Goal: Task Accomplishment & Management: Manage account settings

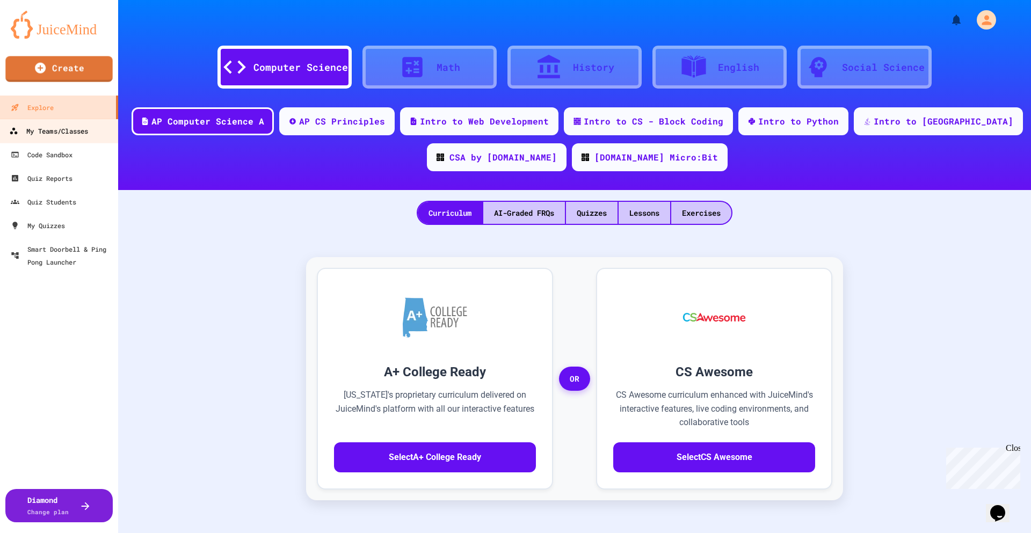
click at [60, 129] on div "My Teams/Classes" at bounding box center [48, 131] width 79 height 13
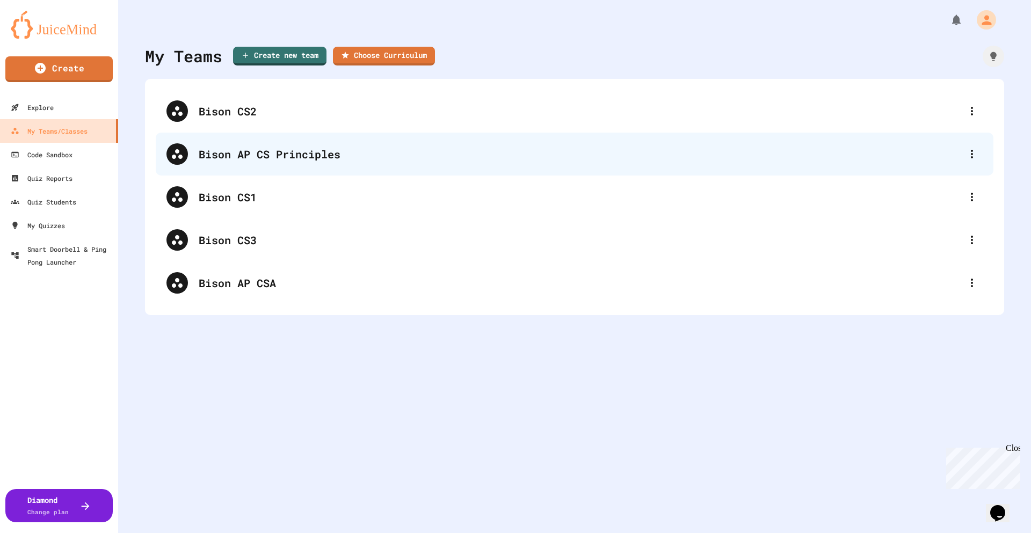
click at [240, 150] on div "Bison AP CS Principles" at bounding box center [580, 154] width 763 height 16
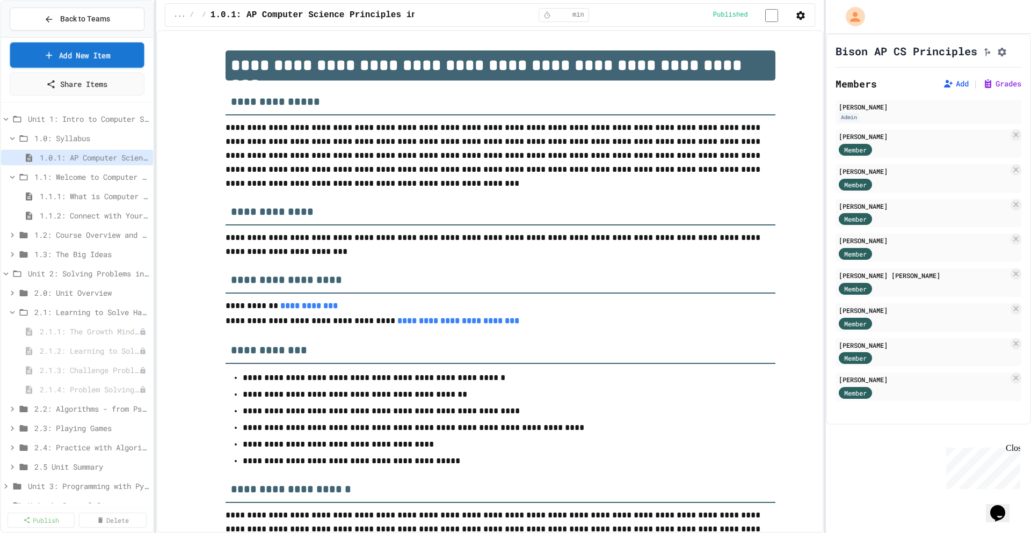
click at [71, 57] on link "Add New Item" at bounding box center [77, 54] width 134 height 25
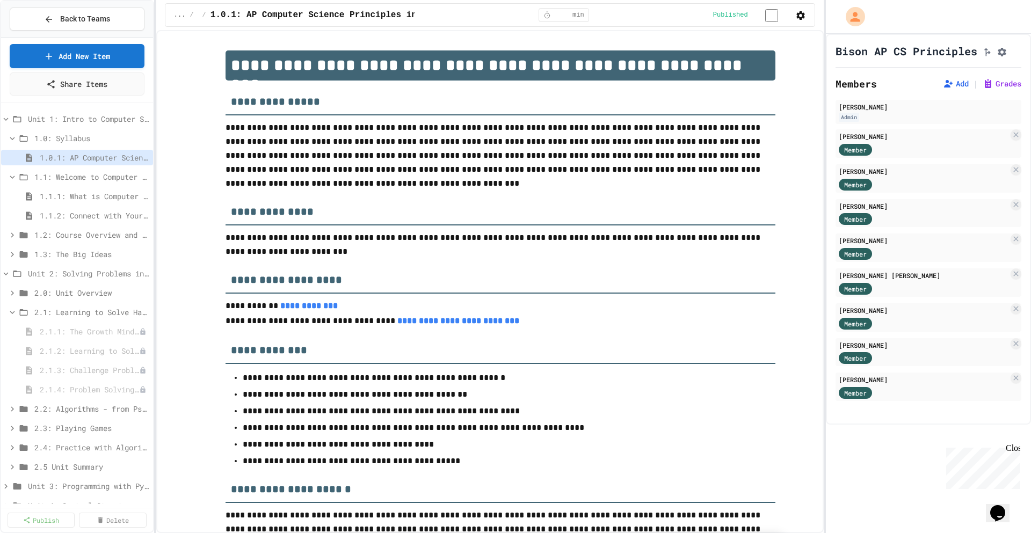
click at [92, 24] on span "Back to Teams" at bounding box center [85, 18] width 50 height 11
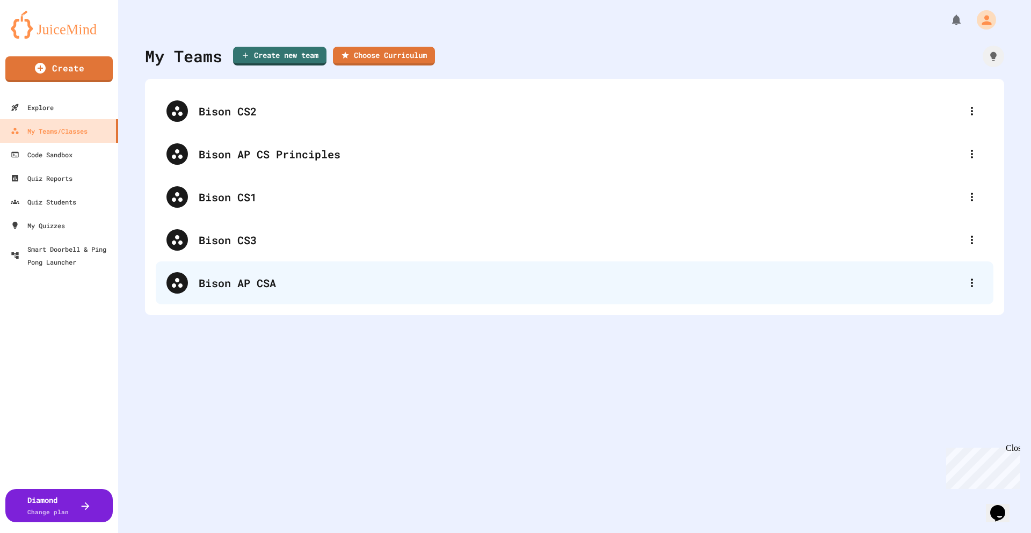
click at [238, 281] on div "Bison AP CSA" at bounding box center [580, 283] width 763 height 16
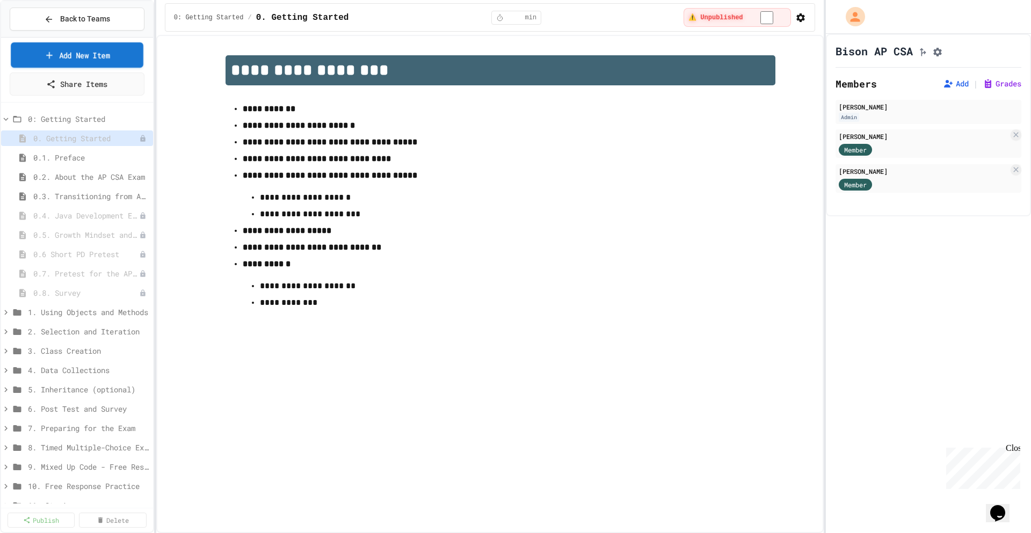
click at [86, 55] on link "Add New Item" at bounding box center [77, 54] width 132 height 25
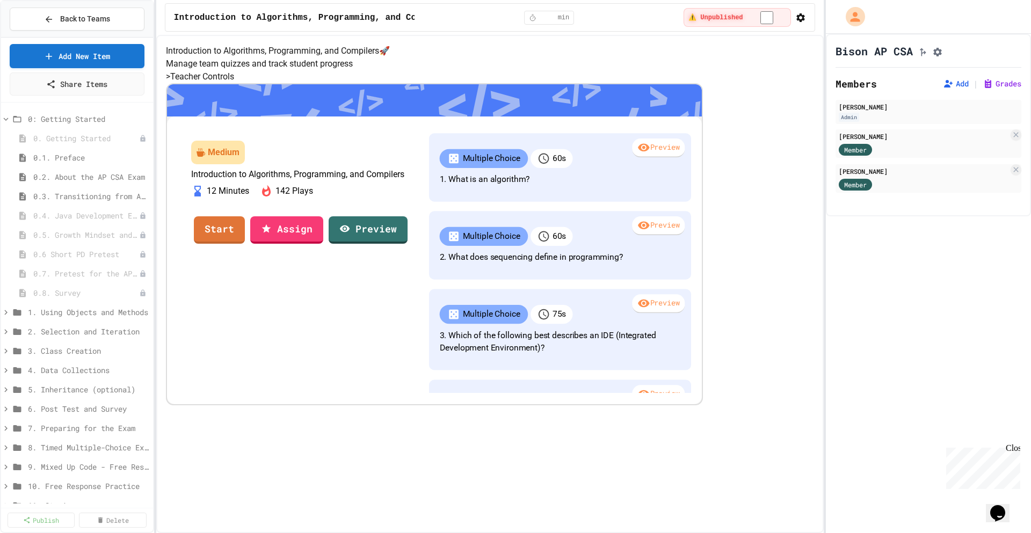
scroll to position [37, 0]
click at [946, 86] on button "Add" at bounding box center [956, 83] width 26 height 11
click at [65, 18] on span "Back to Teams" at bounding box center [85, 18] width 50 height 11
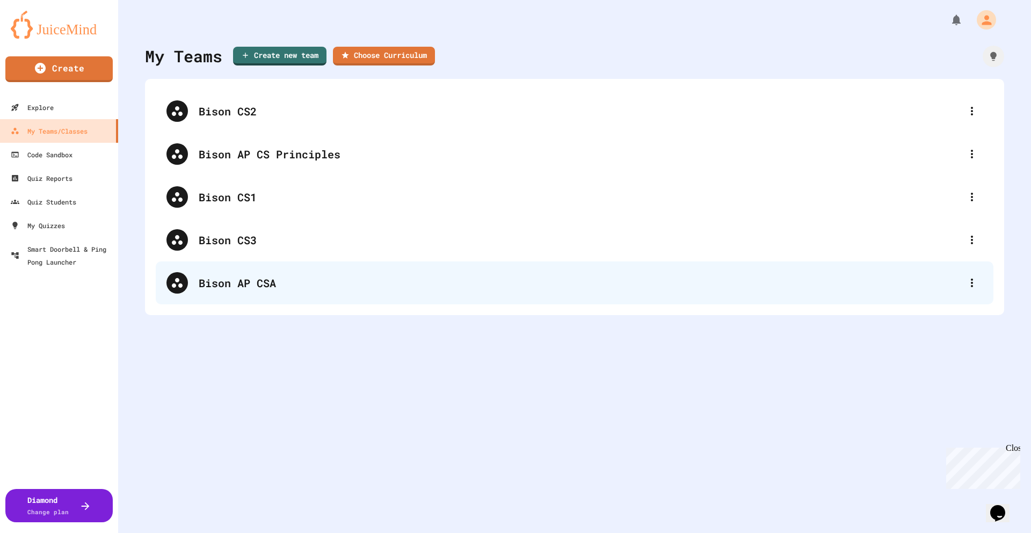
click at [242, 279] on div "Bison AP CSA" at bounding box center [580, 283] width 763 height 16
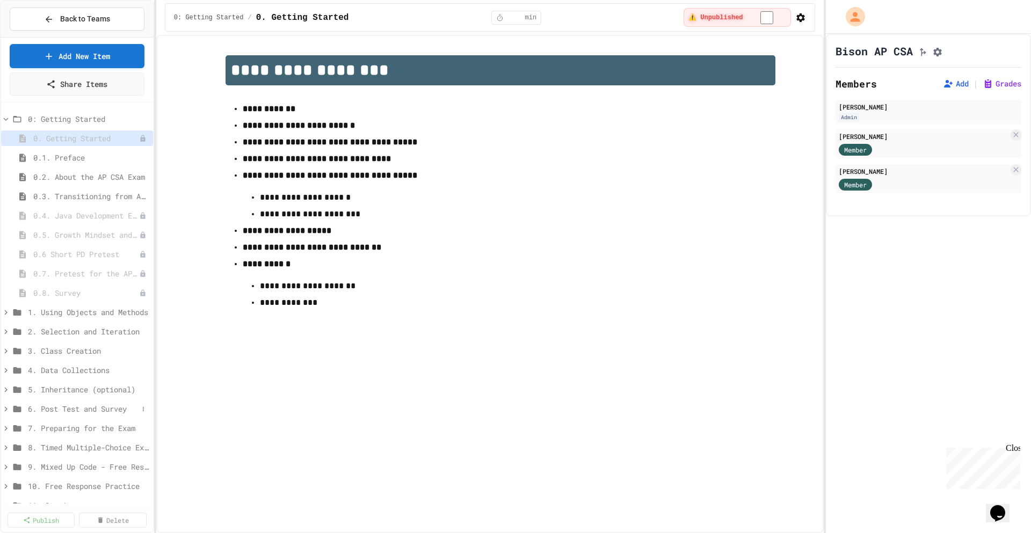
scroll to position [37, 0]
click at [73, 487] on span "Introduction to Algorithms, Programming, and Compilers" at bounding box center [78, 487] width 102 height 11
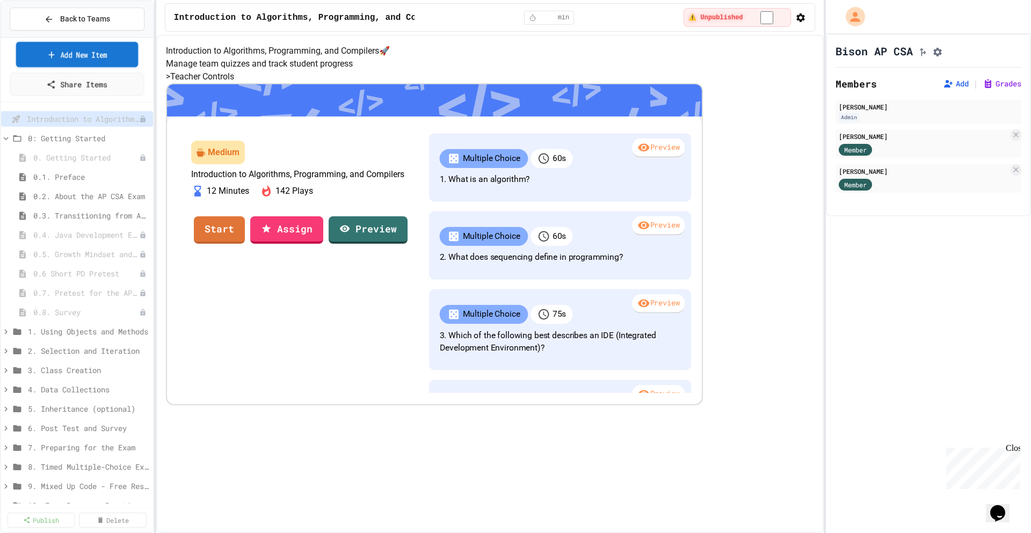
click at [47, 54] on icon at bounding box center [52, 54] width 10 height 11
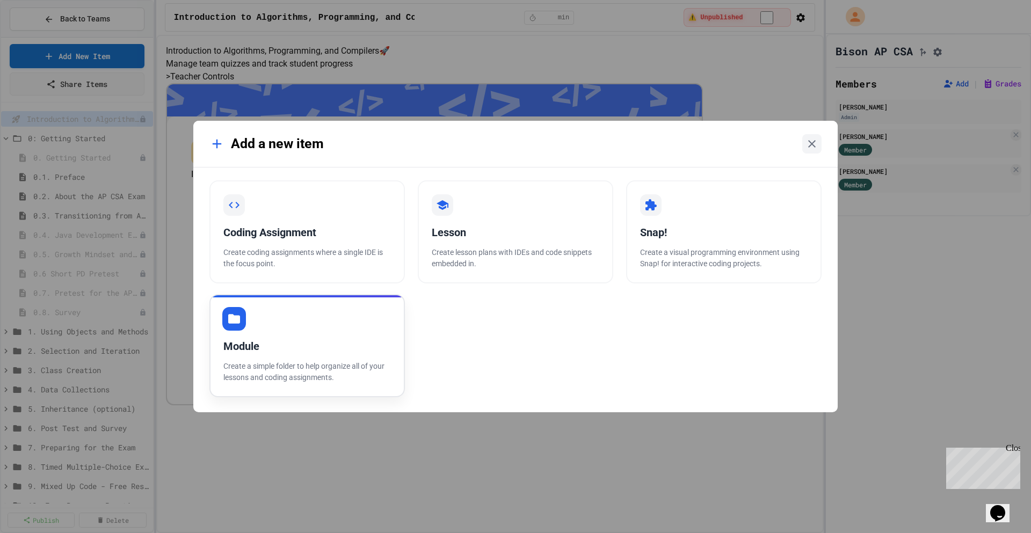
click at [259, 351] on div "Module" at bounding box center [307, 346] width 168 height 16
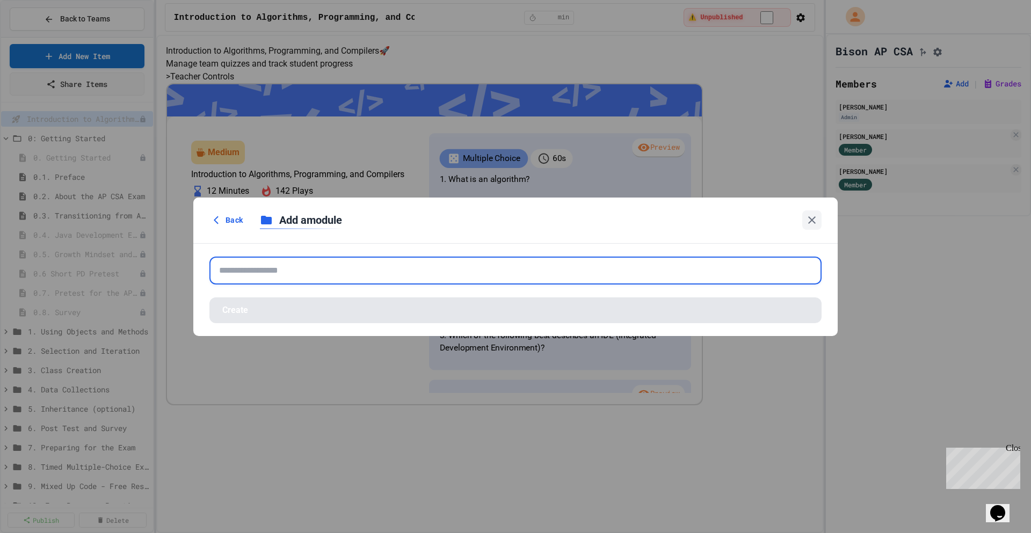
click at [232, 268] on input "text" at bounding box center [515, 271] width 612 height 28
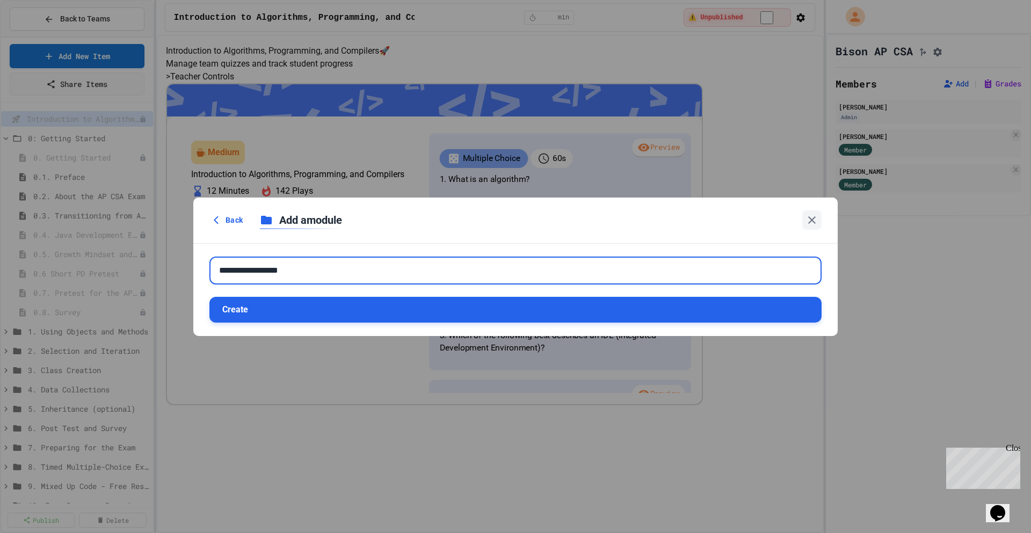
type input "**********"
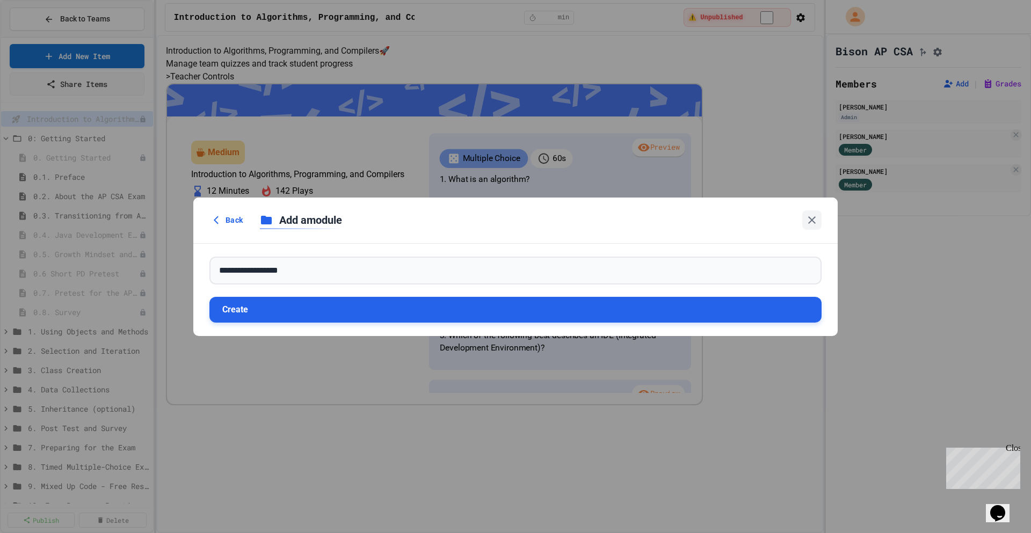
click at [342, 305] on button "Create" at bounding box center [515, 310] width 612 height 26
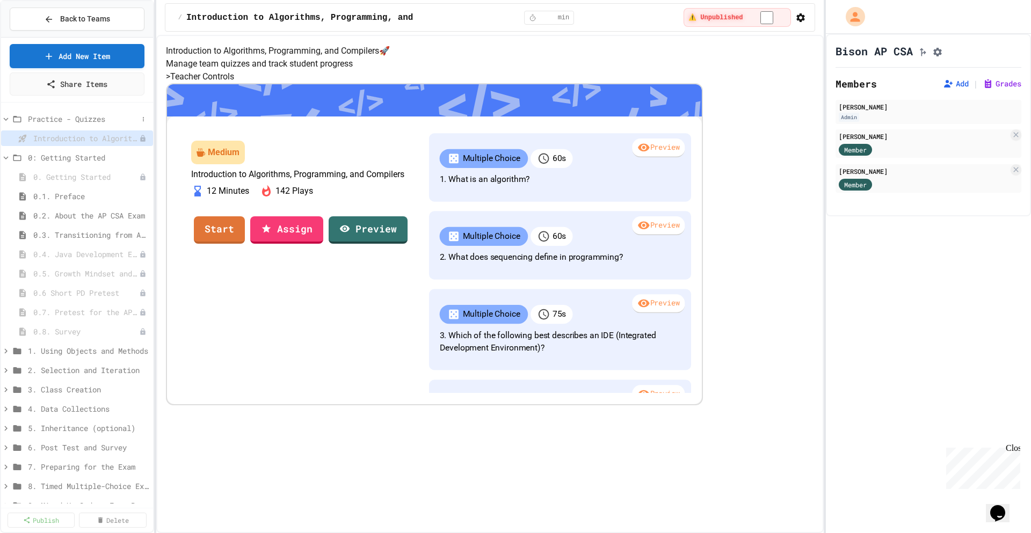
click at [63, 119] on span "Practice - Quizzes" at bounding box center [83, 118] width 110 height 11
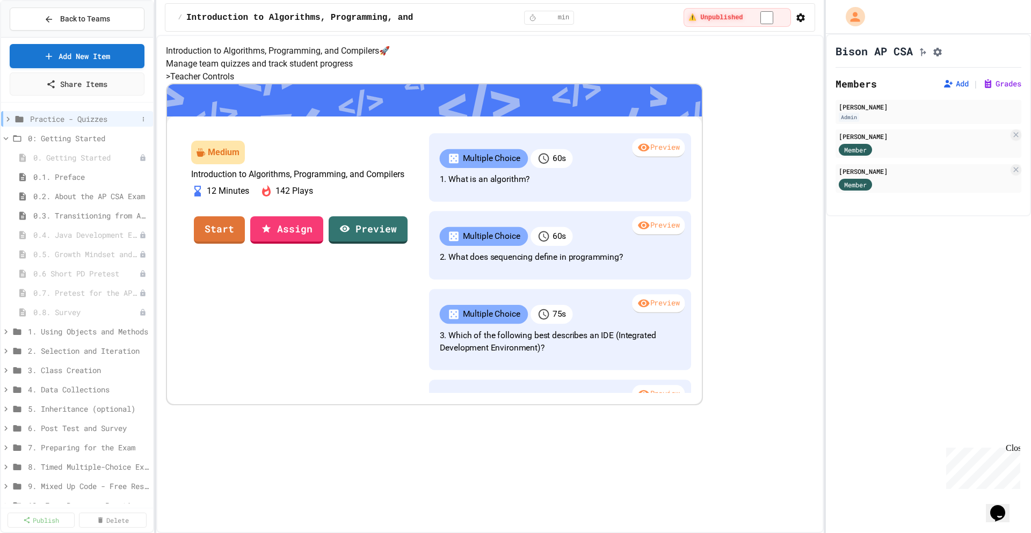
click at [64, 119] on span "Practice - Quizzes" at bounding box center [84, 118] width 108 height 11
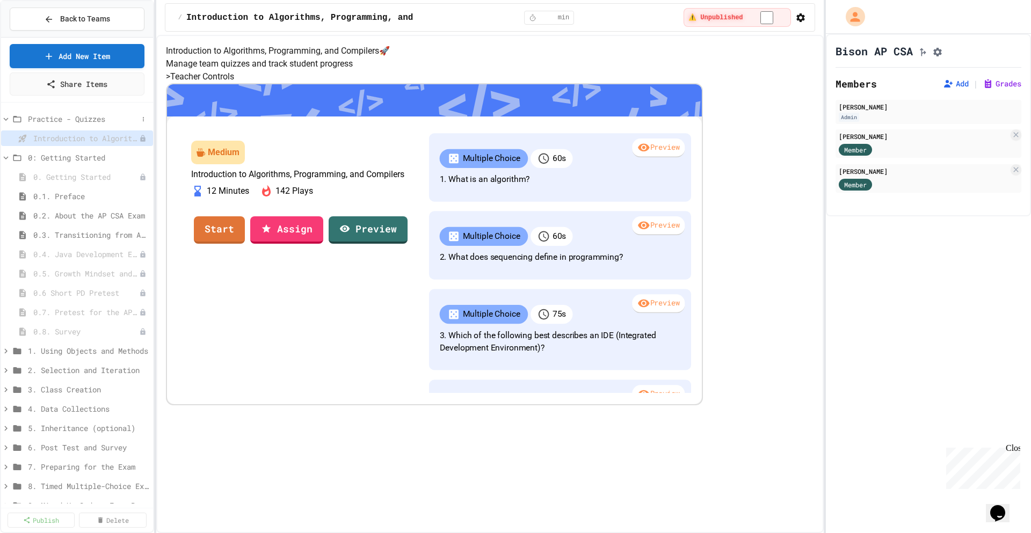
click at [60, 115] on span "Practice - Quizzes" at bounding box center [83, 118] width 110 height 11
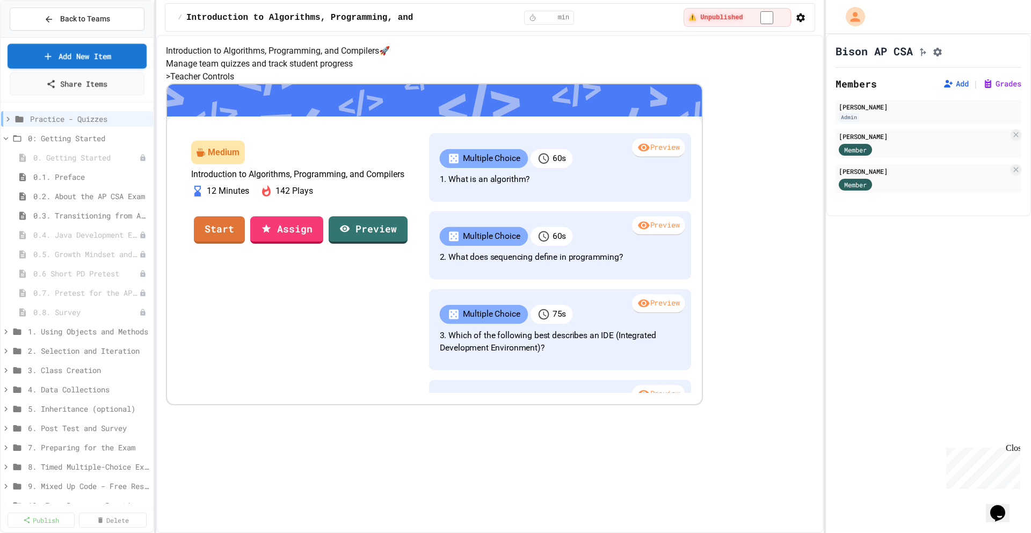
click at [111, 47] on link "Add New Item" at bounding box center [77, 56] width 139 height 25
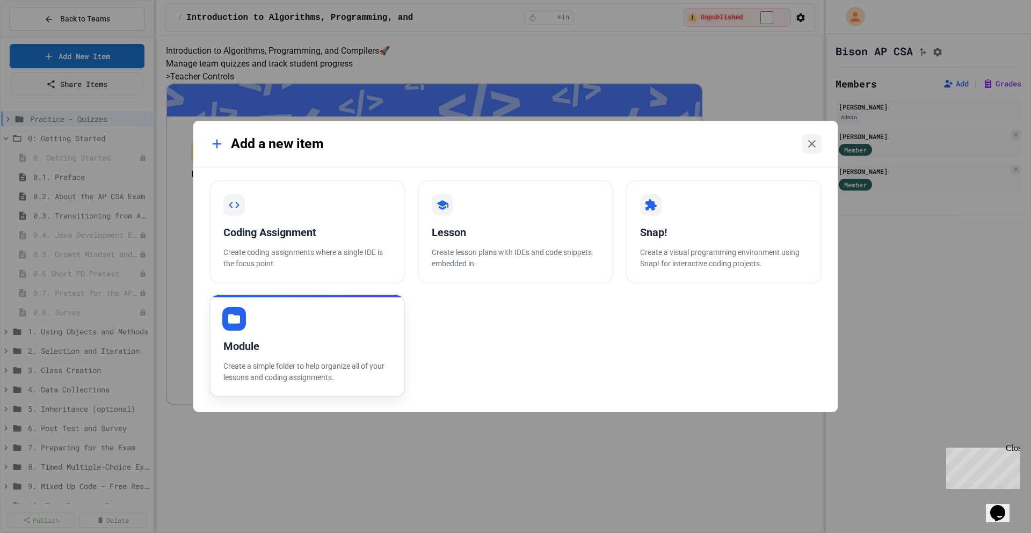
click at [289, 332] on div "Module Create a simple folder to help organize all of your lessons and coding a…" at bounding box center [307, 345] width 196 height 103
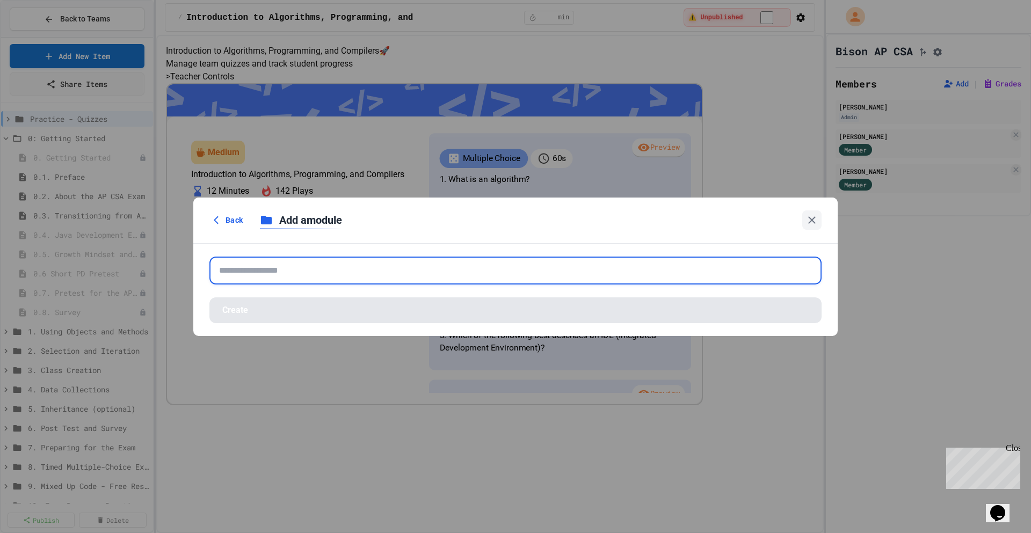
click at [261, 277] on input "text" at bounding box center [515, 271] width 612 height 28
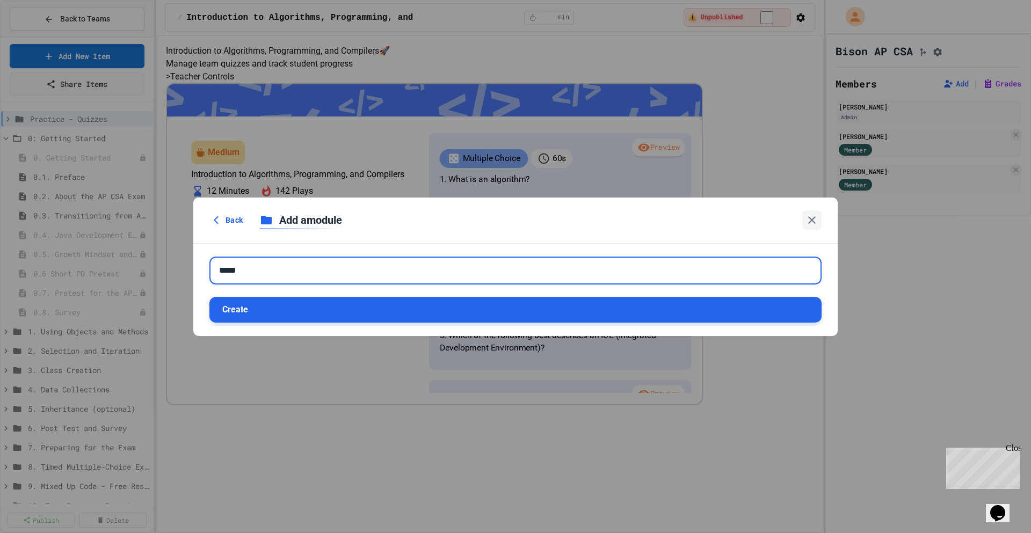
type input "*****"
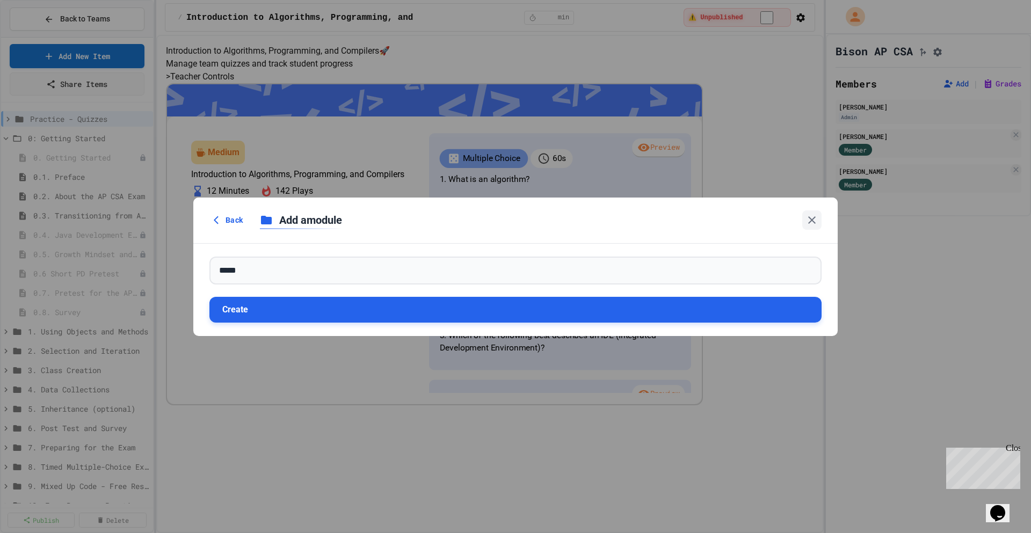
click at [432, 309] on button "Create" at bounding box center [515, 310] width 612 height 26
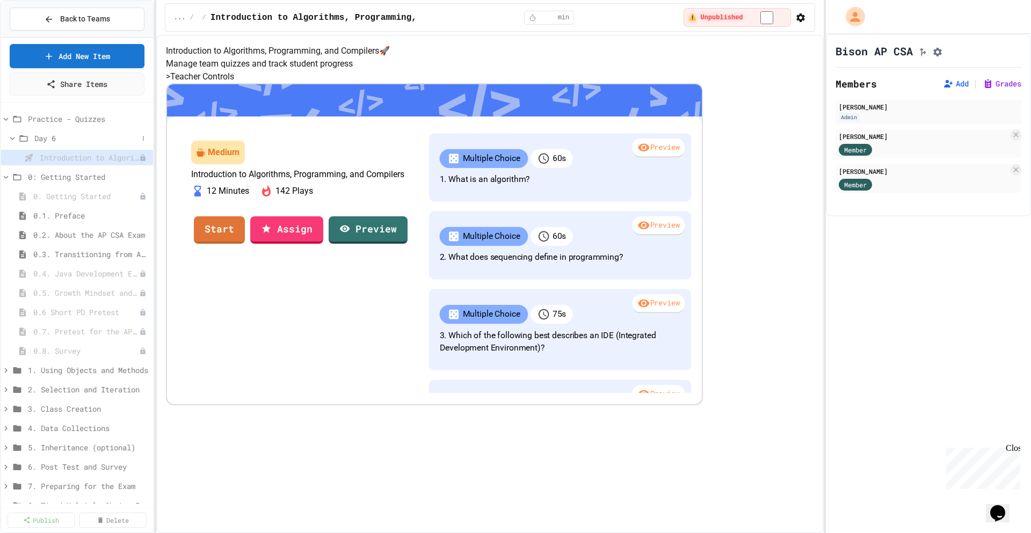
click at [13, 139] on icon at bounding box center [12, 138] width 5 height 3
click at [13, 139] on icon at bounding box center [15, 139] width 10 height 10
click at [13, 139] on icon at bounding box center [12, 138] width 5 height 3
click at [8, 118] on icon at bounding box center [6, 119] width 10 height 10
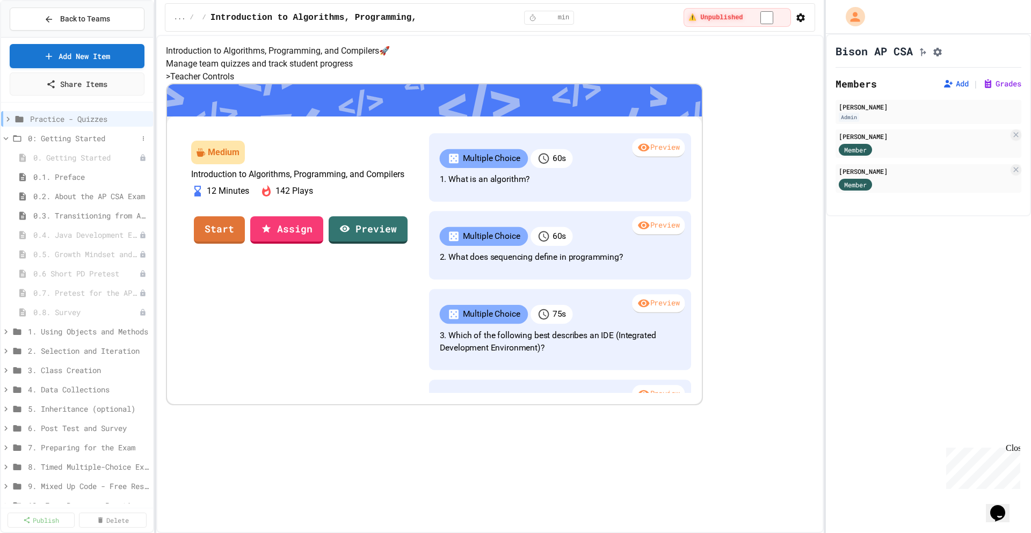
click at [7, 136] on icon at bounding box center [6, 139] width 10 height 10
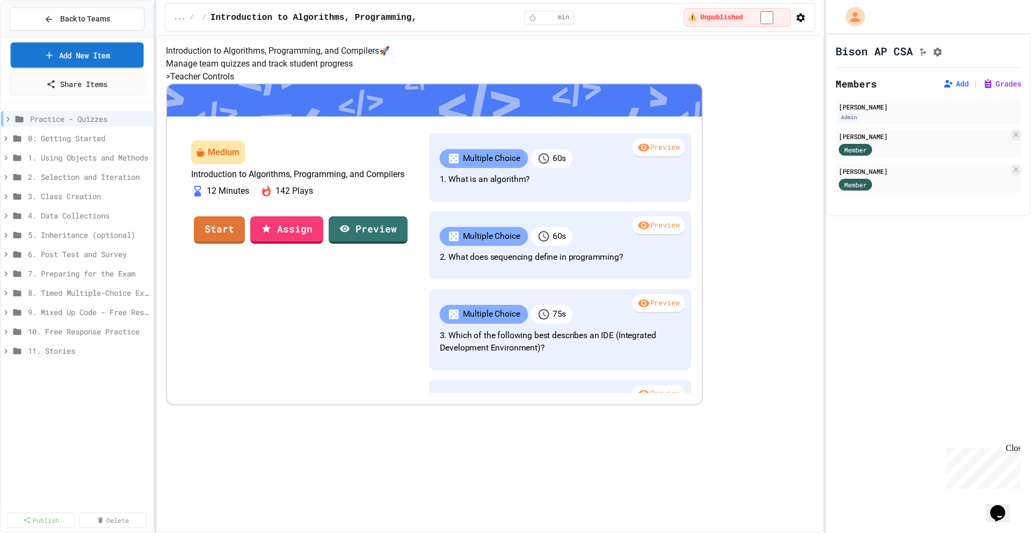
click at [67, 53] on link "Add New Item" at bounding box center [77, 54] width 133 height 25
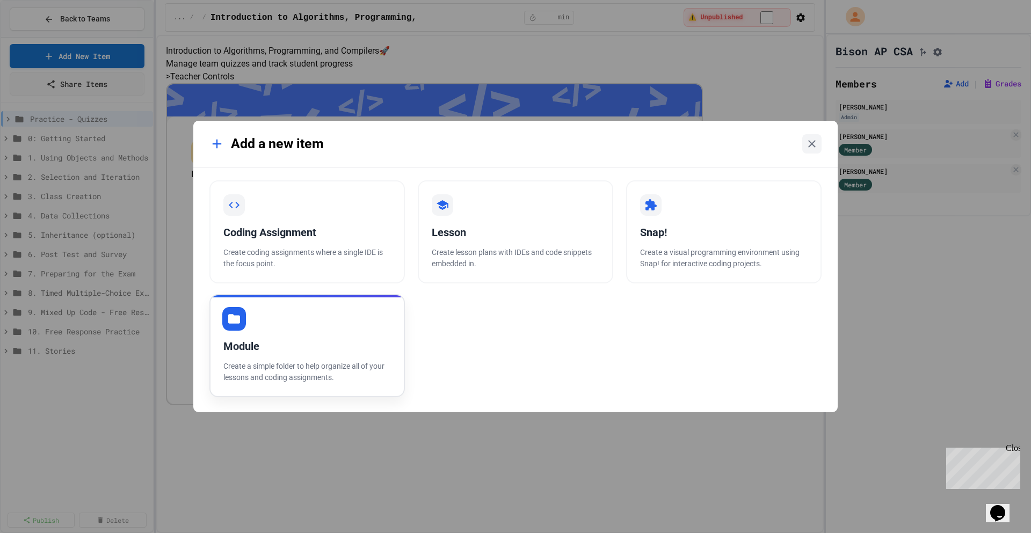
click at [284, 339] on div "Module" at bounding box center [307, 346] width 168 height 16
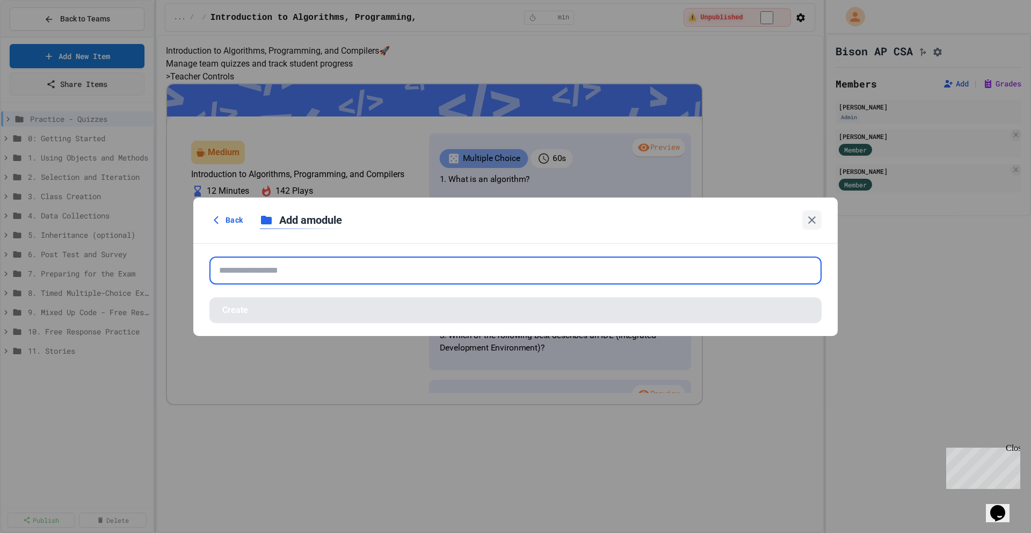
click at [277, 272] on input "text" at bounding box center [515, 271] width 612 height 28
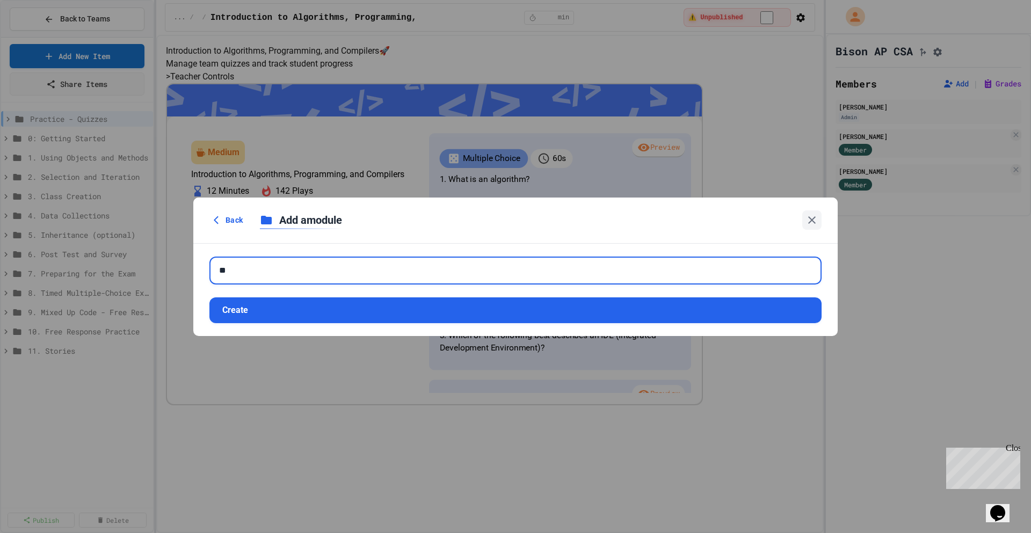
type input "*"
type input "**********"
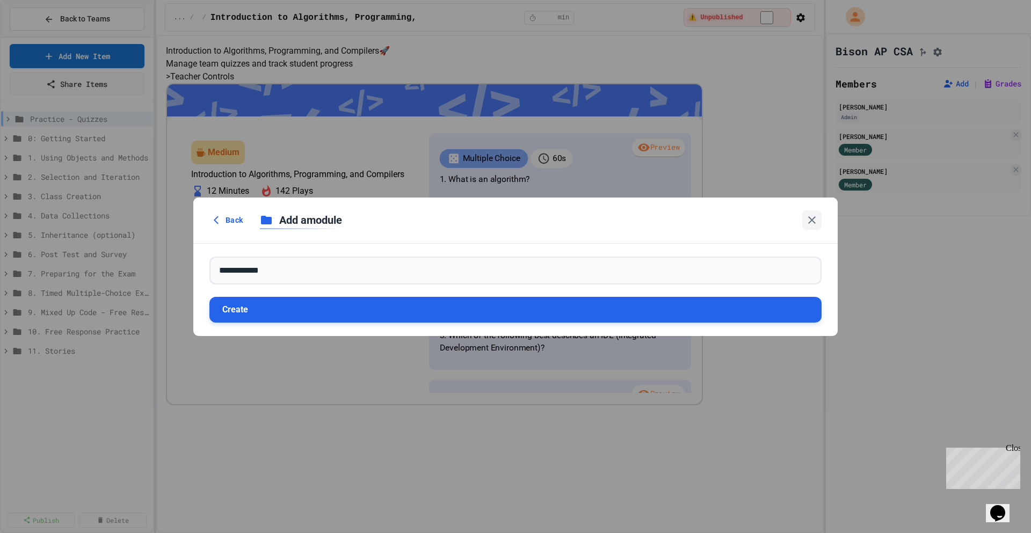
click at [286, 314] on button "Create" at bounding box center [515, 310] width 612 height 26
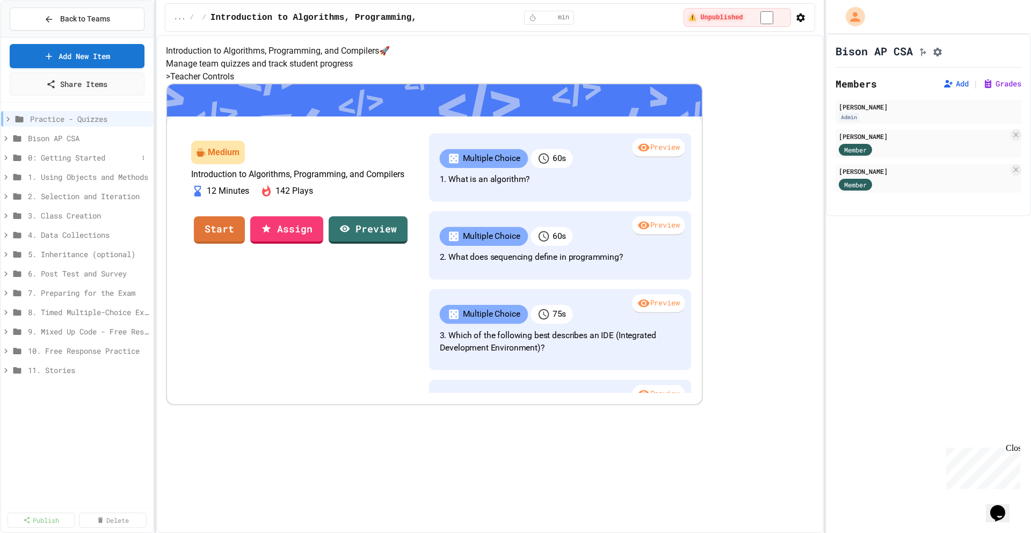
click at [67, 157] on span "0: Getting Started" at bounding box center [83, 157] width 110 height 11
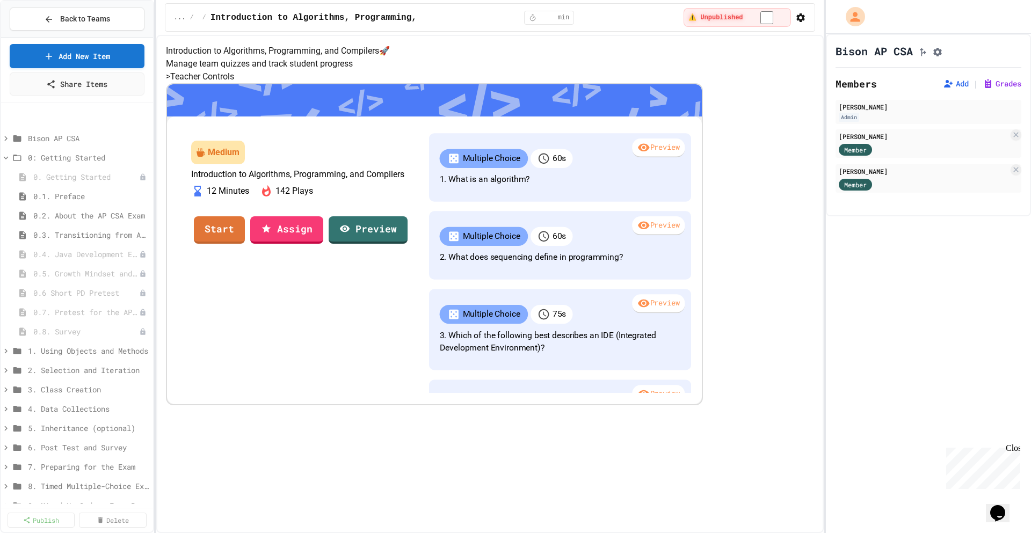
scroll to position [56, 0]
click at [60, 487] on span "11. Stories" at bounding box center [83, 487] width 110 height 11
click at [6, 137] on icon at bounding box center [6, 139] width 10 height 10
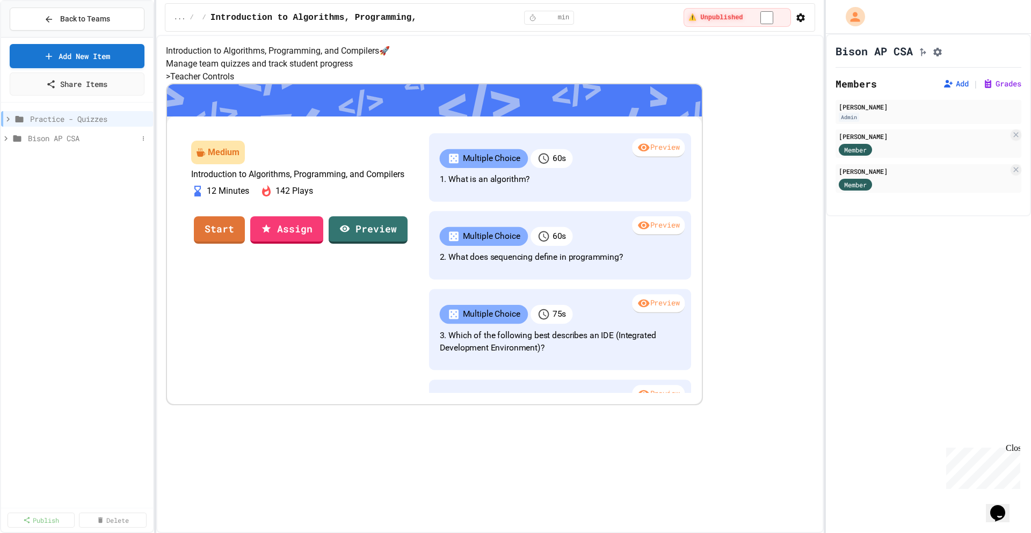
click at [6, 139] on icon at bounding box center [5, 138] width 3 height 5
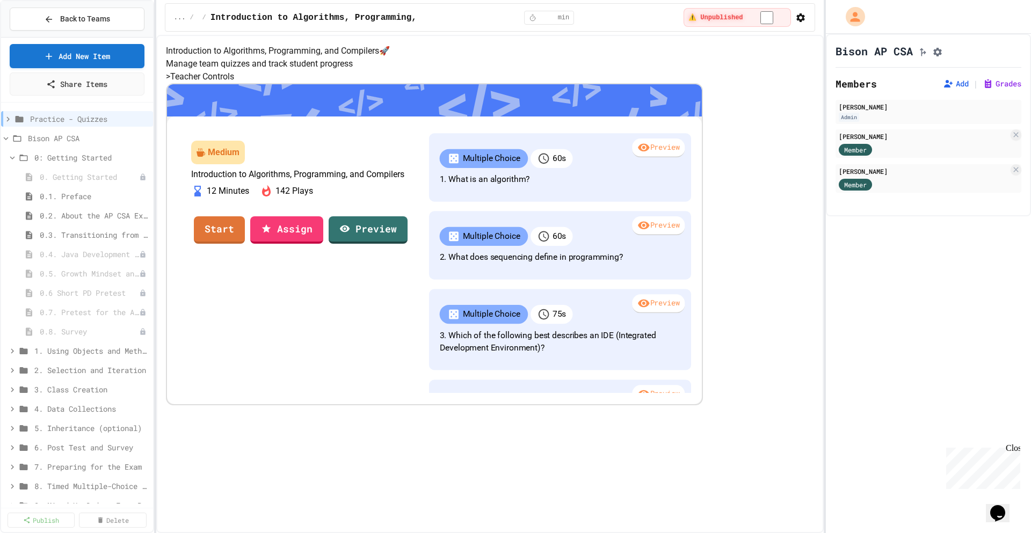
click at [6, 139] on icon at bounding box center [6, 138] width 5 height 3
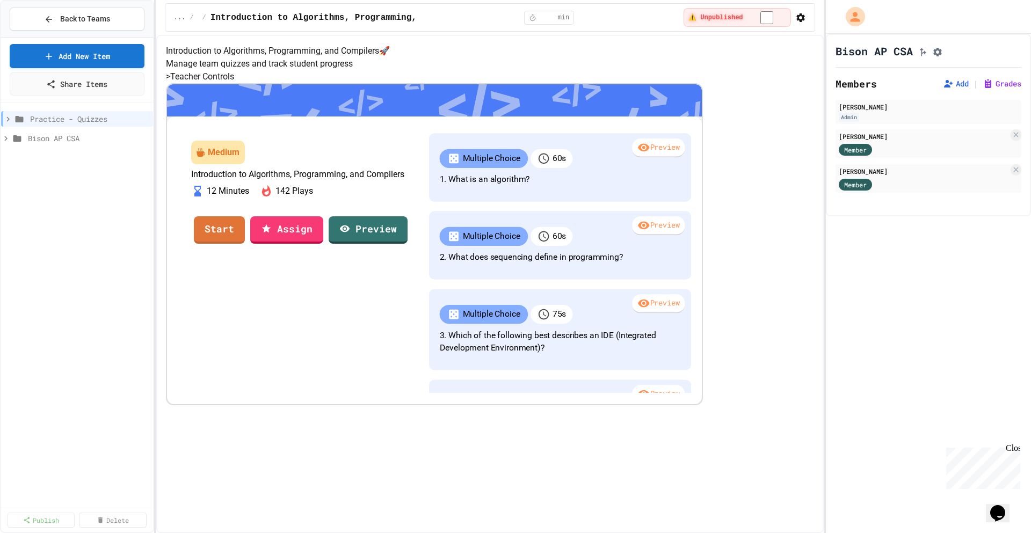
click at [6, 139] on icon at bounding box center [5, 138] width 3 height 5
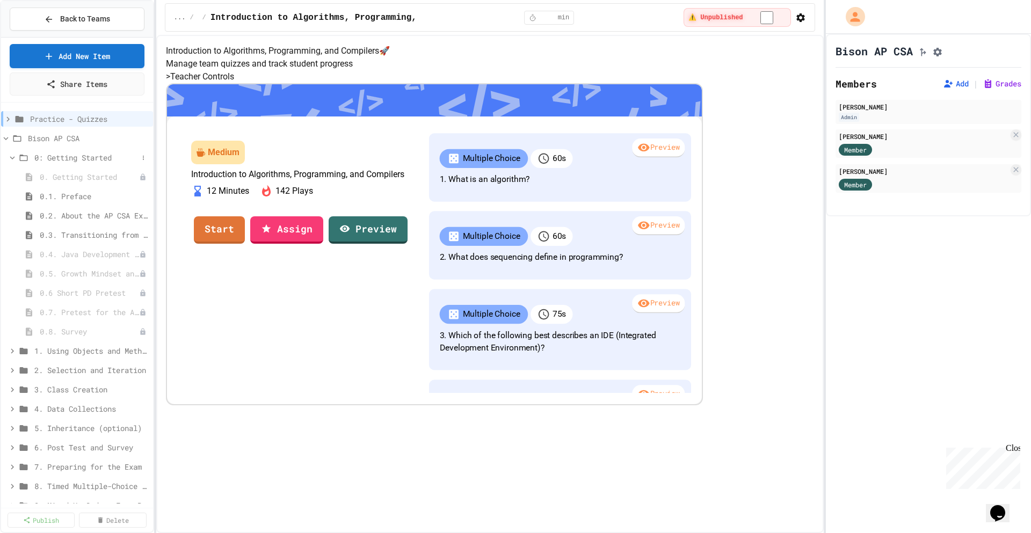
click at [15, 155] on icon at bounding box center [13, 158] width 10 height 10
click at [15, 371] on icon at bounding box center [13, 371] width 10 height 10
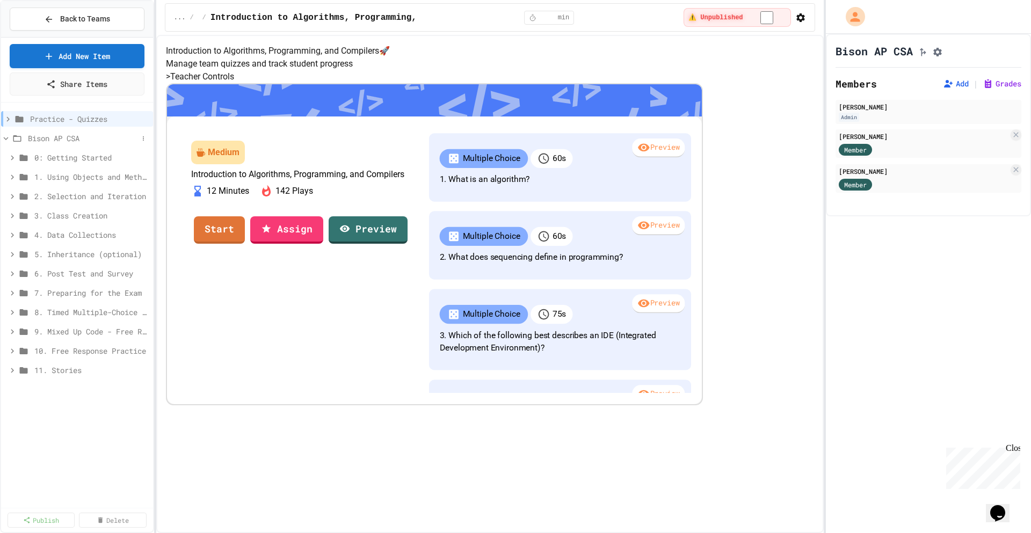
click at [8, 138] on icon at bounding box center [6, 138] width 5 height 3
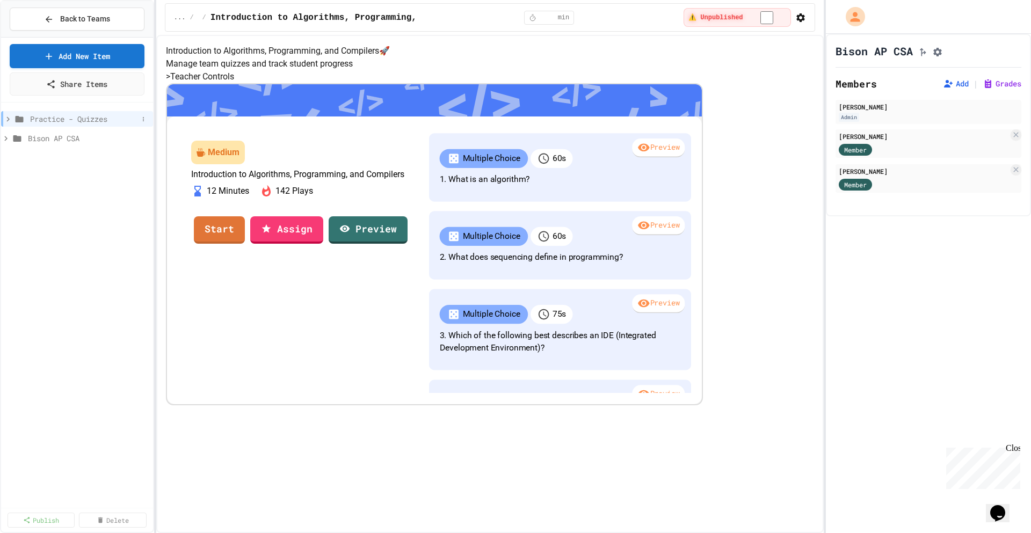
click at [57, 120] on span "Practice - Quizzes" at bounding box center [84, 118] width 108 height 11
click at [16, 138] on icon at bounding box center [14, 138] width 3 height 5
click at [12, 139] on icon at bounding box center [12, 138] width 5 height 3
click at [8, 118] on icon at bounding box center [6, 119] width 10 height 10
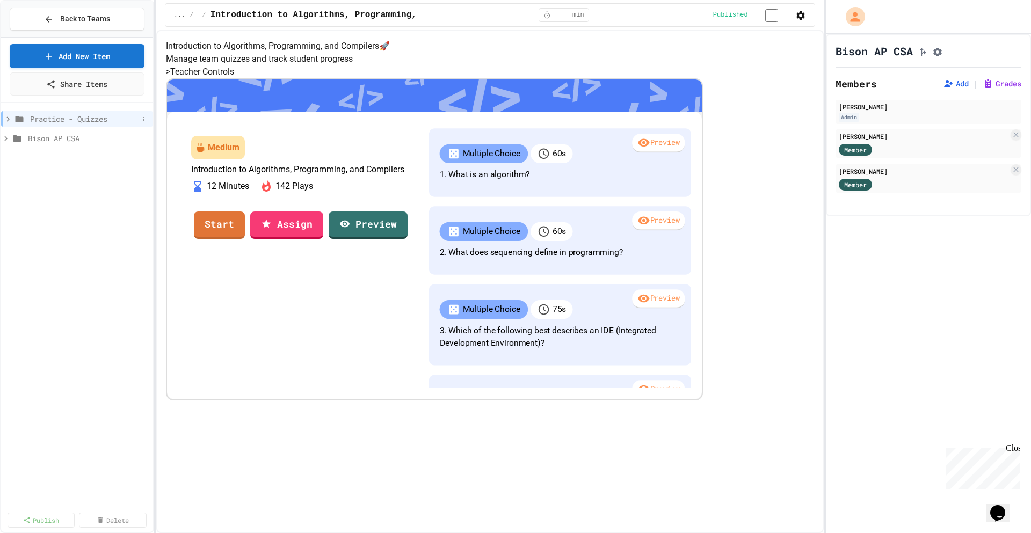
click at [8, 121] on icon at bounding box center [7, 119] width 3 height 5
click at [14, 140] on icon at bounding box center [14, 138] width 3 height 5
click at [87, 19] on span "Back to Teams" at bounding box center [85, 18] width 50 height 11
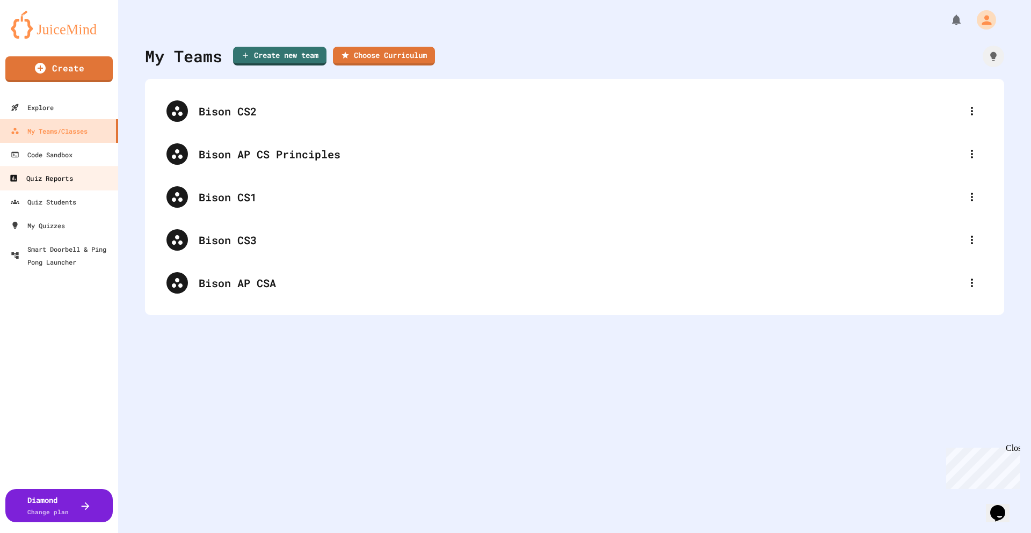
click at [63, 177] on div "Quiz Reports" at bounding box center [40, 178] width 63 height 13
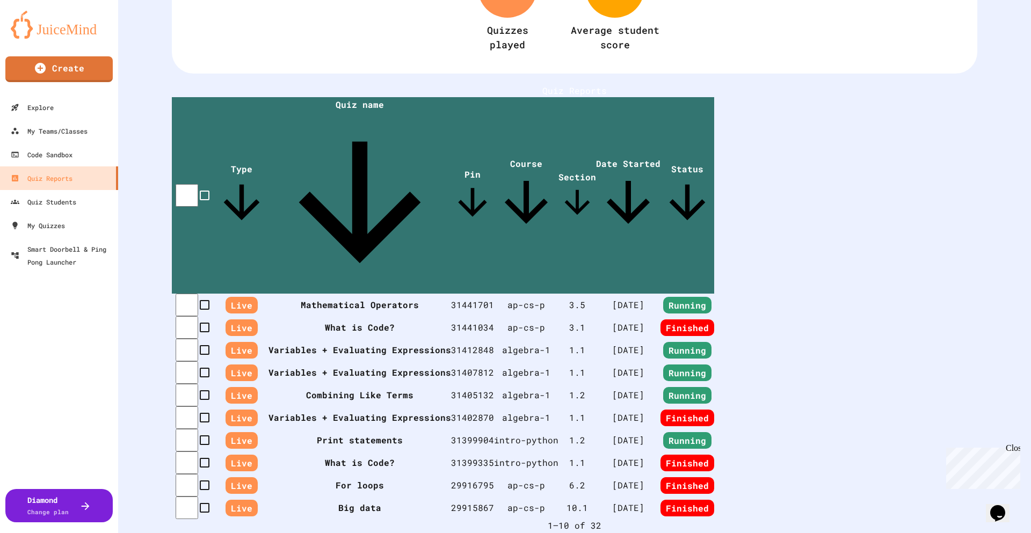
scroll to position [151, 0]
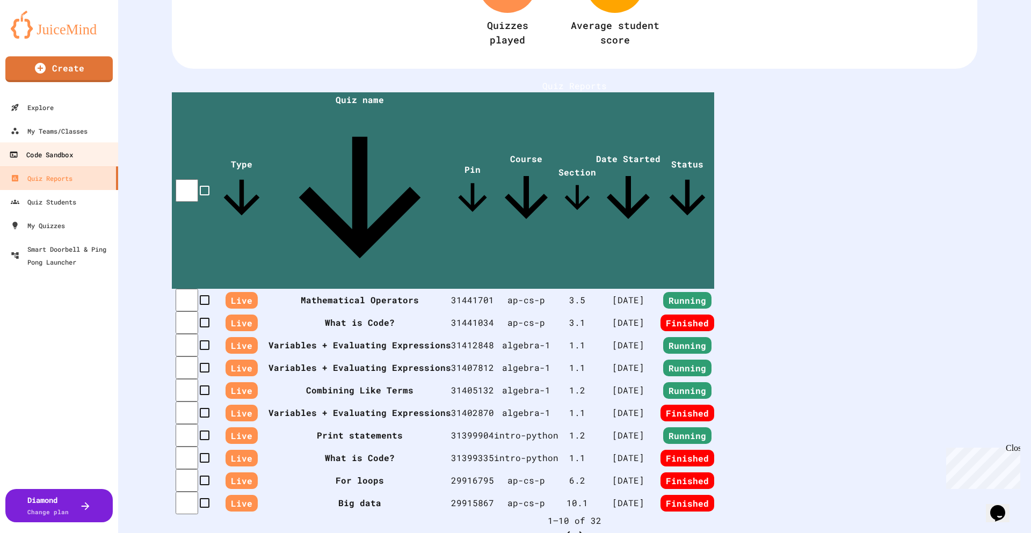
click at [70, 157] on div "Code Sandbox" at bounding box center [40, 154] width 63 height 13
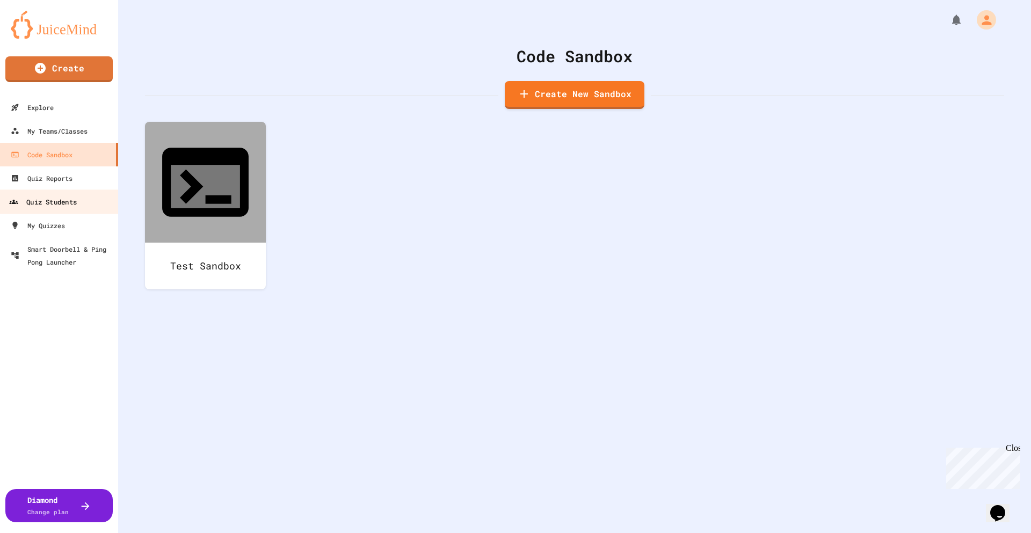
click at [68, 201] on div "Quiz Students" at bounding box center [43, 202] width 68 height 13
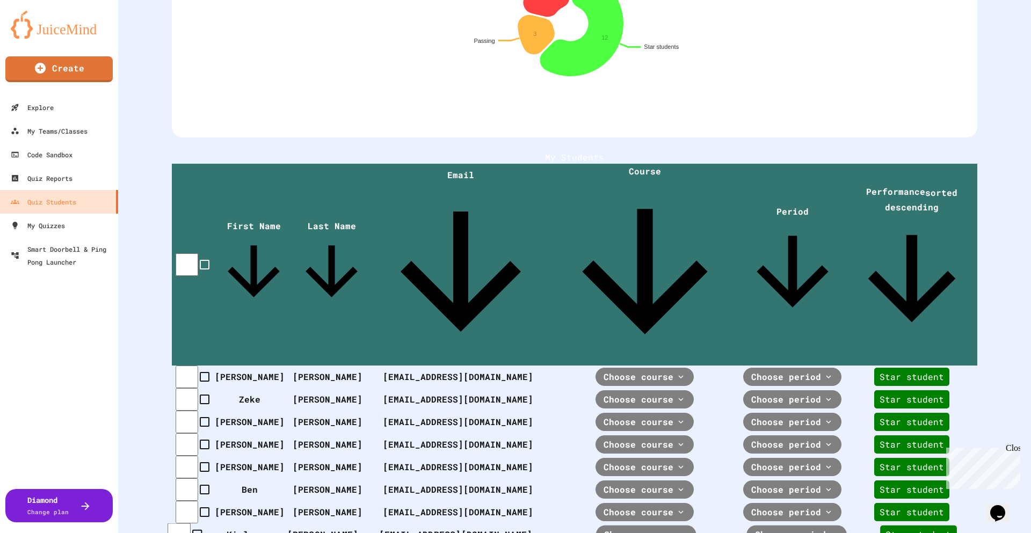
scroll to position [161, 0]
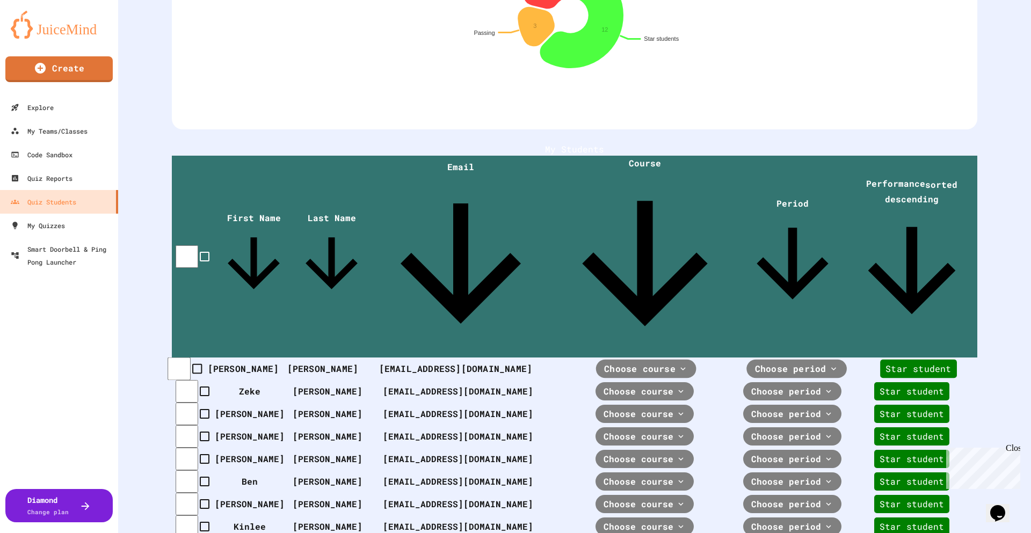
click at [620, 363] on span "Choose course" at bounding box center [639, 369] width 71 height 13
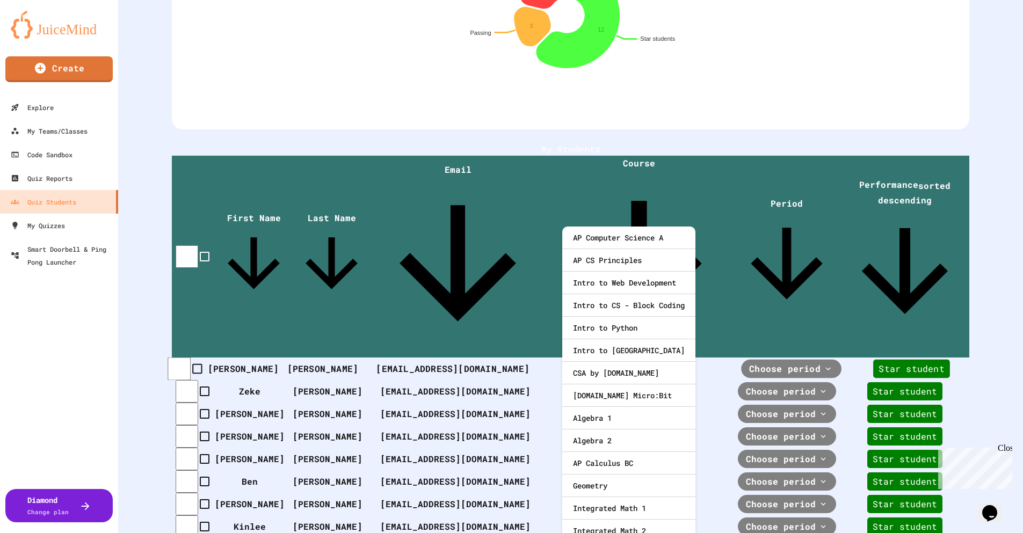
click at [613, 363] on span "Choose course" at bounding box center [634, 369] width 71 height 13
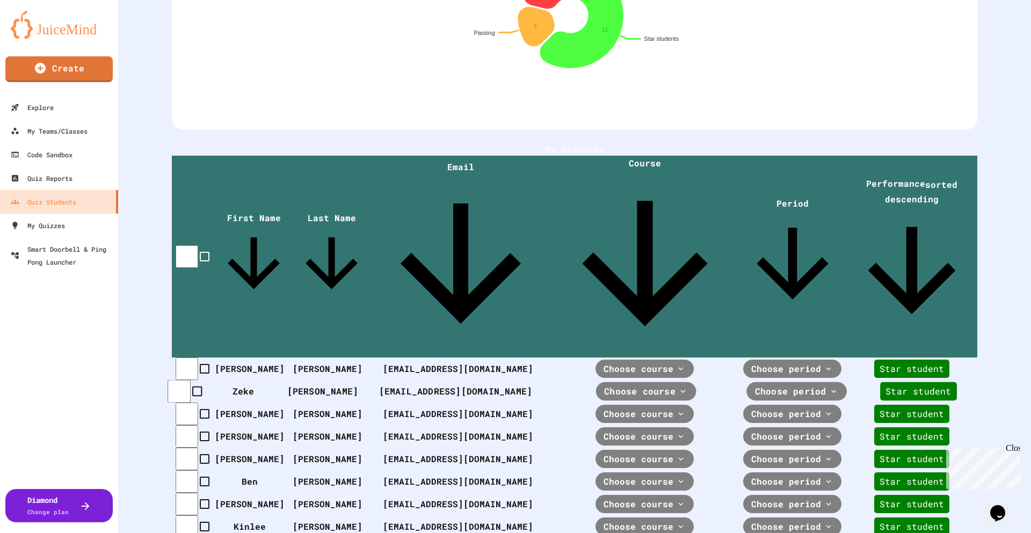
click at [604, 385] on span "Choose course" at bounding box center [639, 391] width 71 height 13
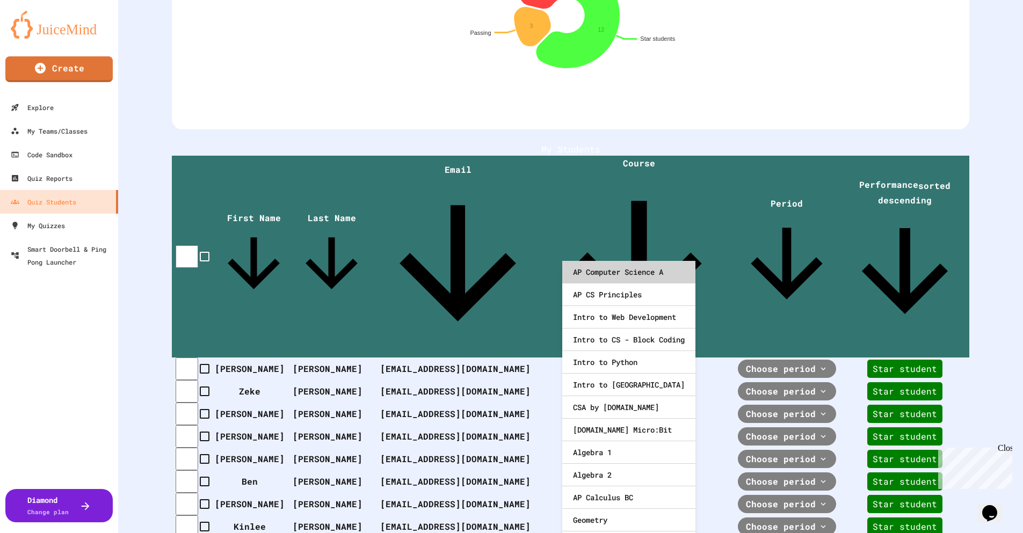
click at [640, 273] on div "AP Computer Science A" at bounding box center [628, 272] width 133 height 23
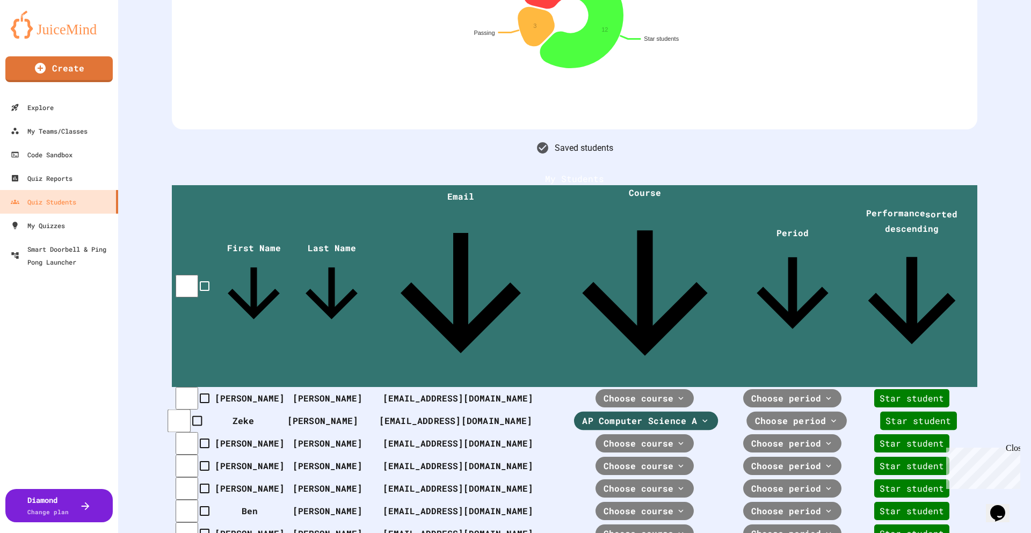
click at [697, 415] on span "Choose period" at bounding box center [639, 421] width 115 height 13
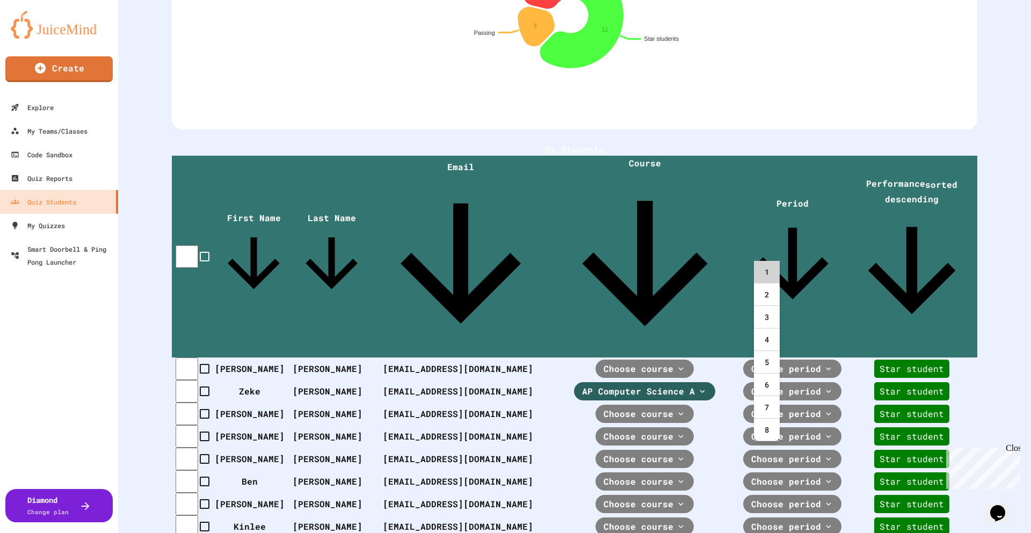
click at [766, 271] on div "1" at bounding box center [767, 272] width 26 height 23
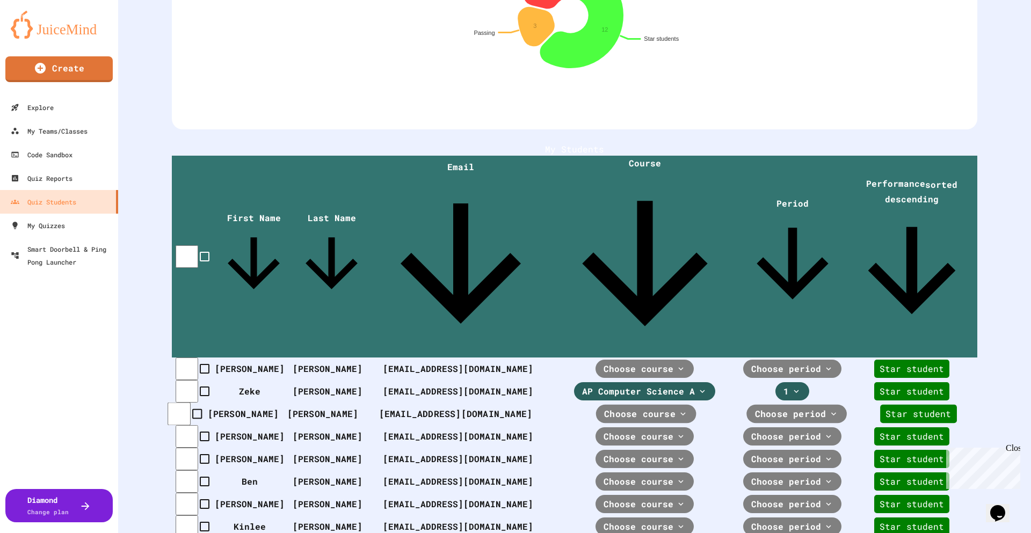
click at [634, 408] on span "Choose course" at bounding box center [639, 414] width 71 height 13
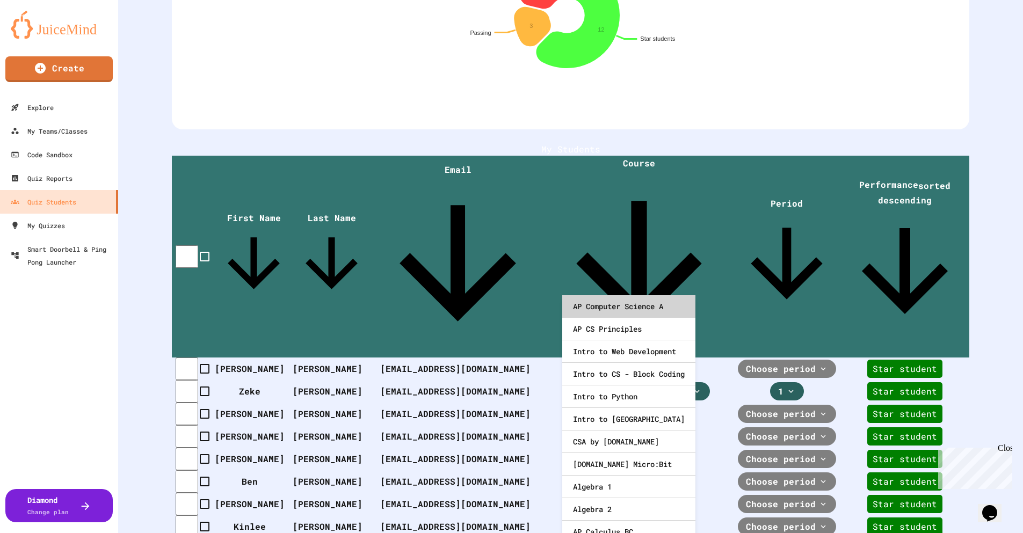
click at [646, 308] on div "AP Computer Science A" at bounding box center [628, 306] width 133 height 23
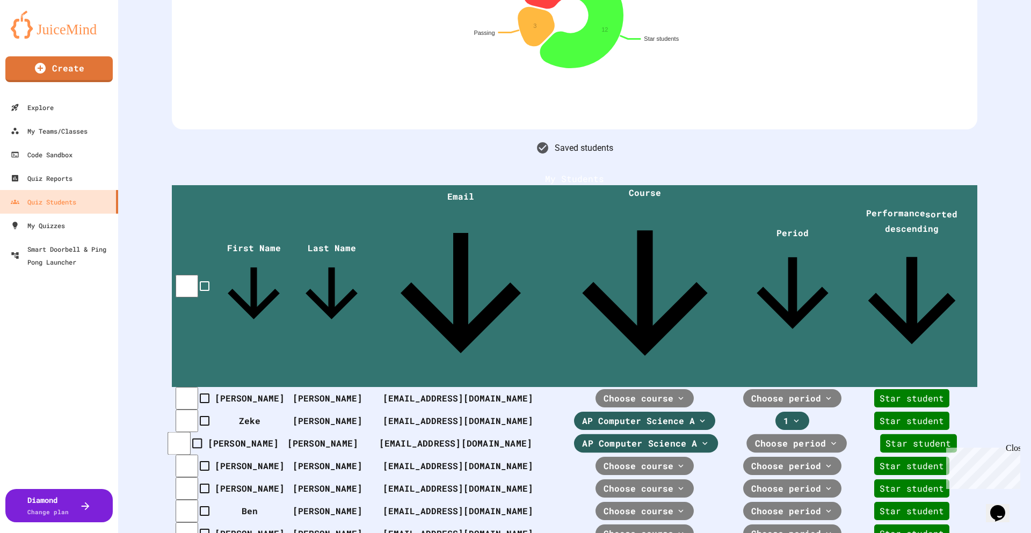
click at [697, 437] on span "Choose period" at bounding box center [639, 443] width 115 height 13
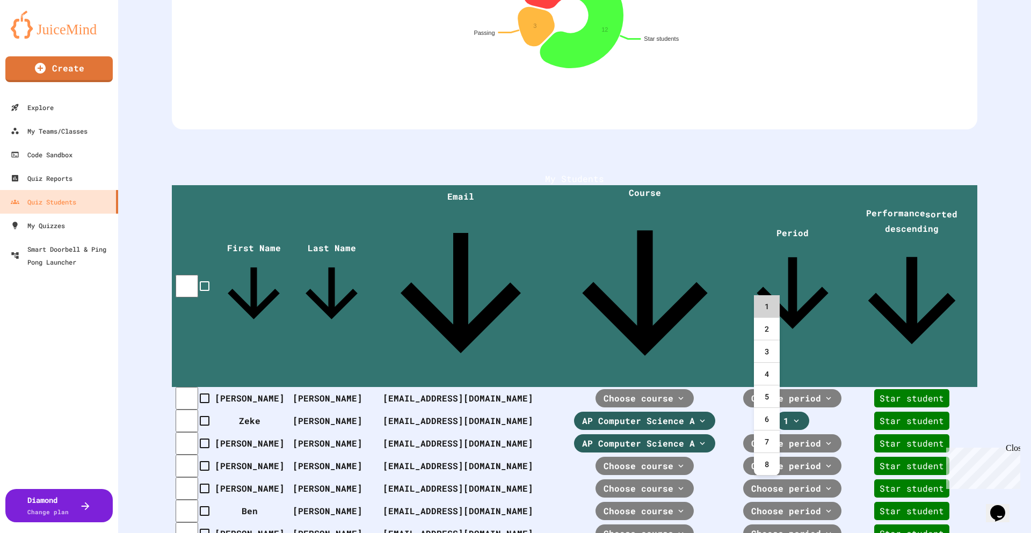
click at [762, 307] on div "1" at bounding box center [767, 306] width 26 height 23
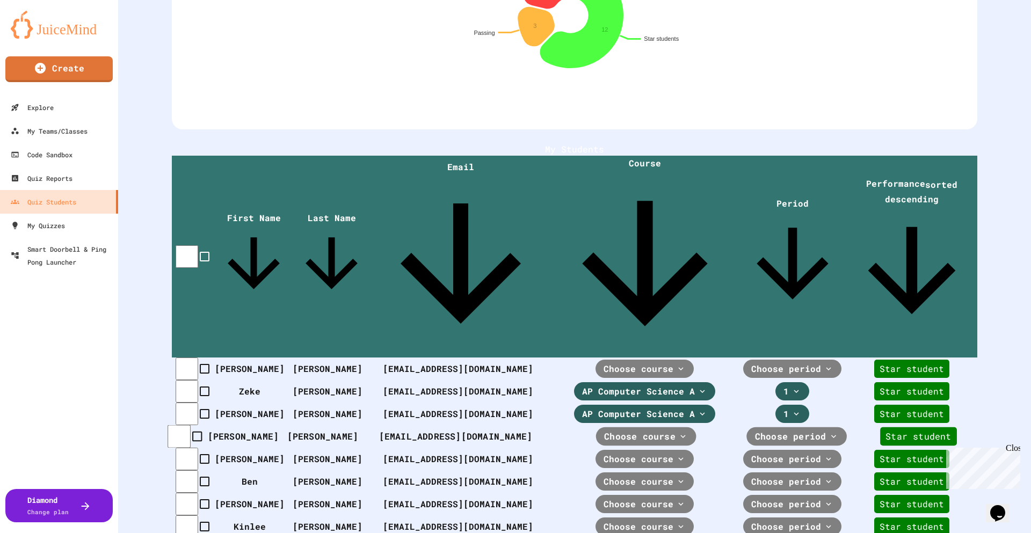
scroll to position [215, 0]
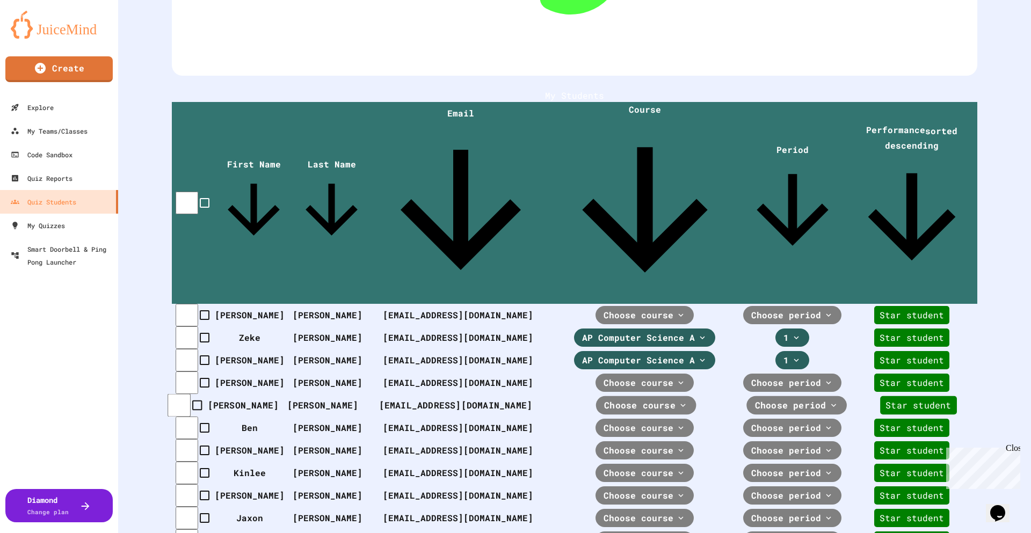
click at [613, 399] on span "Choose course" at bounding box center [639, 405] width 71 height 13
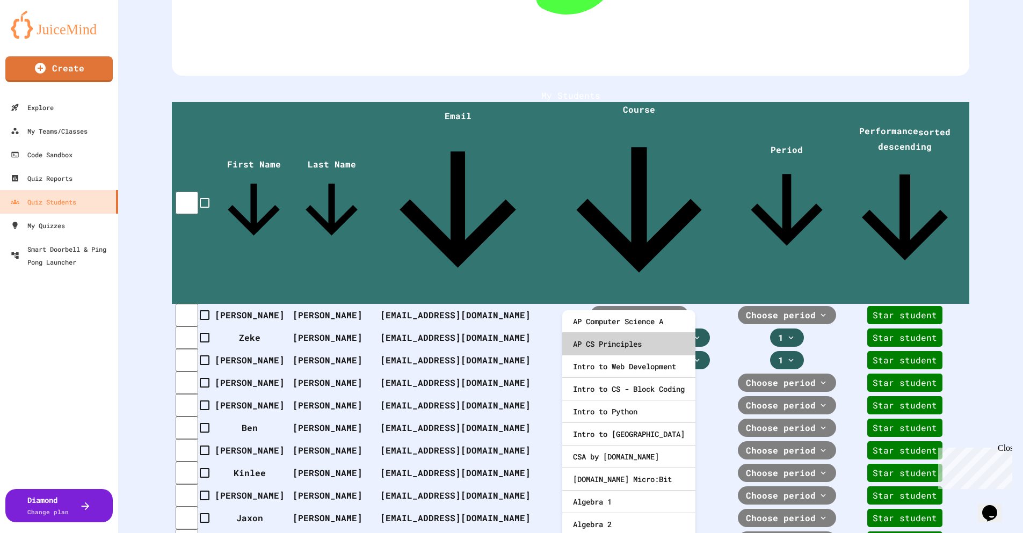
click at [637, 348] on div "AP CS Principles" at bounding box center [628, 344] width 133 height 23
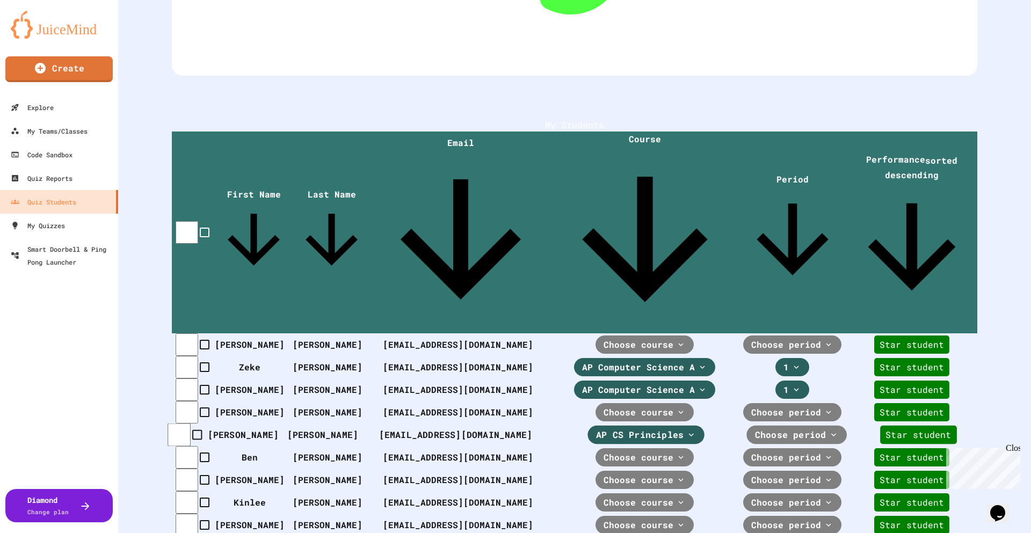
click at [684, 429] on span "Choose period" at bounding box center [640, 435] width 88 height 13
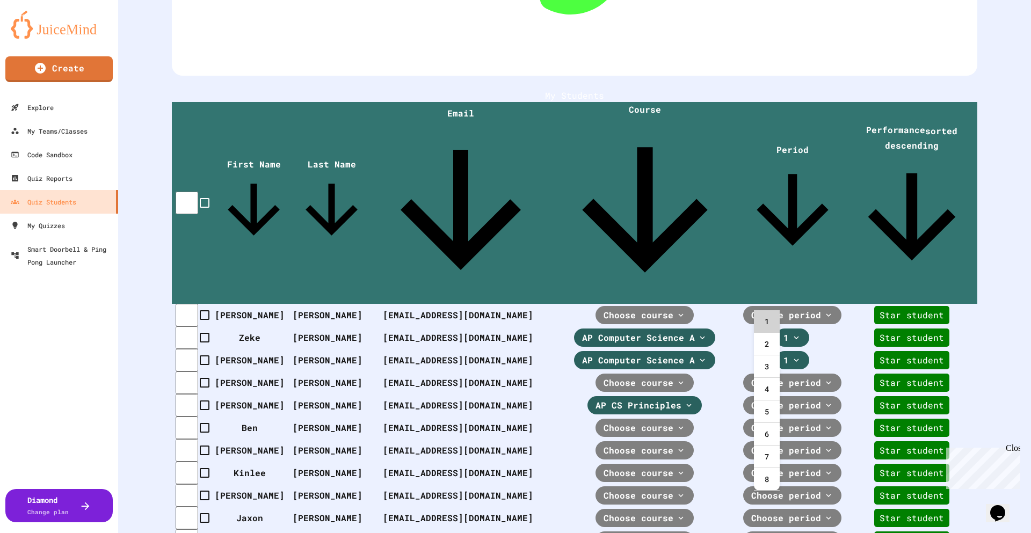
click at [768, 319] on div "1" at bounding box center [767, 321] width 26 height 23
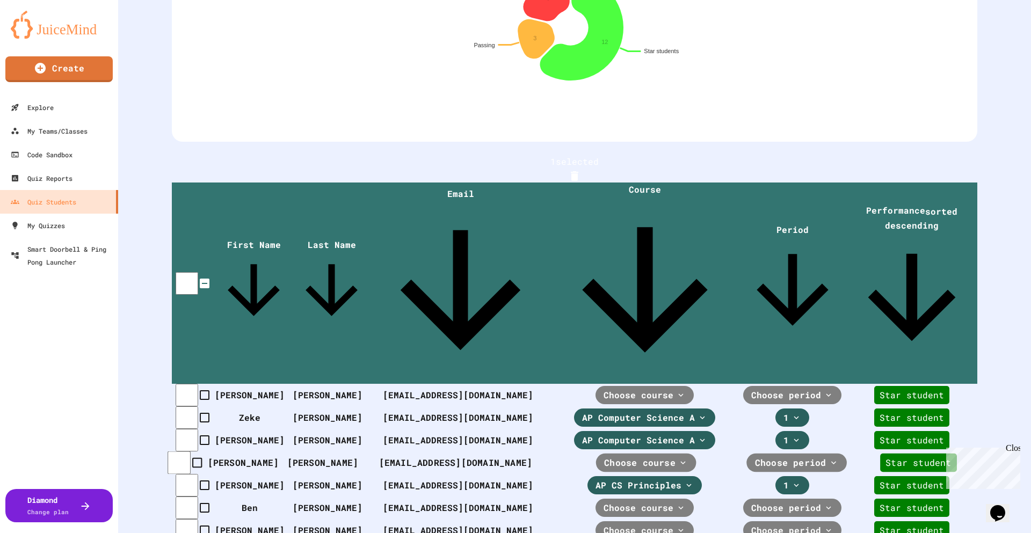
scroll to position [107, 0]
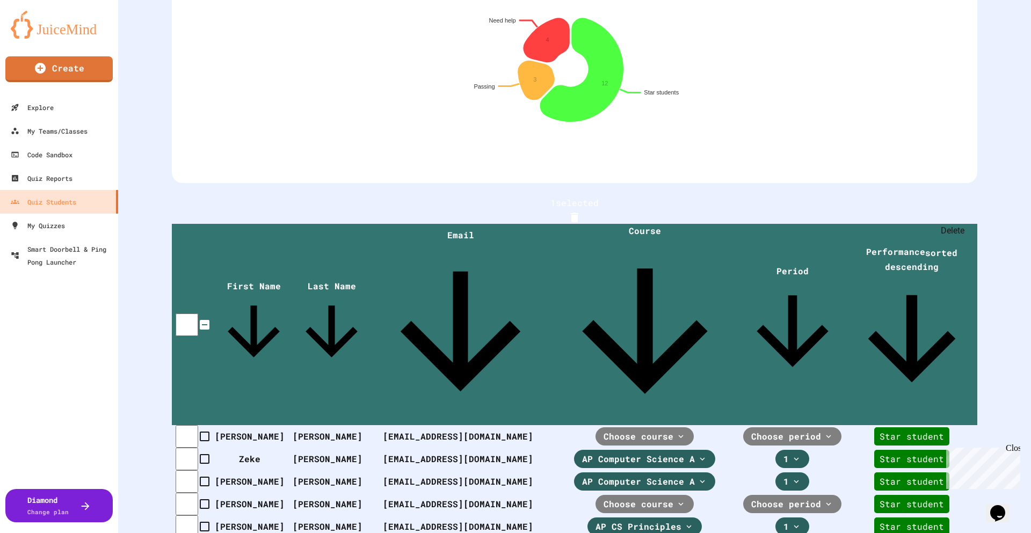
click at [578, 213] on icon "Delete" at bounding box center [575, 218] width 8 height 10
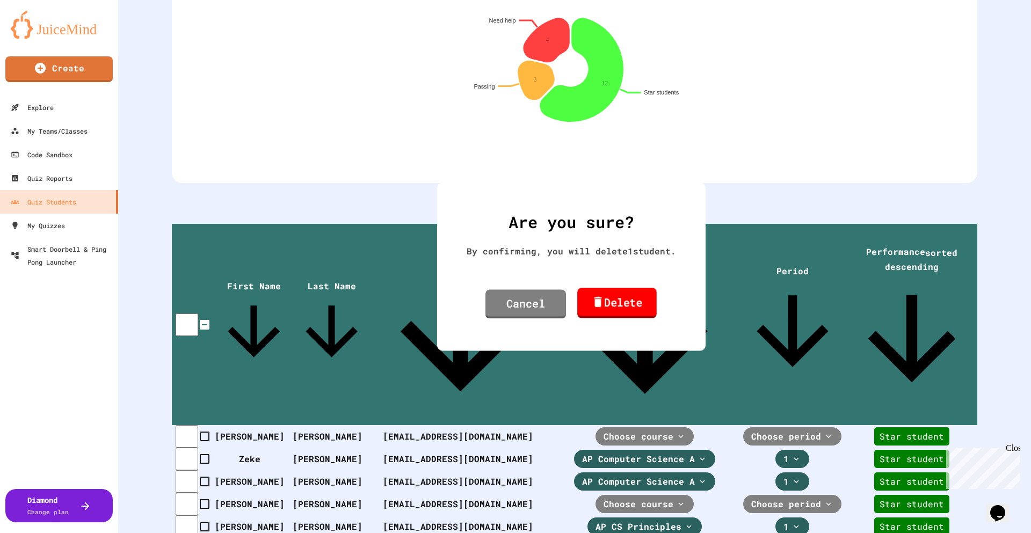
click at [619, 301] on link "Delete" at bounding box center [616, 303] width 79 height 31
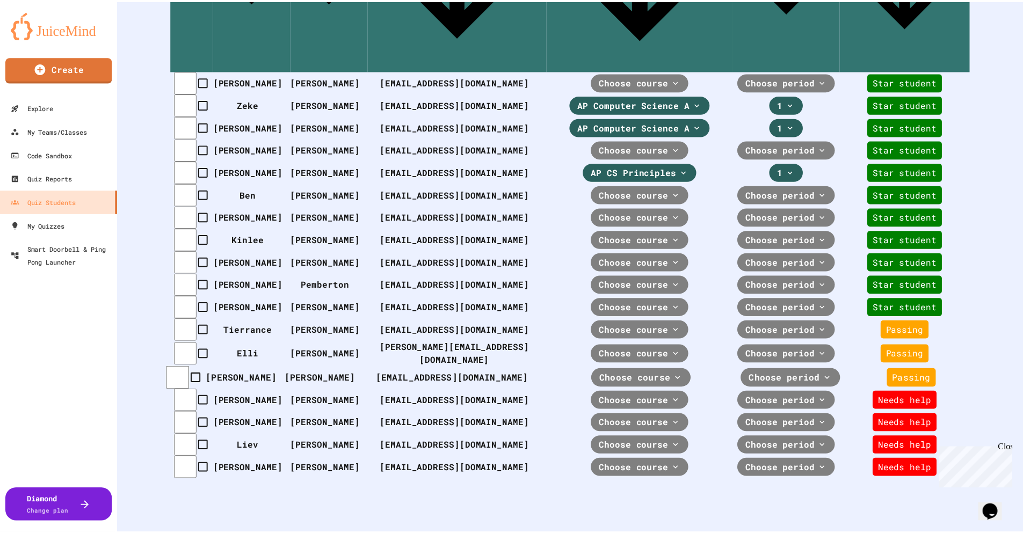
scroll to position [525, 0]
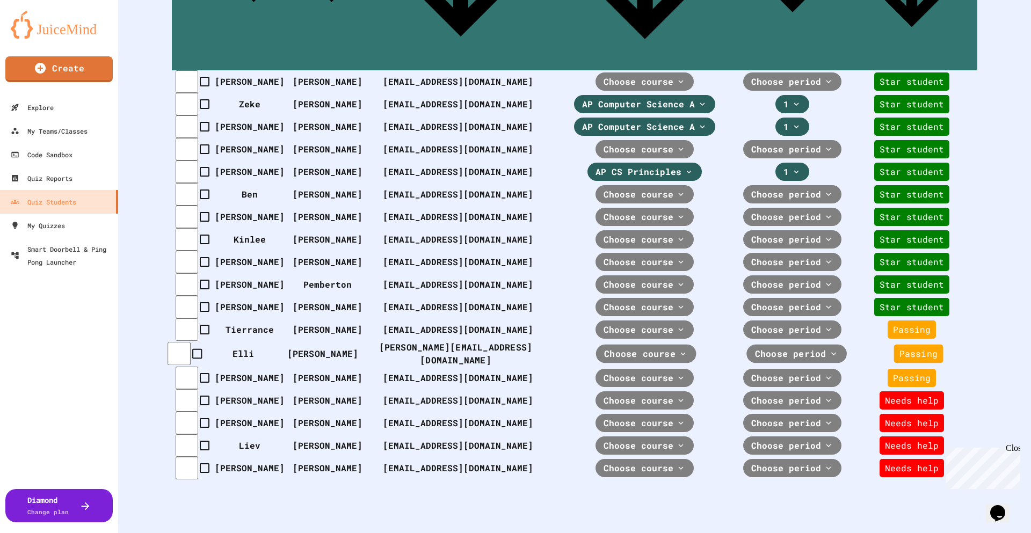
click at [619, 348] on span "Choose course" at bounding box center [639, 354] width 71 height 13
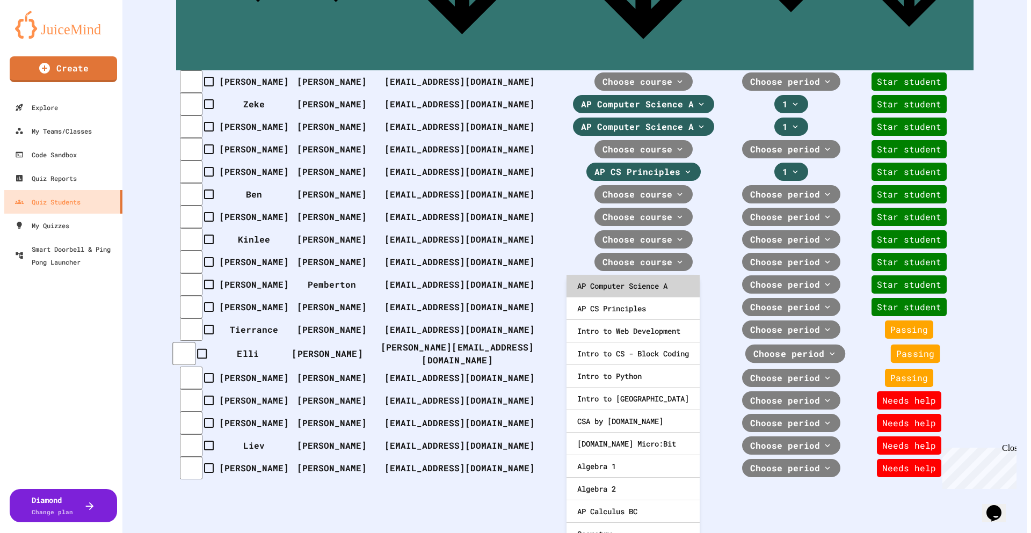
scroll to position [517, 0]
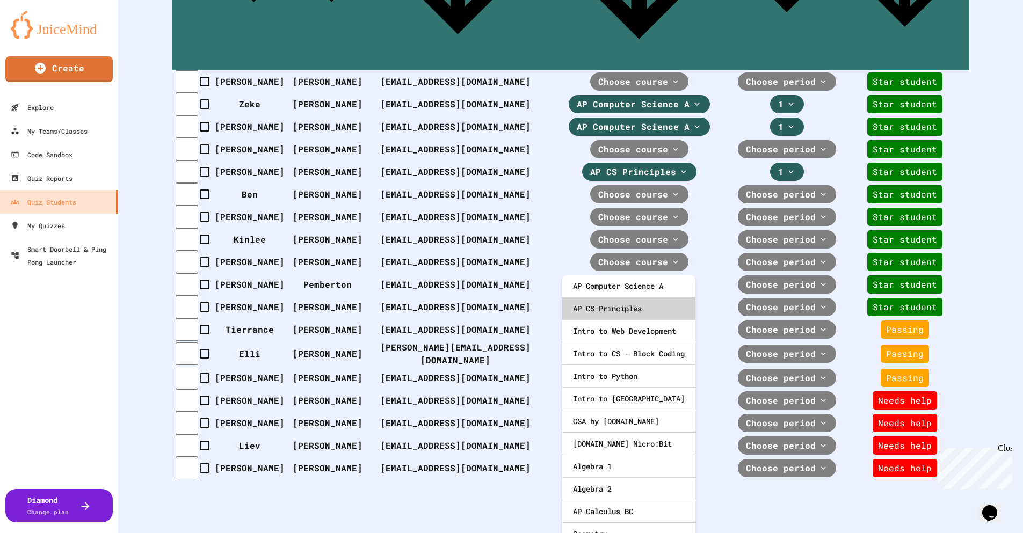
click at [661, 307] on div "AP CS Principles" at bounding box center [628, 309] width 133 height 23
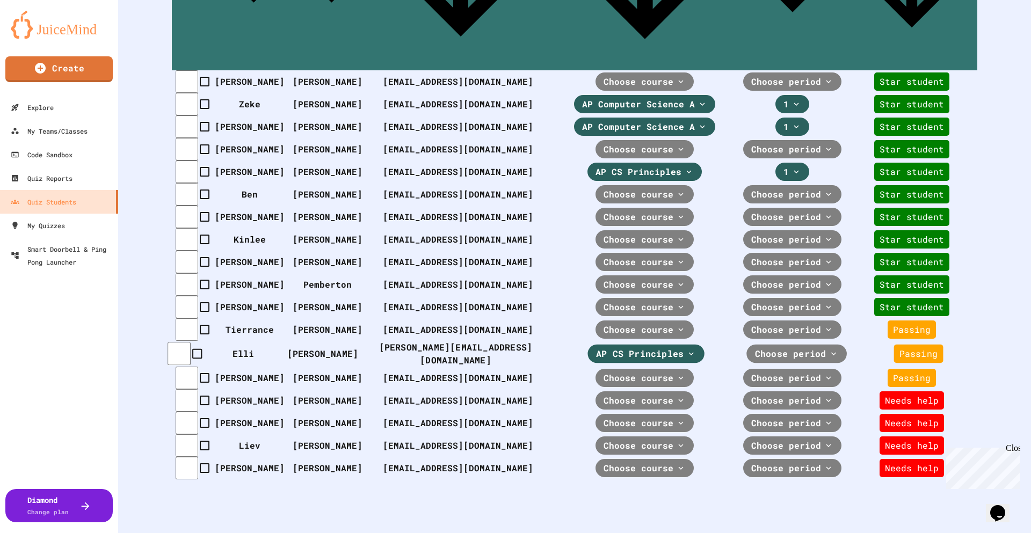
click at [684, 348] on span "Choose period" at bounding box center [640, 354] width 88 height 13
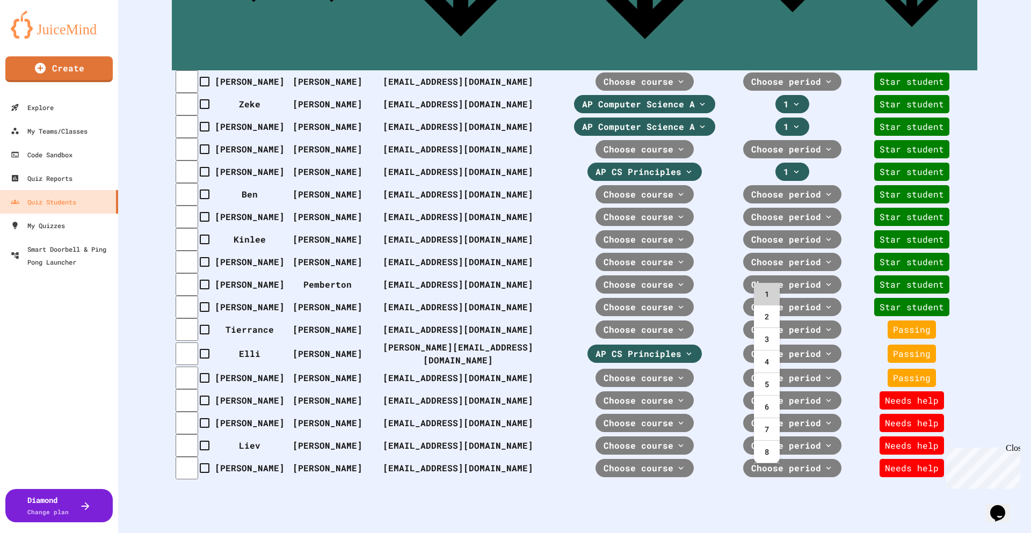
click at [770, 297] on div "1" at bounding box center [767, 294] width 26 height 23
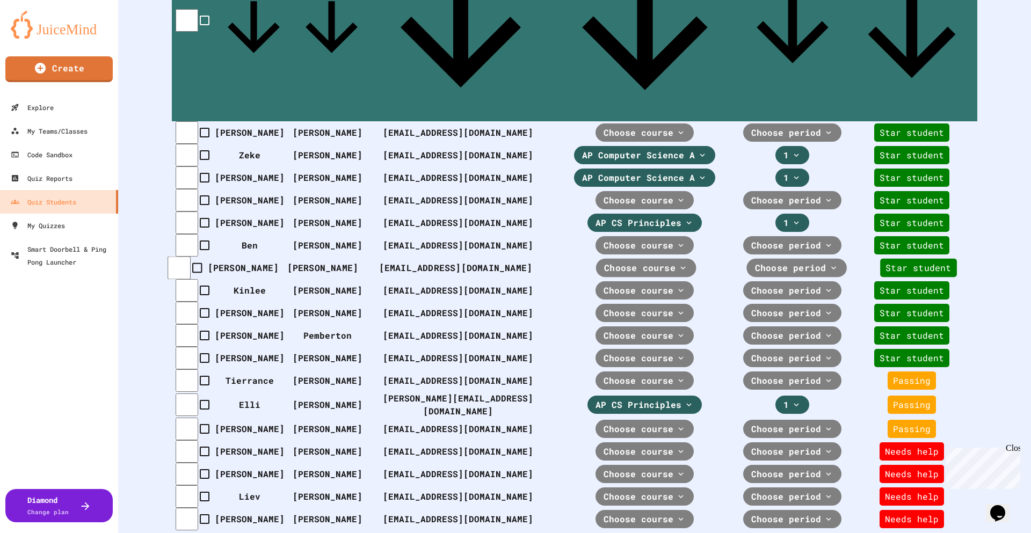
scroll to position [410, 0]
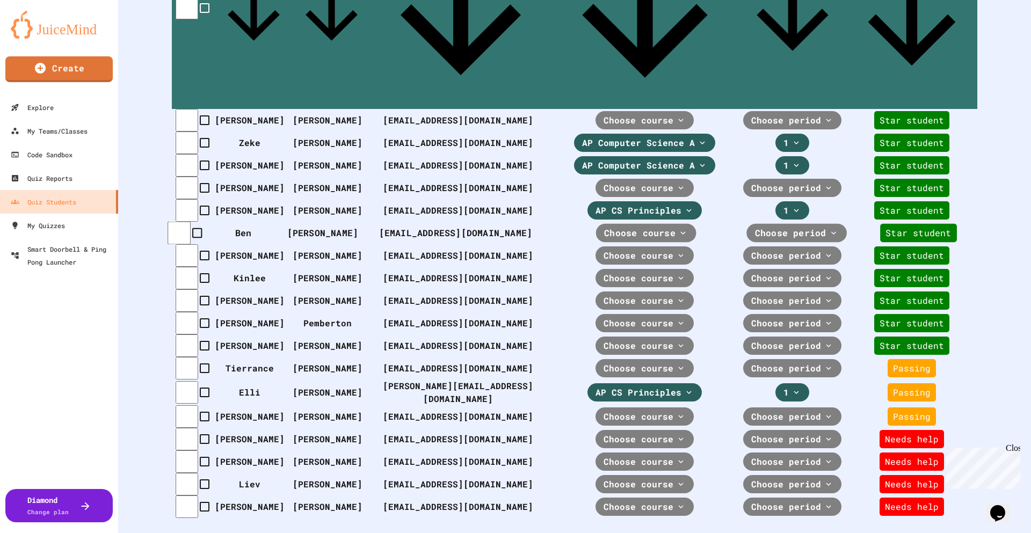
click at [614, 227] on span "Choose course" at bounding box center [639, 233] width 71 height 13
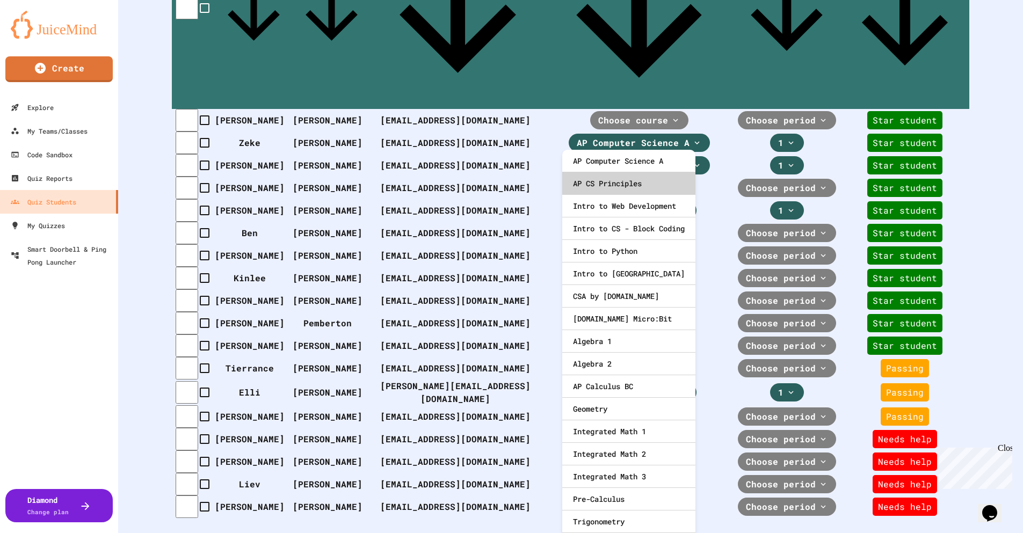
click at [646, 186] on div "AP CS Principles" at bounding box center [628, 183] width 133 height 23
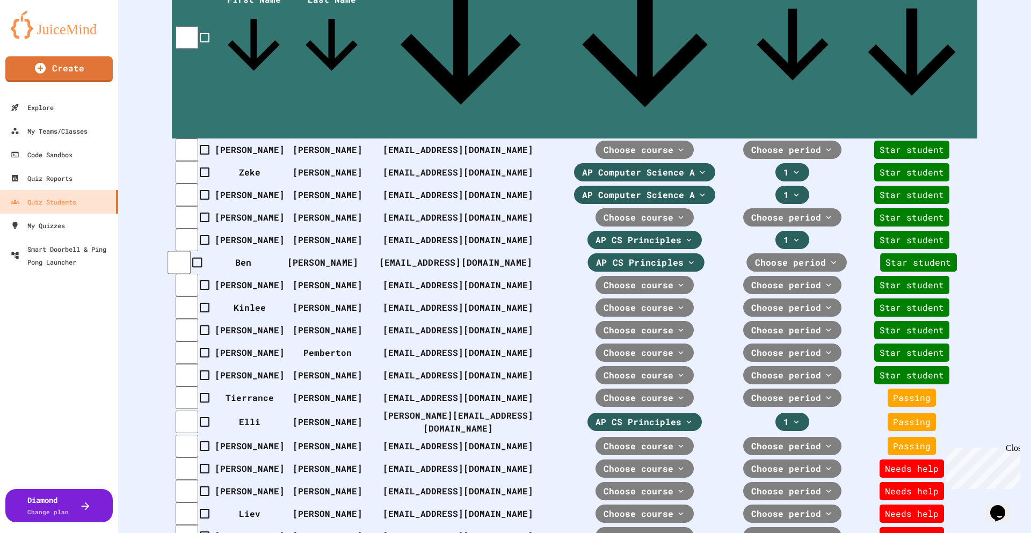
click at [684, 256] on span "Choose period" at bounding box center [640, 262] width 88 height 13
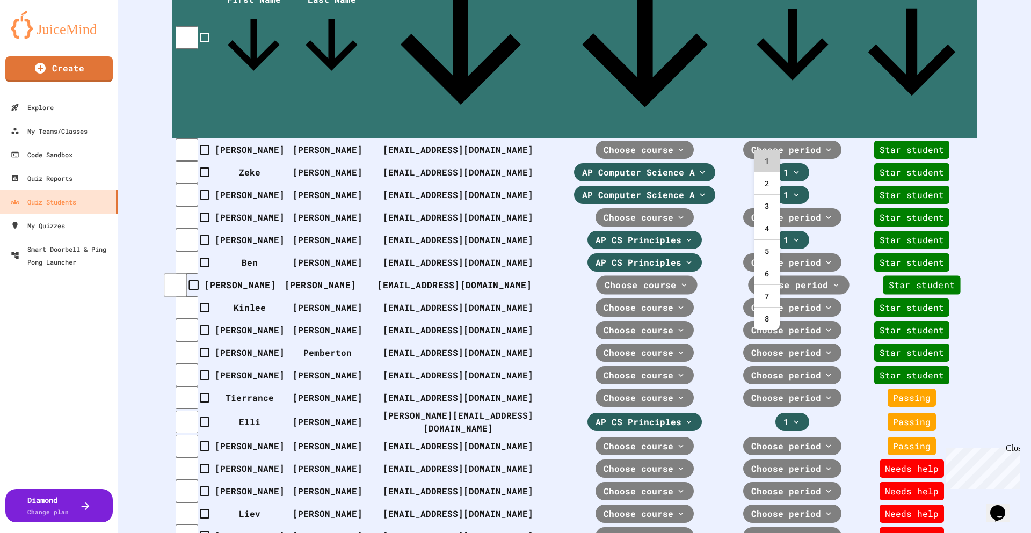
click at [765, 161] on div "1" at bounding box center [767, 161] width 26 height 23
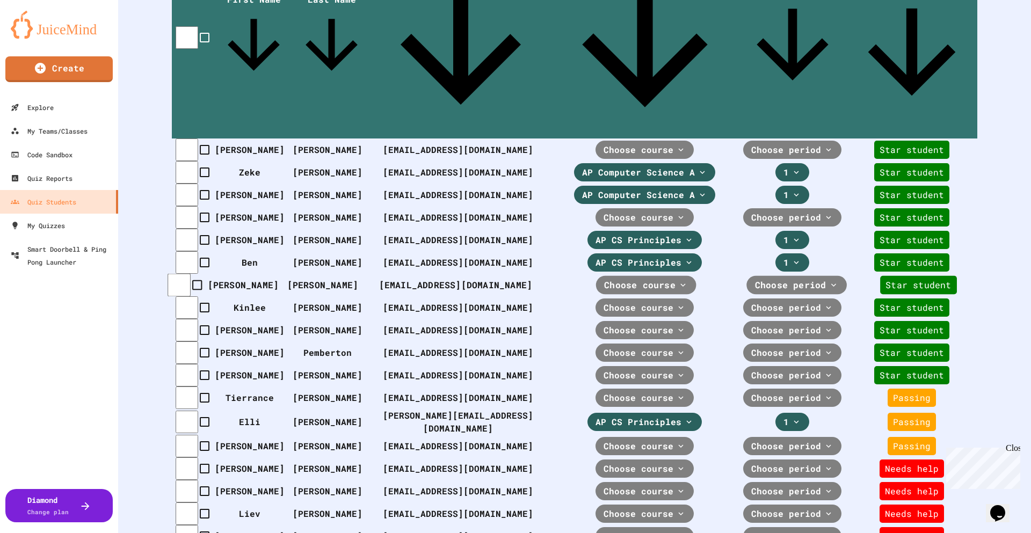
click at [621, 279] on span "Choose course" at bounding box center [639, 285] width 71 height 13
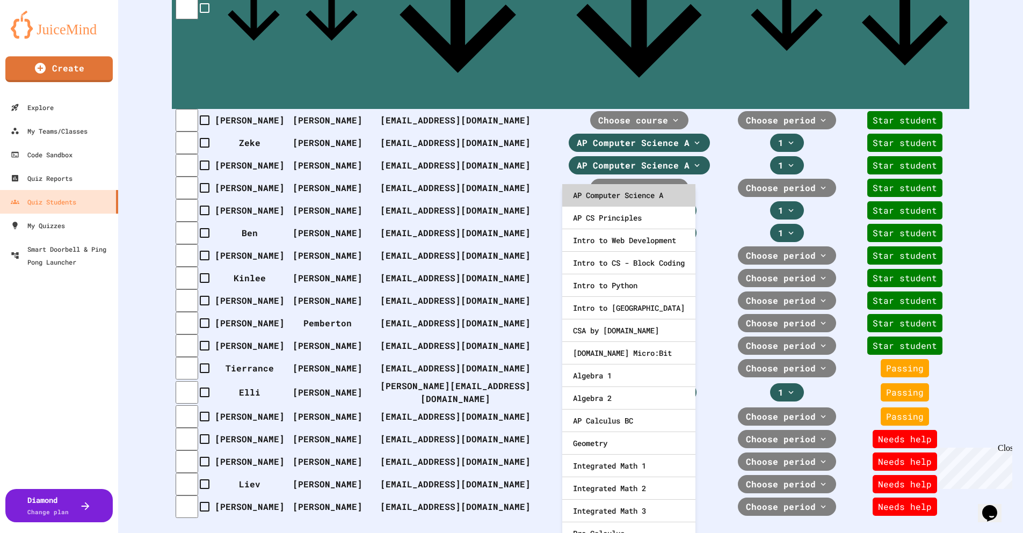
click at [650, 200] on div "AP Computer Science A" at bounding box center [628, 195] width 133 height 23
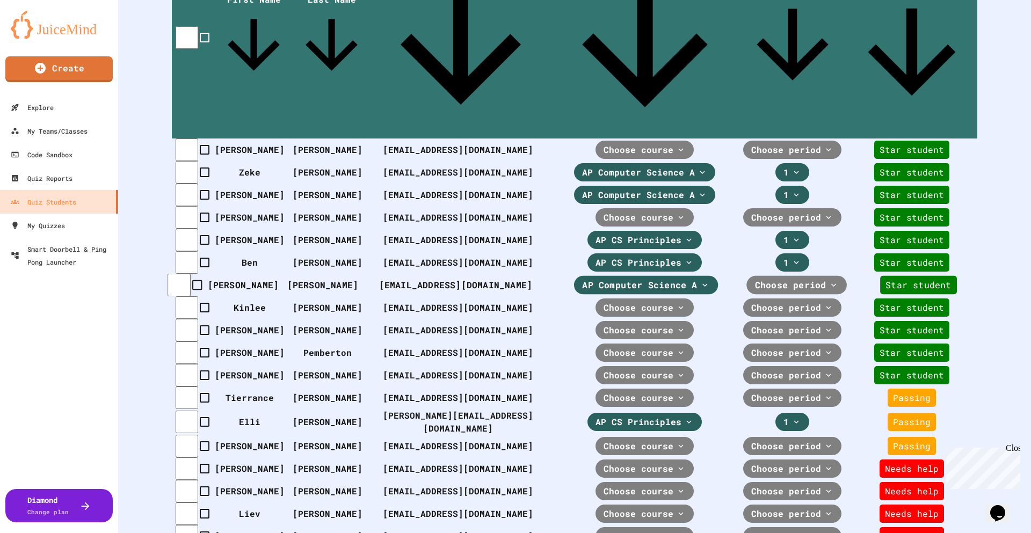
click at [697, 279] on span "Choose period" at bounding box center [639, 285] width 115 height 13
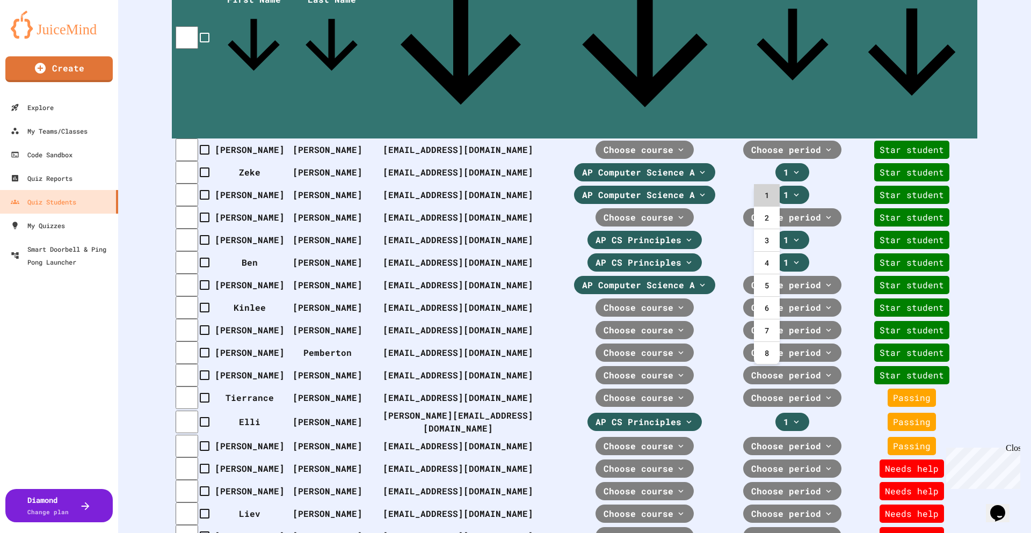
click at [771, 194] on div "1" at bounding box center [767, 195] width 26 height 23
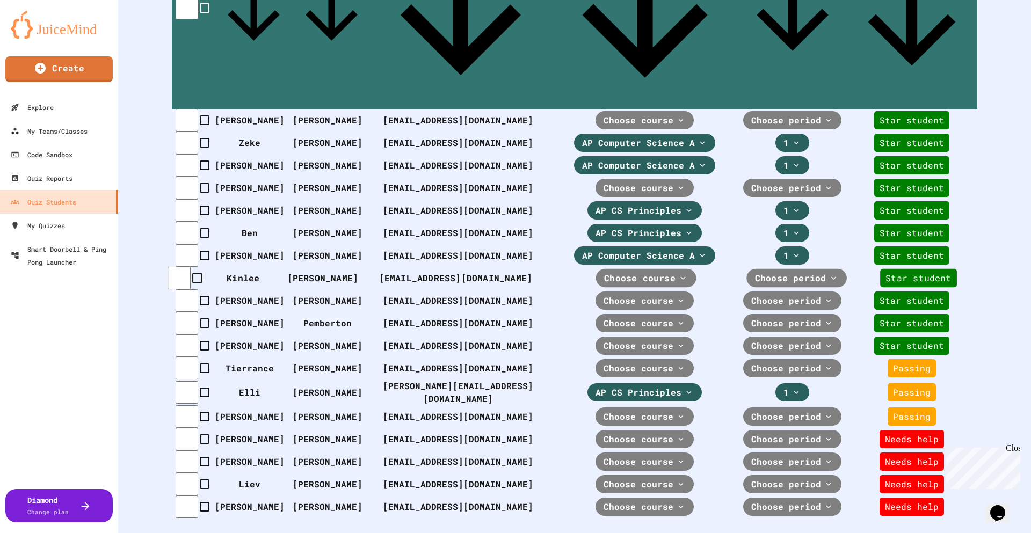
click at [617, 272] on span "Choose course" at bounding box center [639, 278] width 71 height 13
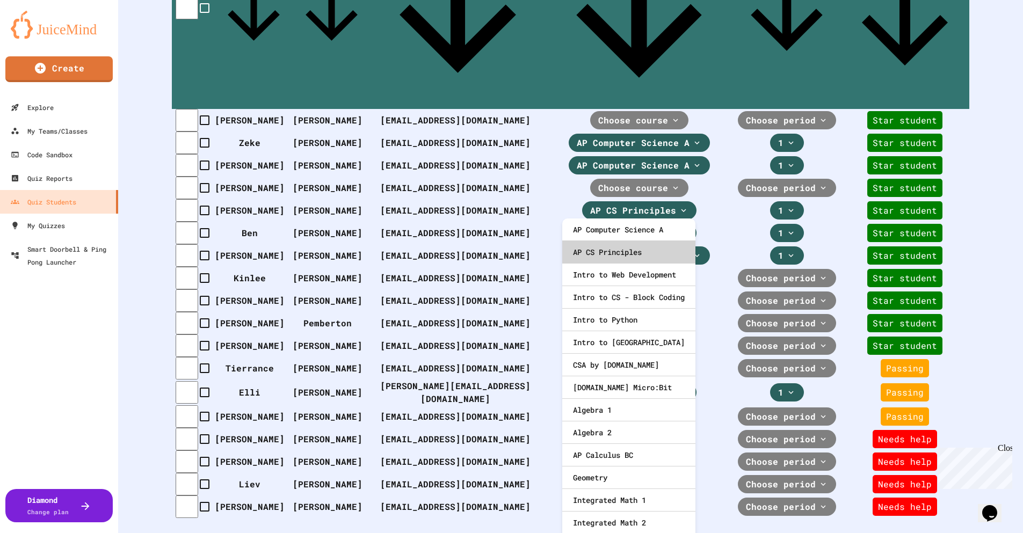
click at [623, 252] on div "AP CS Principles" at bounding box center [628, 252] width 133 height 23
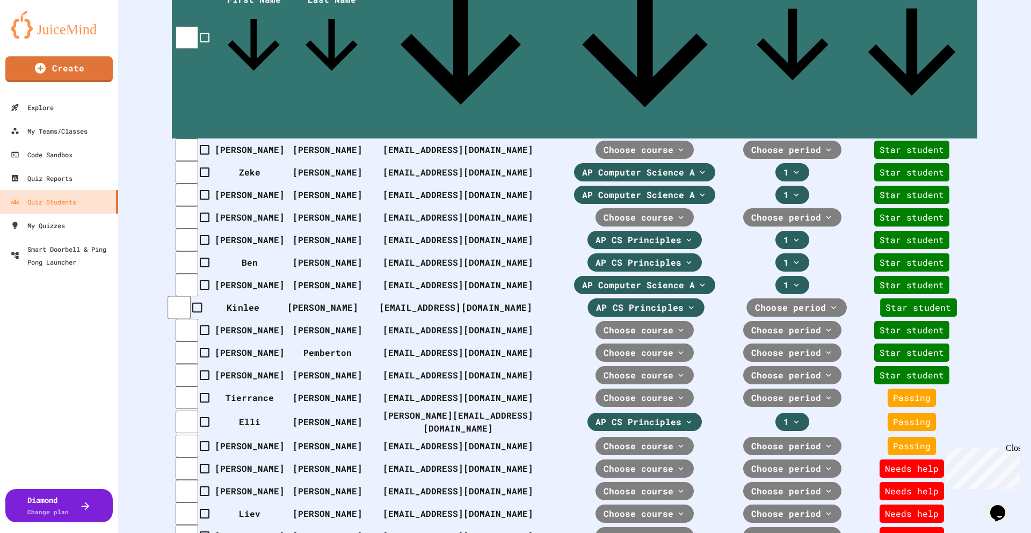
click at [684, 301] on span "Choose period" at bounding box center [640, 307] width 88 height 13
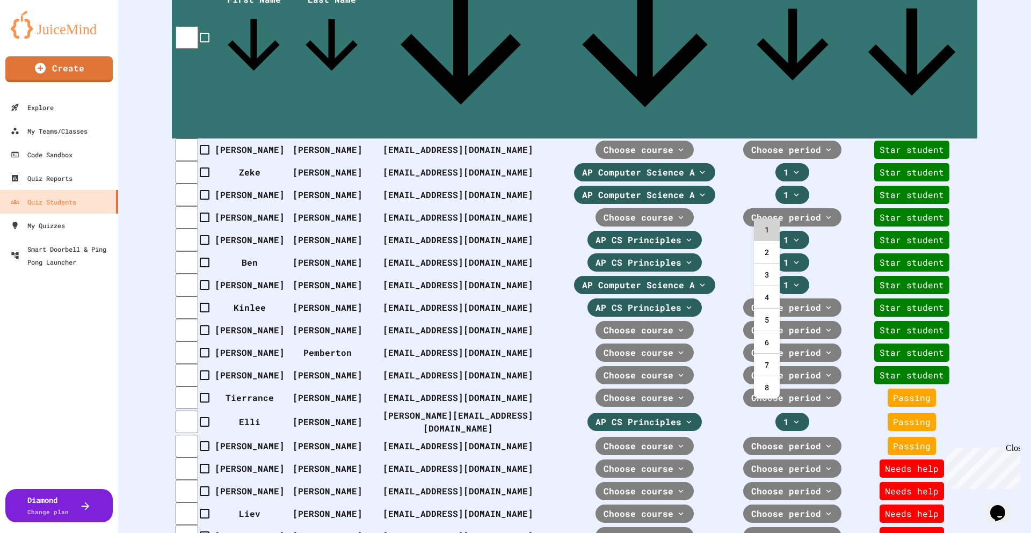
click at [767, 230] on div "1" at bounding box center [767, 230] width 26 height 23
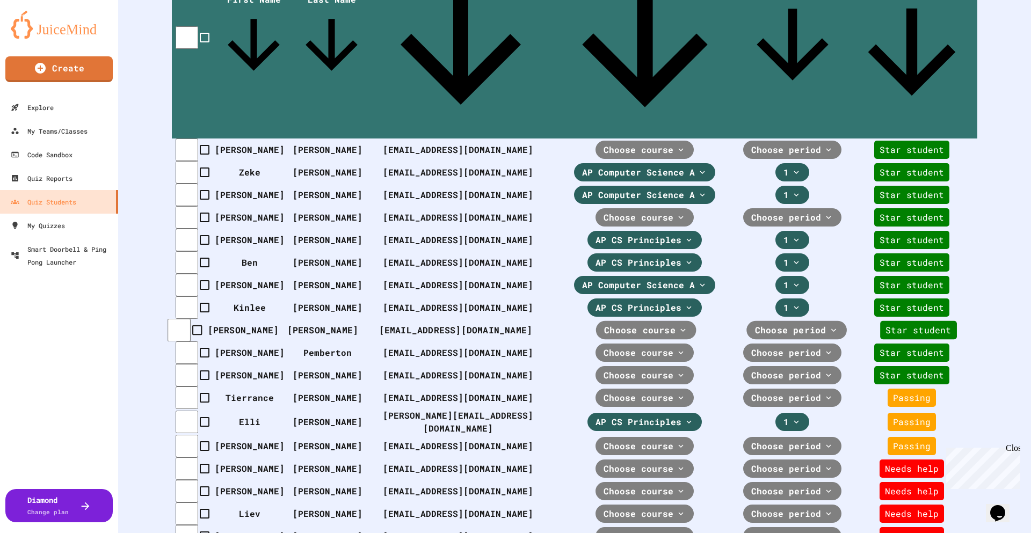
click at [619, 324] on span "Choose course" at bounding box center [639, 330] width 71 height 13
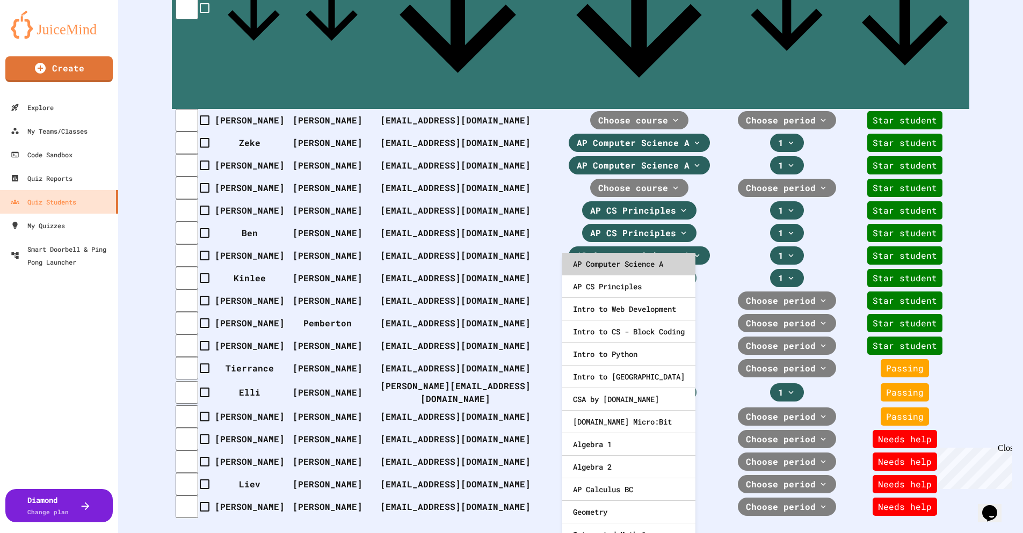
click at [622, 266] on div "AP Computer Science A" at bounding box center [628, 264] width 133 height 23
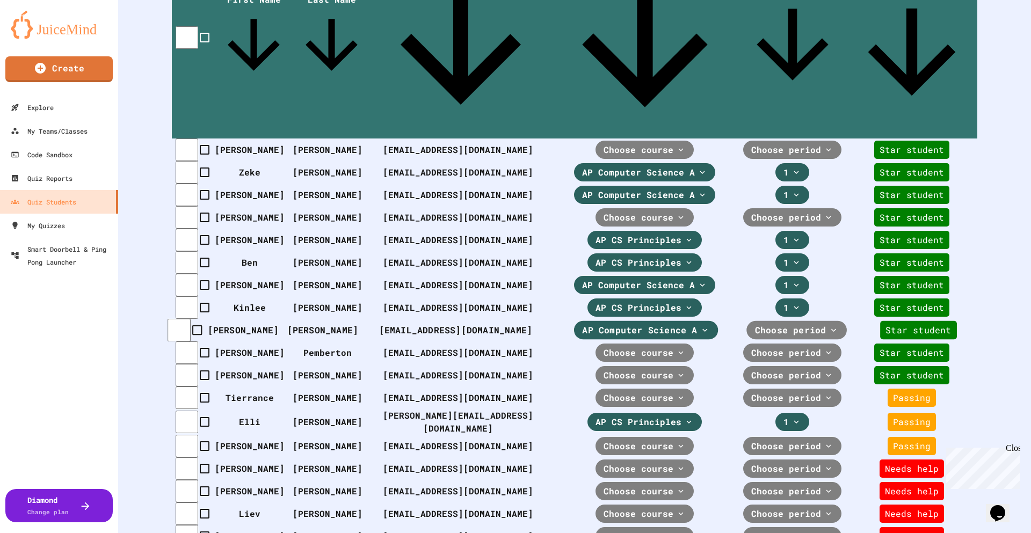
click at [697, 324] on span "Choose period" at bounding box center [639, 330] width 115 height 13
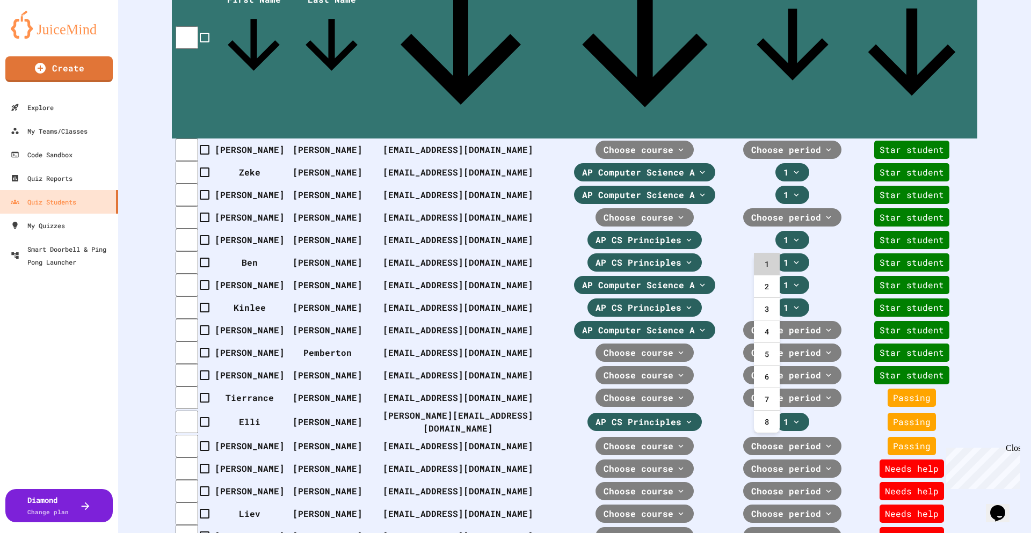
click at [777, 263] on div "1" at bounding box center [767, 264] width 26 height 23
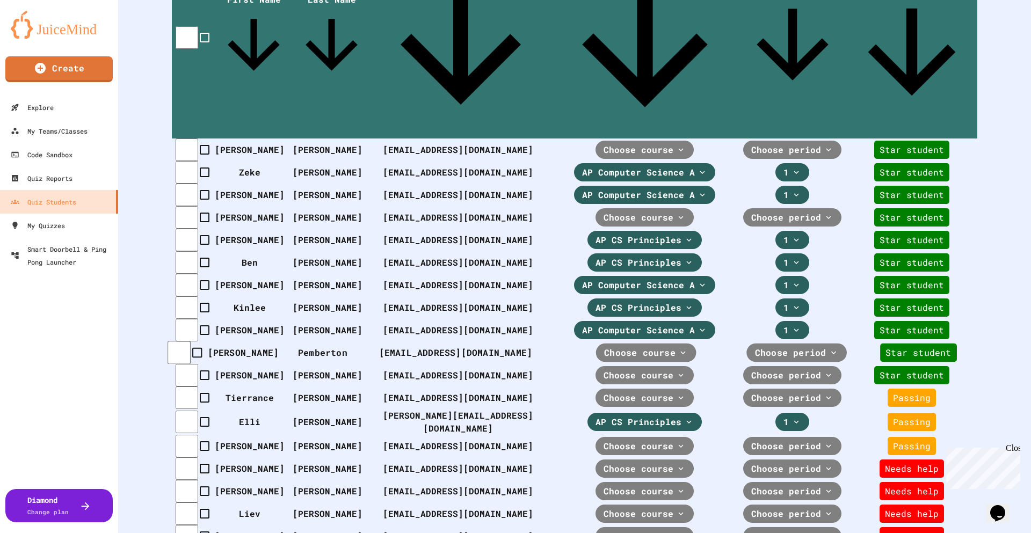
click at [611, 346] on span "Choose course" at bounding box center [639, 352] width 71 height 13
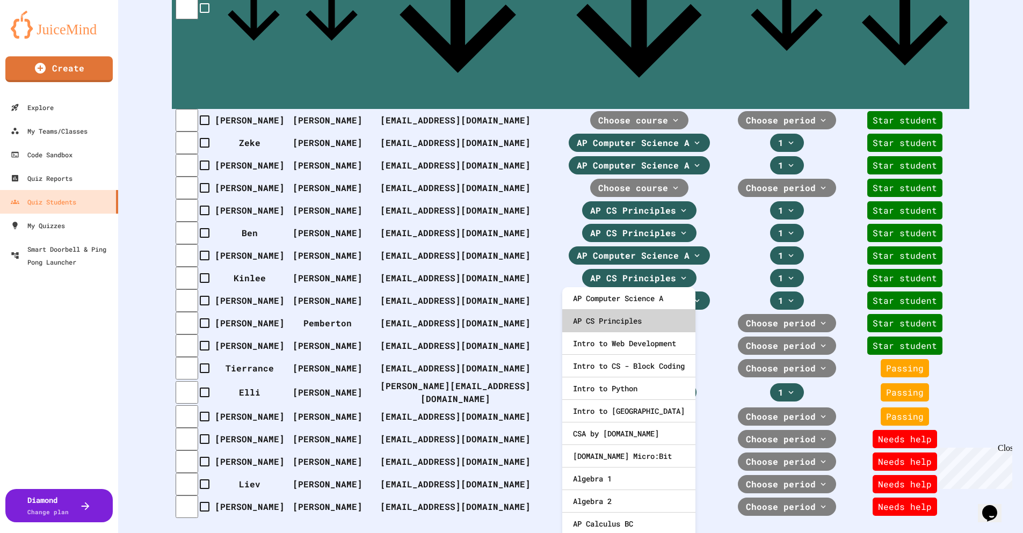
click at [621, 322] on div "AP CS Principles" at bounding box center [628, 321] width 133 height 23
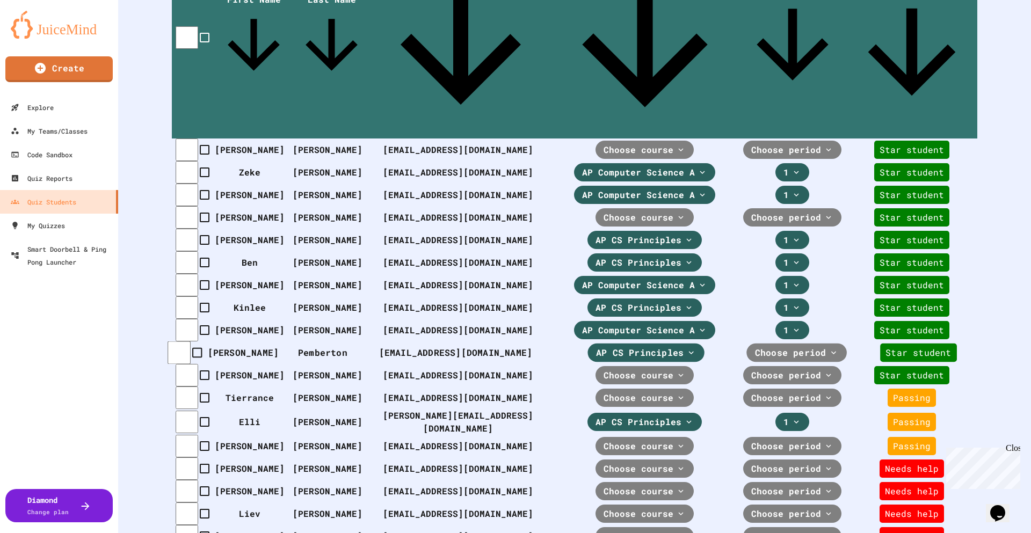
click at [684, 346] on span "Choose period" at bounding box center [640, 352] width 88 height 13
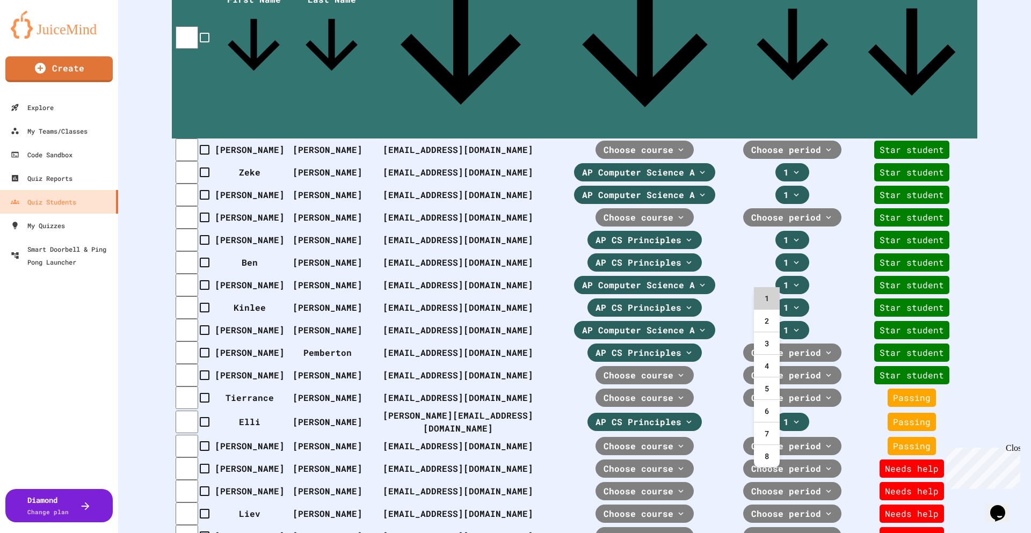
click at [769, 296] on div "1" at bounding box center [767, 298] width 26 height 23
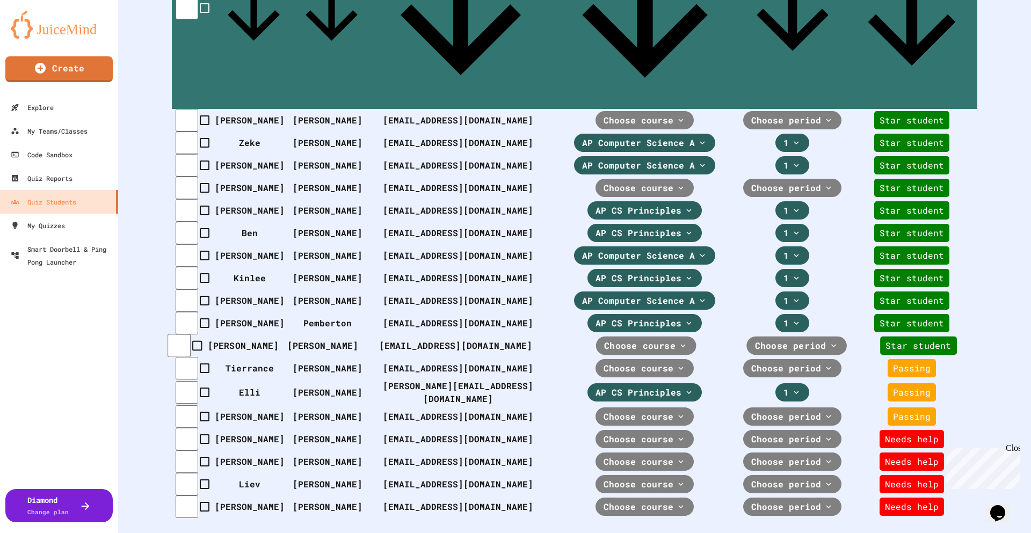
click at [605, 339] on span "Choose course" at bounding box center [639, 345] width 71 height 13
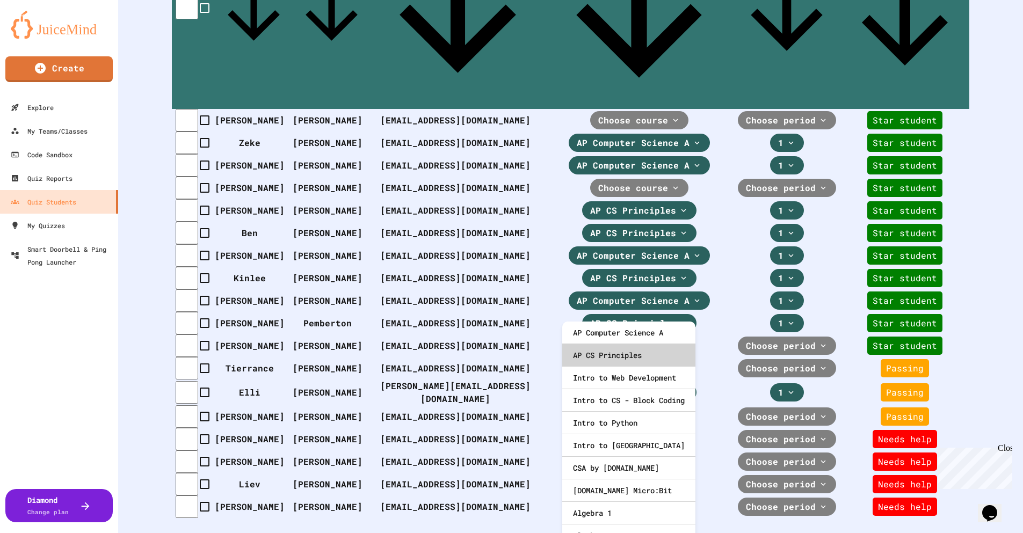
drag, startPoint x: 617, startPoint y: 356, endPoint x: 660, endPoint y: 344, distance: 44.6
click at [617, 356] on div "AP CS Principles" at bounding box center [628, 355] width 133 height 23
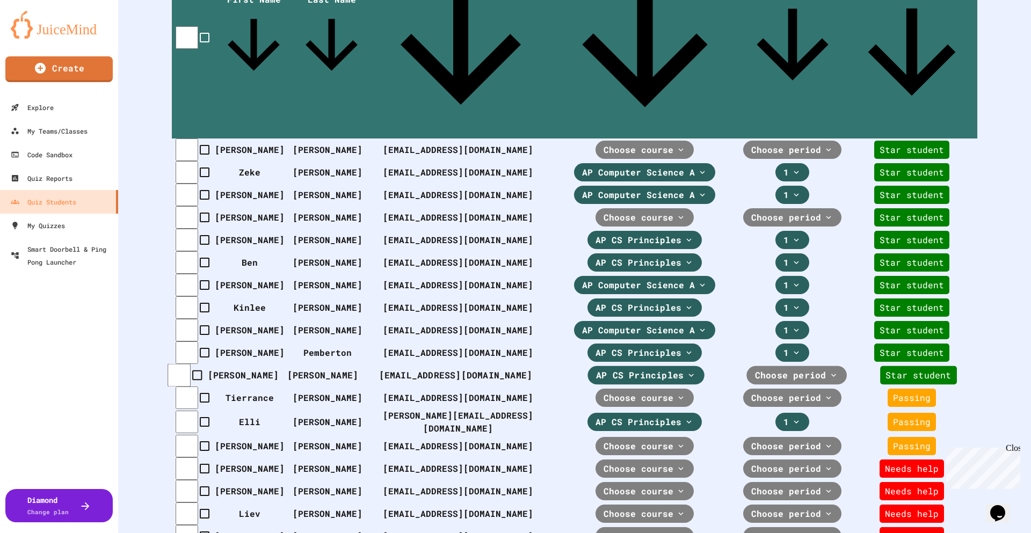
click at [684, 369] on span "Choose period" at bounding box center [640, 375] width 88 height 13
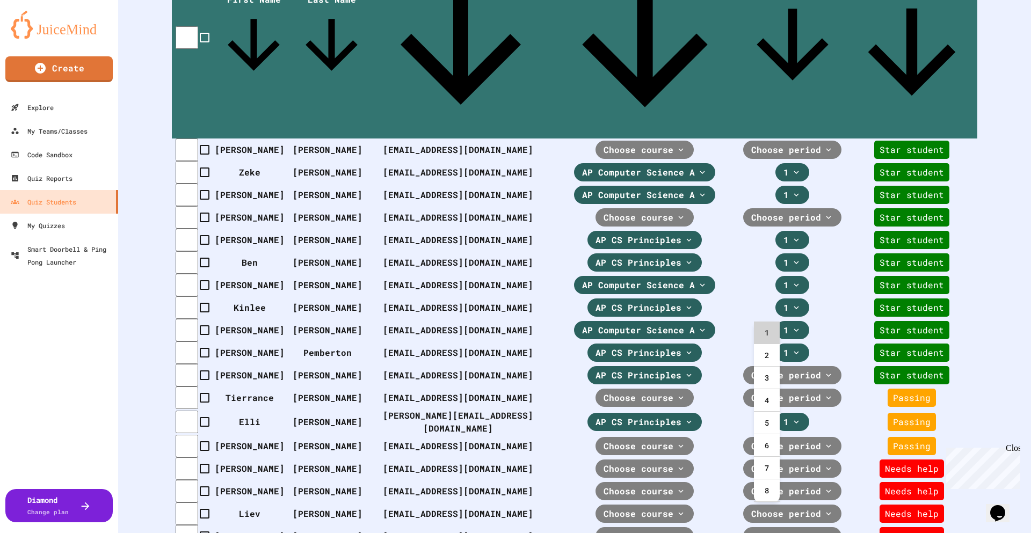
click at [754, 334] on div "1" at bounding box center [767, 333] width 26 height 23
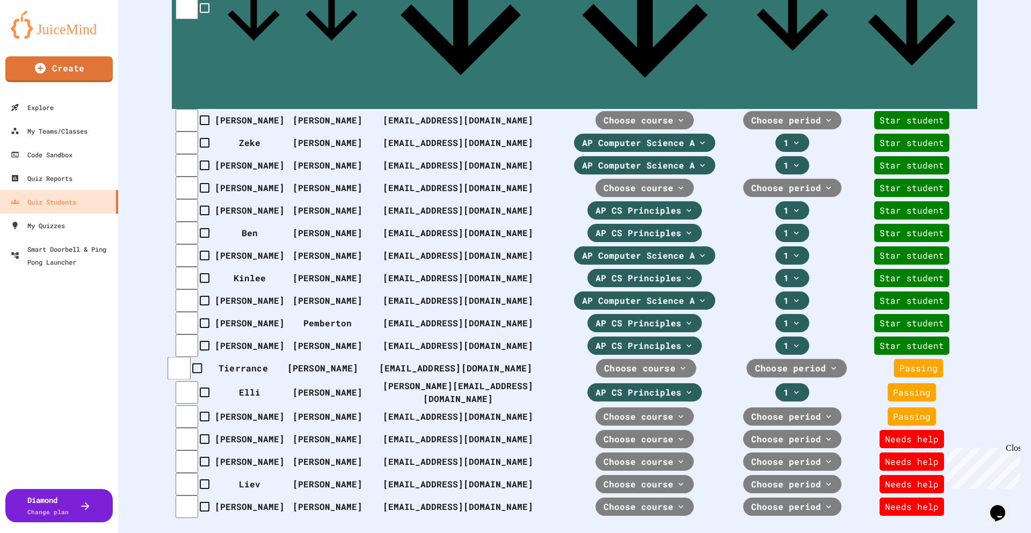
click at [612, 362] on span "Choose course" at bounding box center [639, 368] width 71 height 13
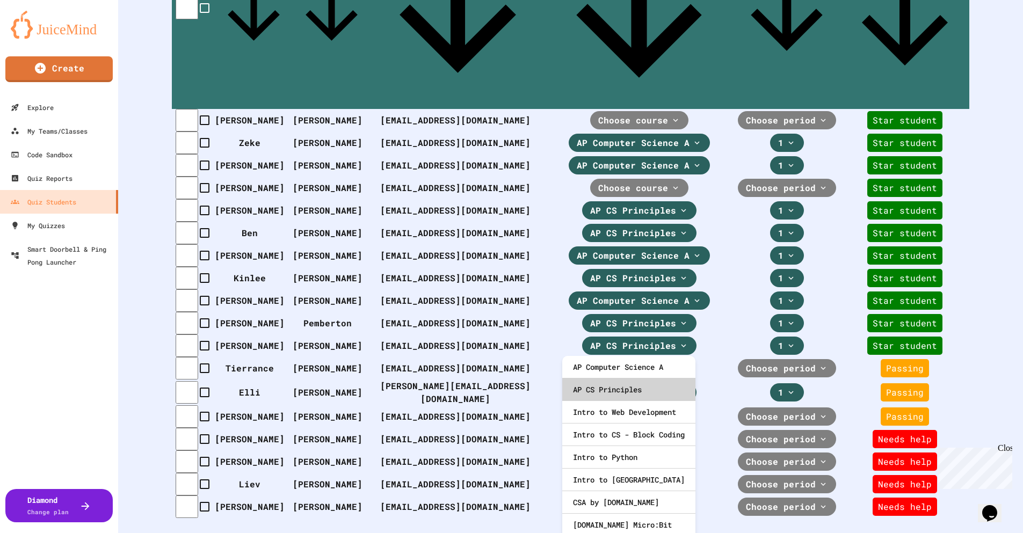
click at [629, 388] on div "AP CS Principles" at bounding box center [628, 390] width 133 height 23
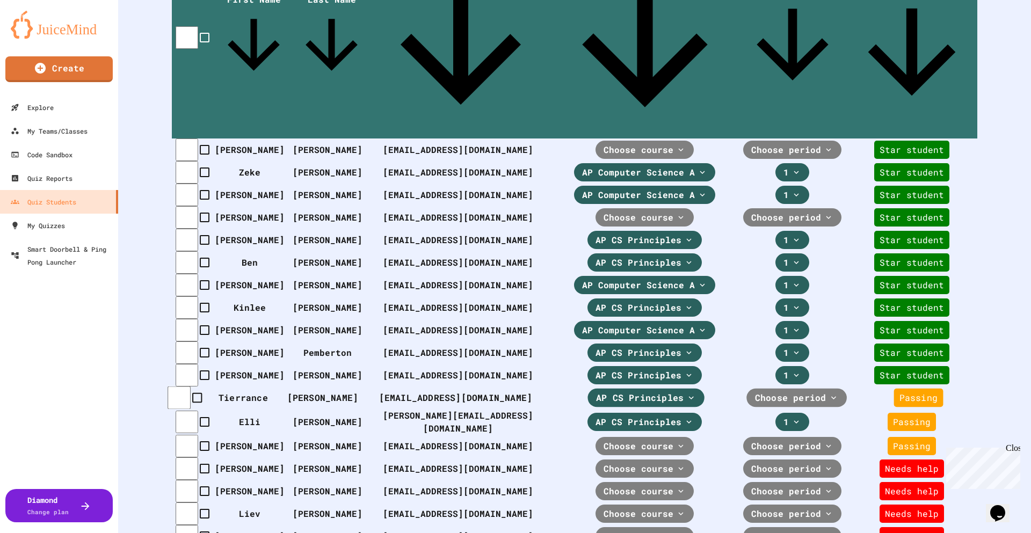
click at [684, 392] on span "Choose period" at bounding box center [640, 398] width 88 height 13
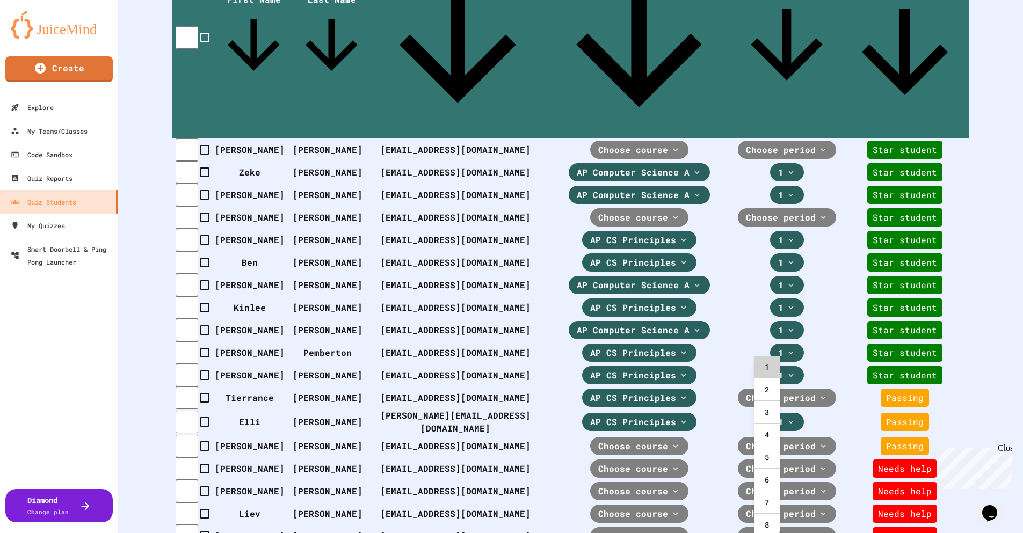
click at [768, 367] on div "1" at bounding box center [767, 367] width 26 height 23
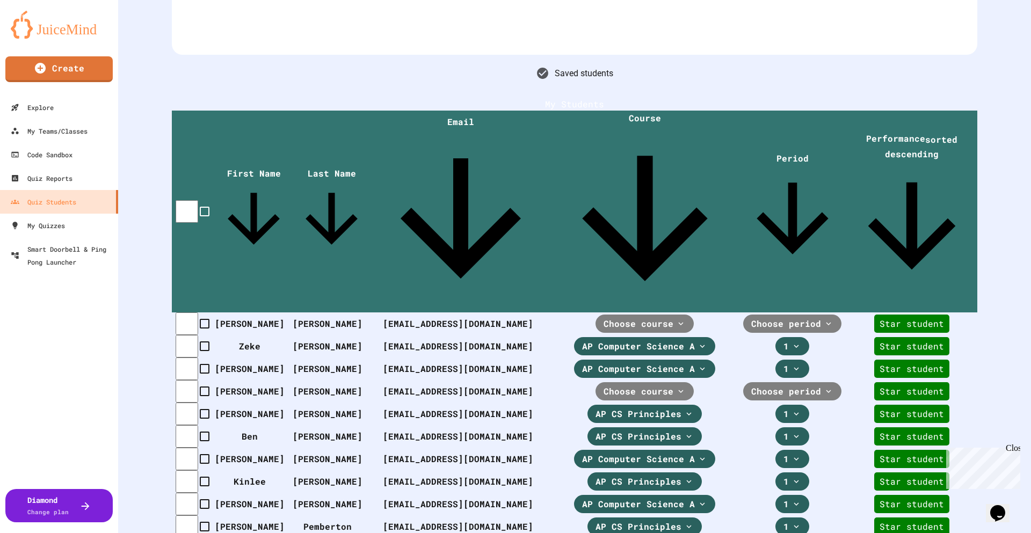
scroll to position [141, 0]
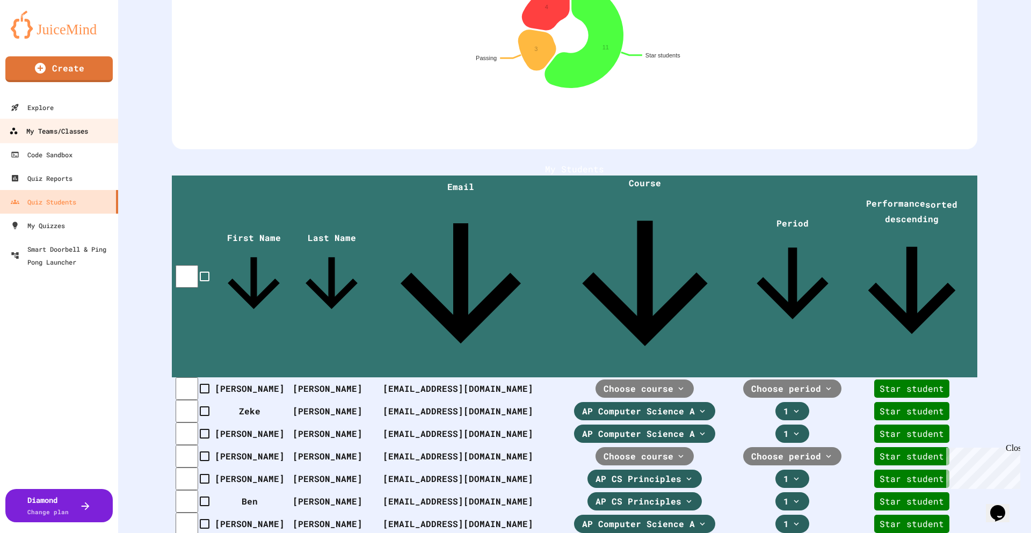
click at [55, 130] on div "My Teams/Classes" at bounding box center [48, 131] width 79 height 13
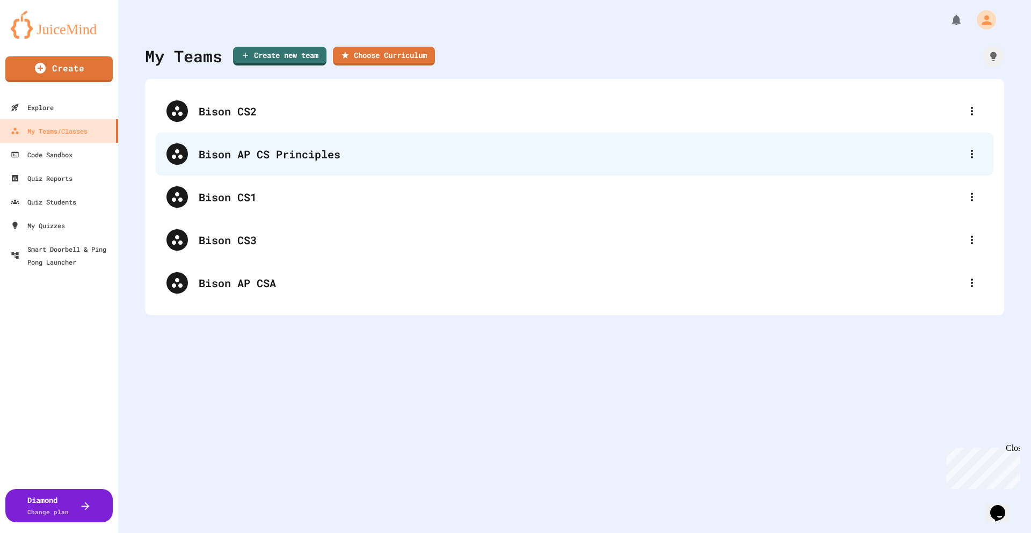
click at [258, 156] on div "Bison AP CS Principles" at bounding box center [580, 154] width 763 height 16
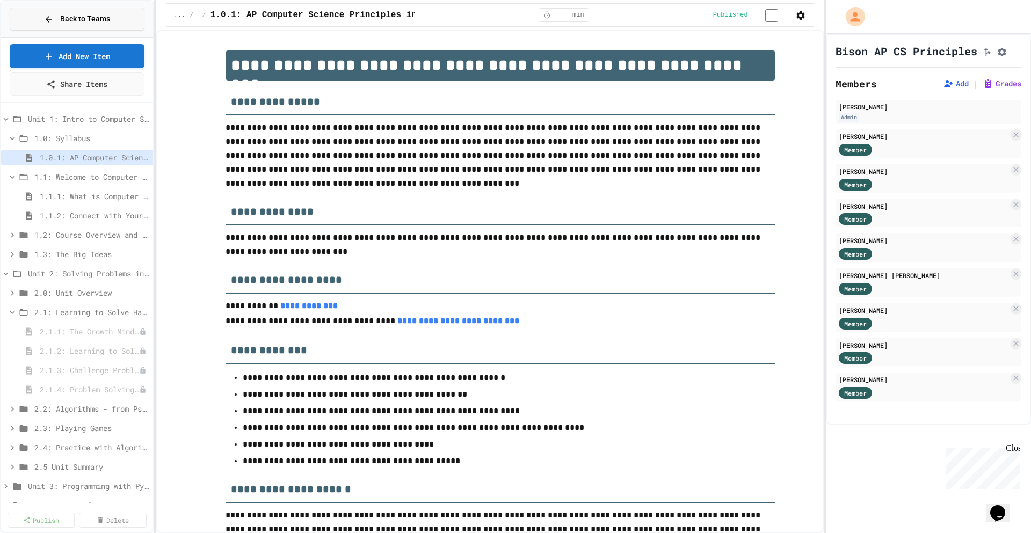
click at [50, 23] on icon at bounding box center [49, 20] width 10 height 10
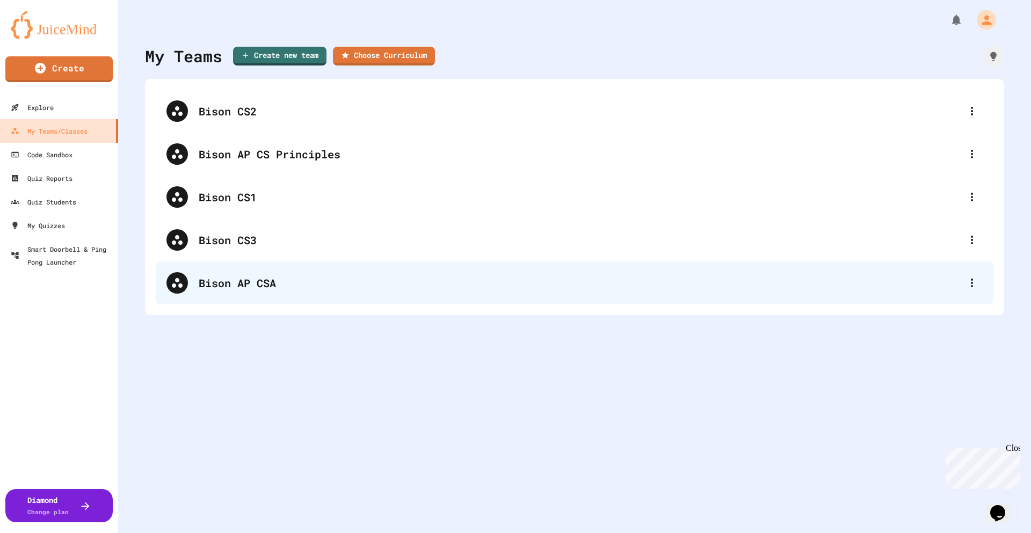
click at [240, 279] on div "Bison AP CSA" at bounding box center [580, 283] width 763 height 16
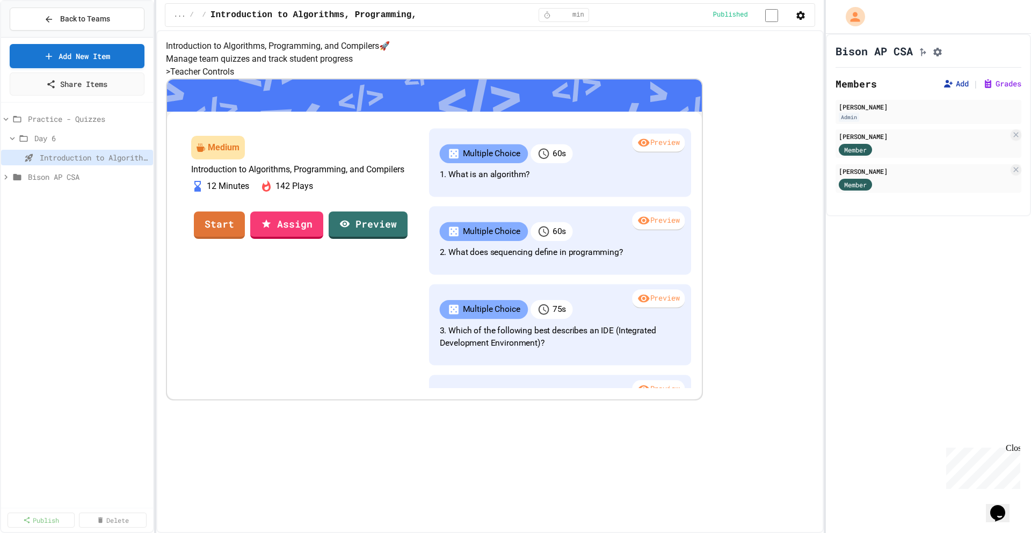
click at [945, 83] on button "Add" at bounding box center [956, 83] width 26 height 11
click at [80, 19] on span "Back to Teams" at bounding box center [85, 18] width 50 height 11
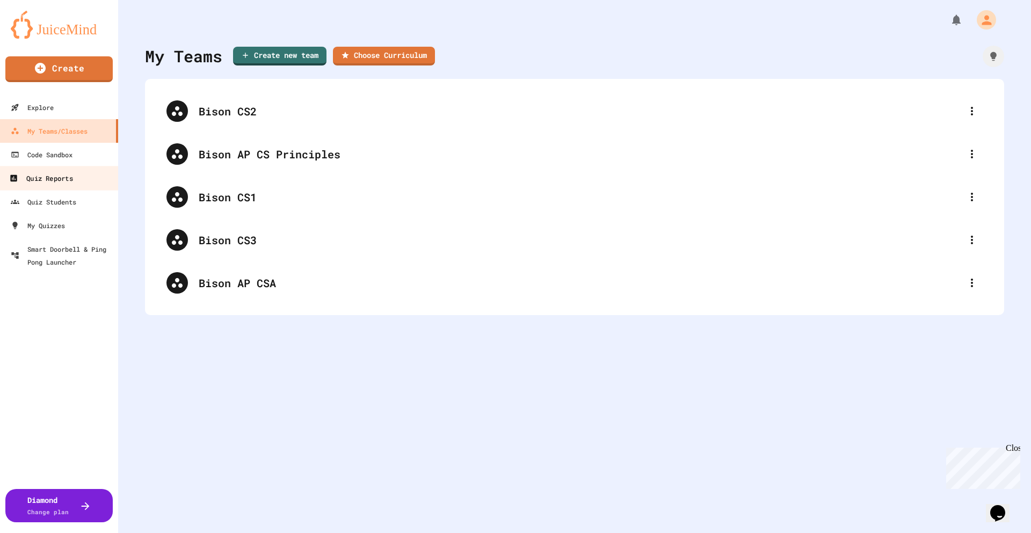
click at [46, 178] on div "Quiz Reports" at bounding box center [40, 178] width 63 height 13
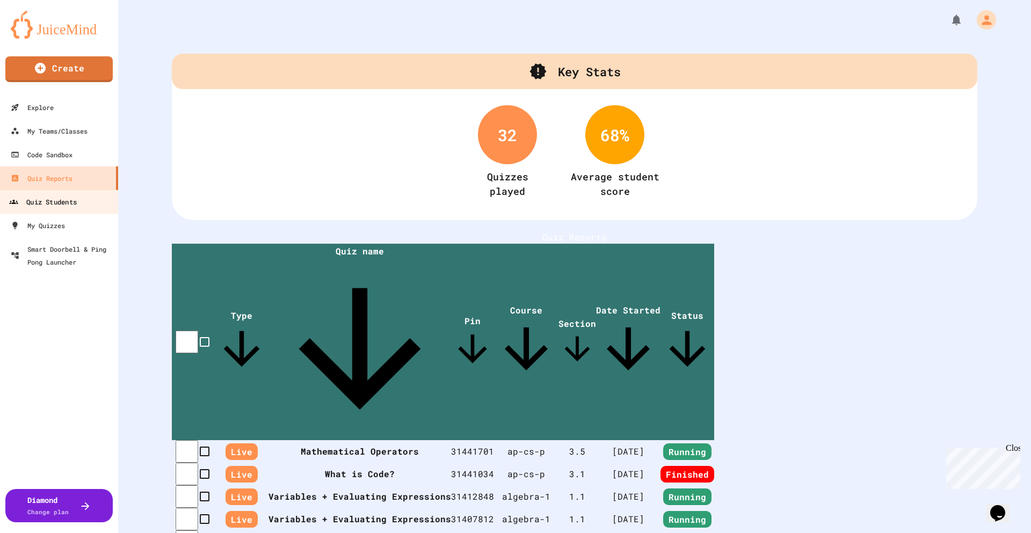
click at [48, 200] on div "Quiz Students" at bounding box center [43, 202] width 68 height 13
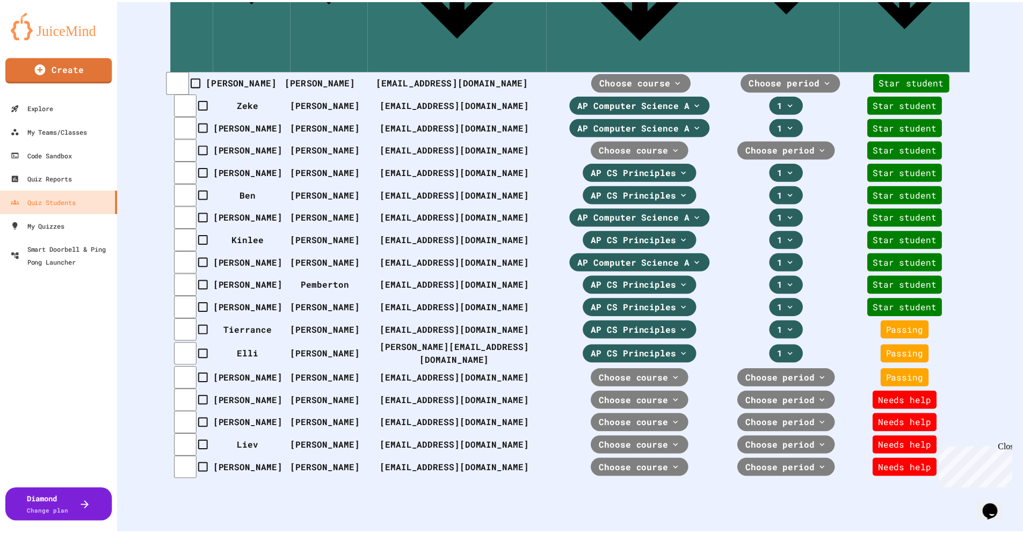
scroll to position [525, 0]
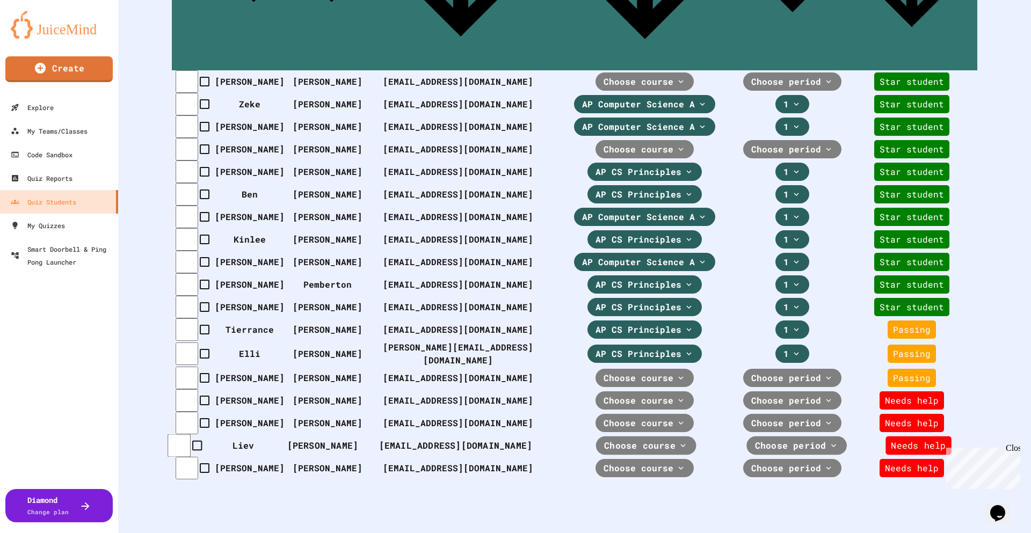
click at [645, 439] on span "Choose course" at bounding box center [639, 445] width 71 height 13
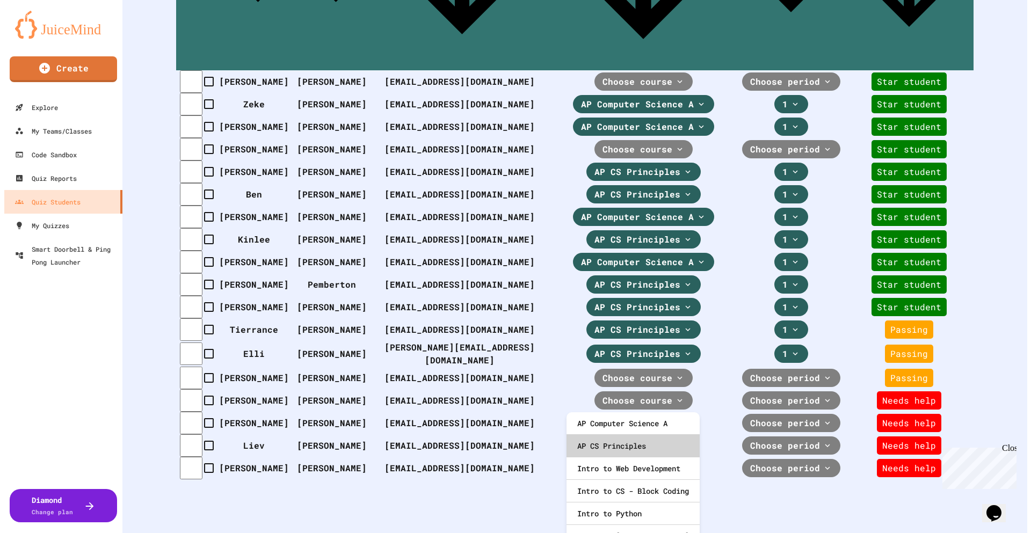
scroll to position [517, 0]
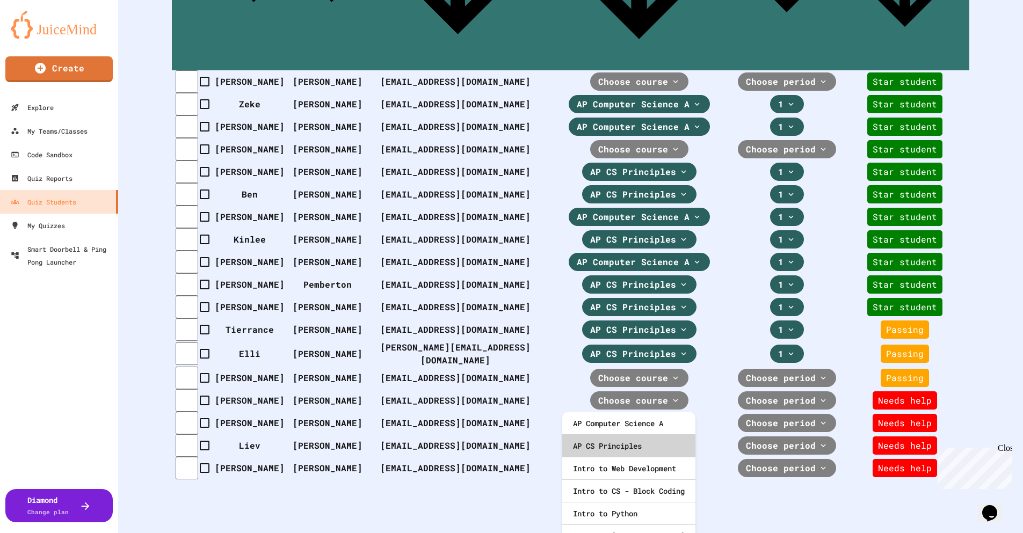
click at [635, 447] on div "AP CS Principles" at bounding box center [628, 446] width 133 height 23
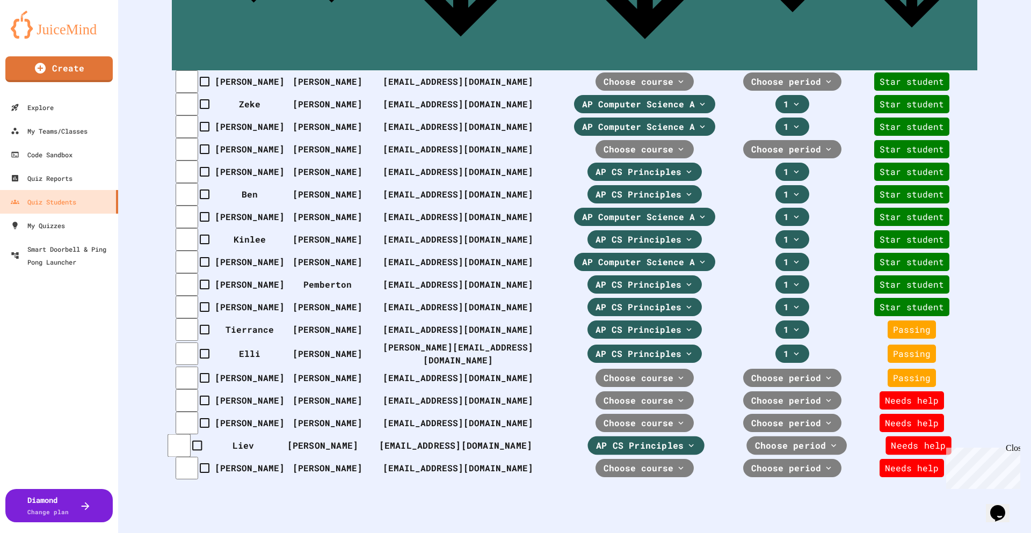
click at [684, 439] on span "Choose period" at bounding box center [640, 445] width 88 height 13
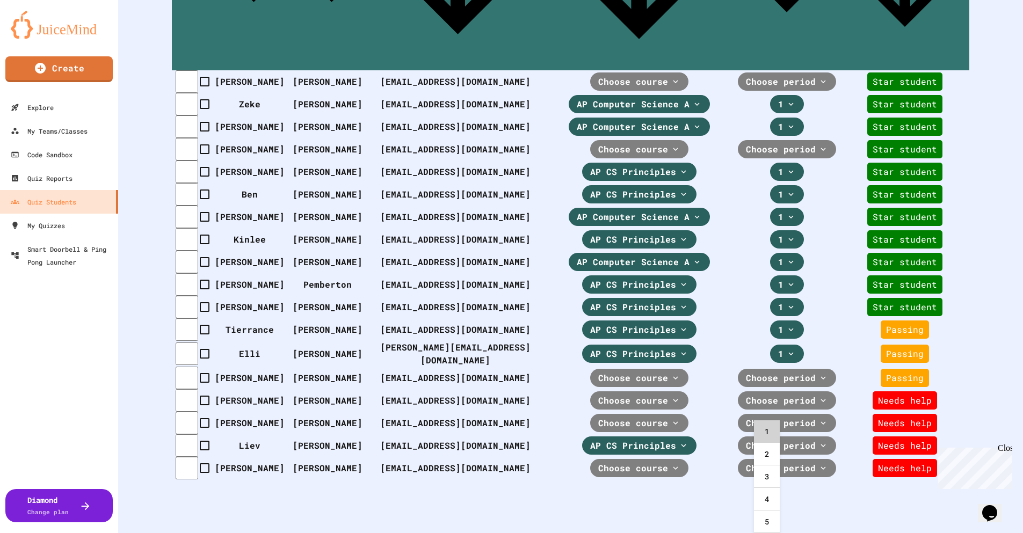
click at [774, 432] on div "1" at bounding box center [767, 432] width 26 height 23
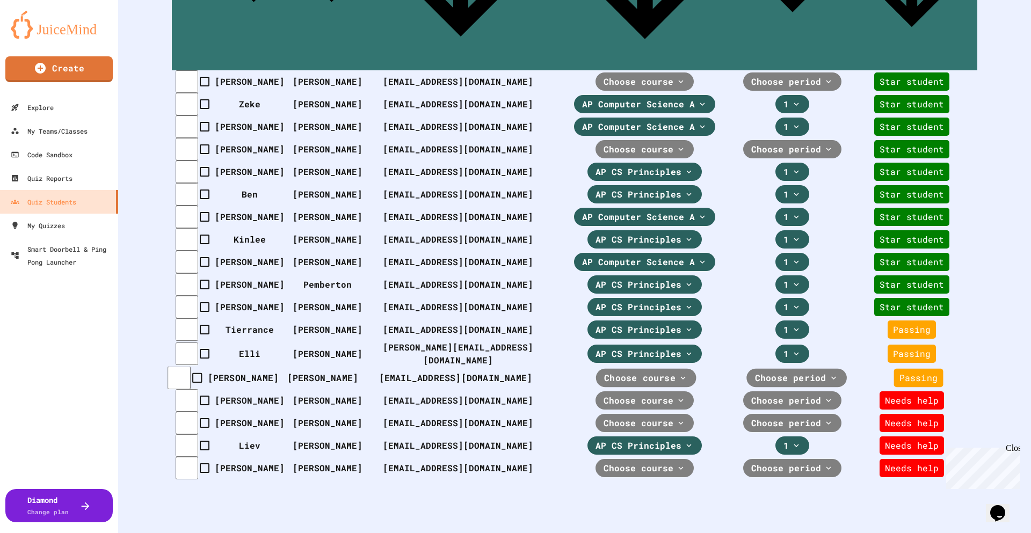
click at [604, 372] on span "Choose course" at bounding box center [639, 378] width 71 height 13
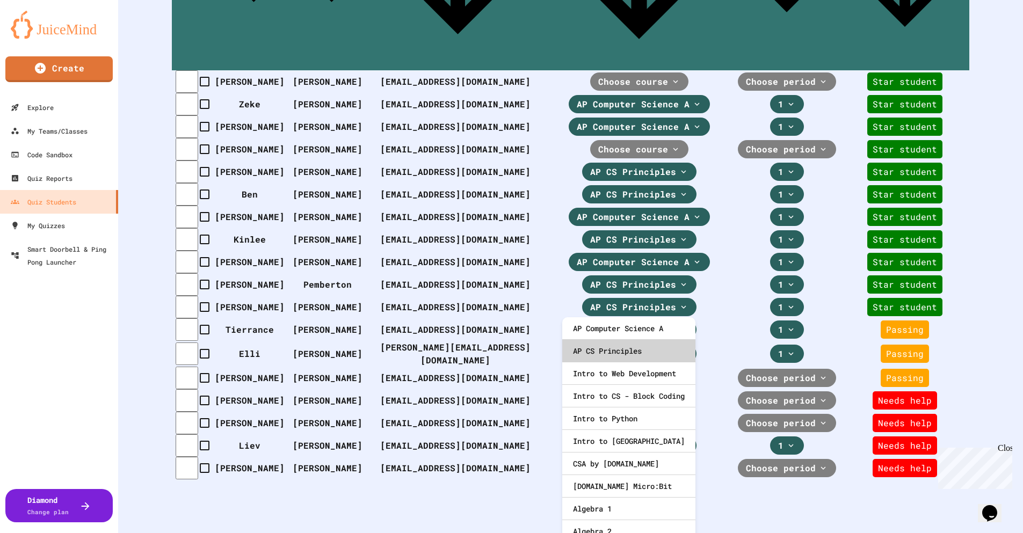
click at [632, 352] on div "AP CS Principles" at bounding box center [628, 351] width 133 height 23
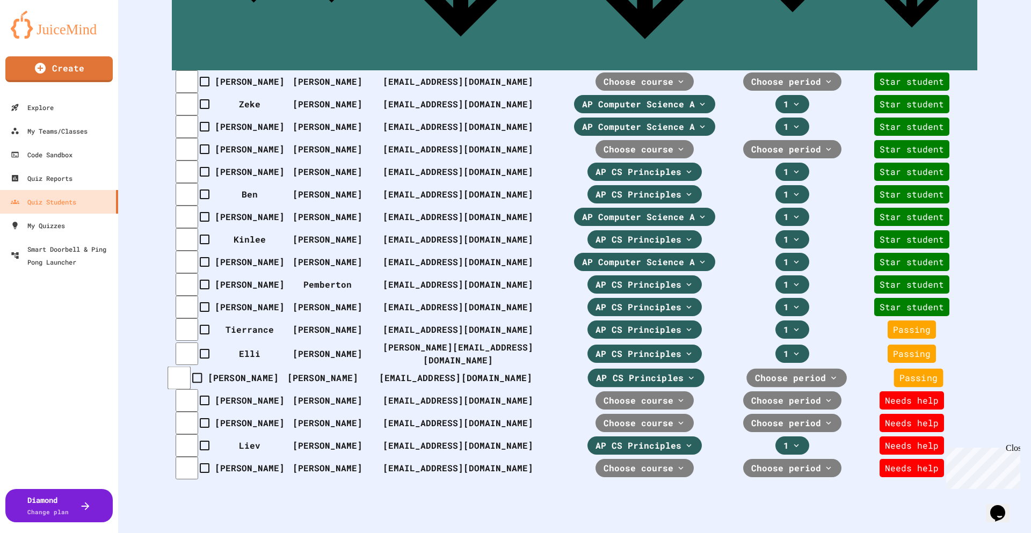
click at [684, 372] on span "Choose period" at bounding box center [640, 378] width 88 height 13
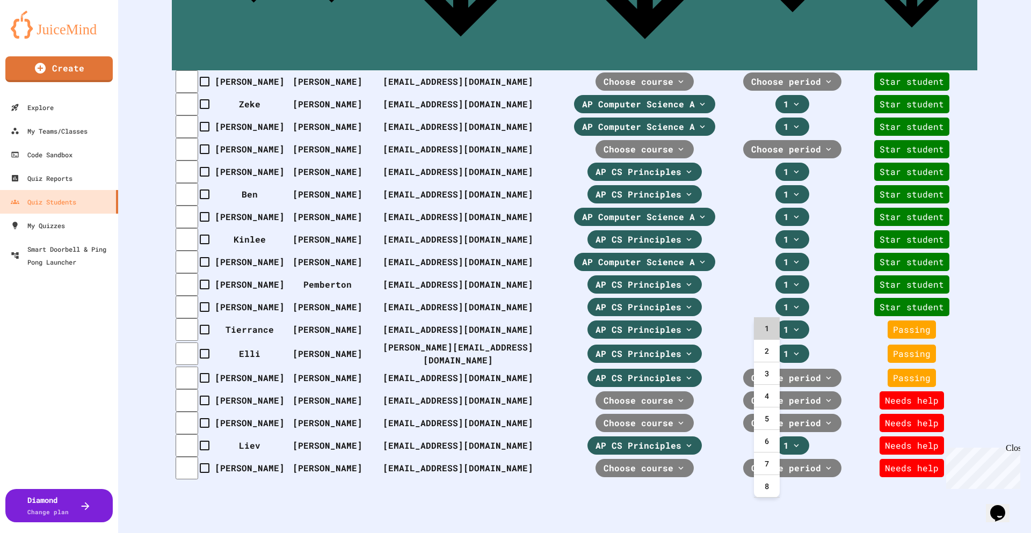
click at [771, 330] on div "1" at bounding box center [767, 328] width 26 height 23
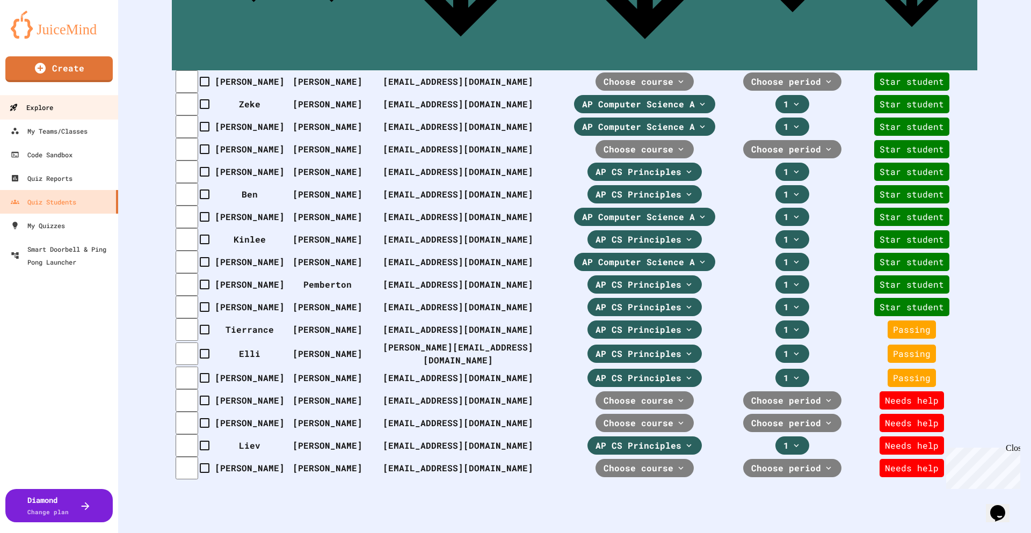
click at [49, 108] on div "Explore" at bounding box center [31, 107] width 44 height 13
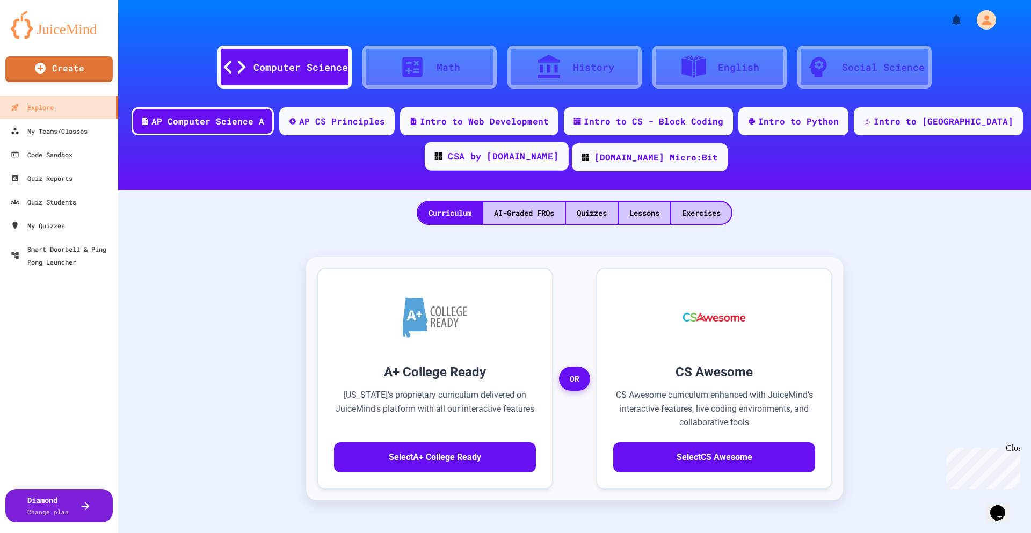
click at [530, 155] on div "CSA by [DOMAIN_NAME]" at bounding box center [503, 156] width 111 height 13
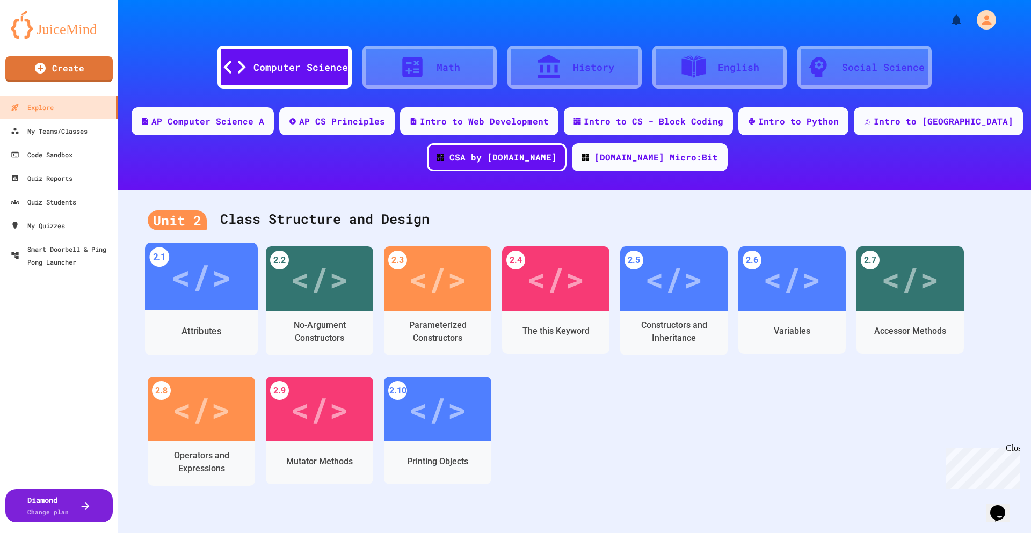
click at [203, 279] on div "</>" at bounding box center [201, 276] width 61 height 51
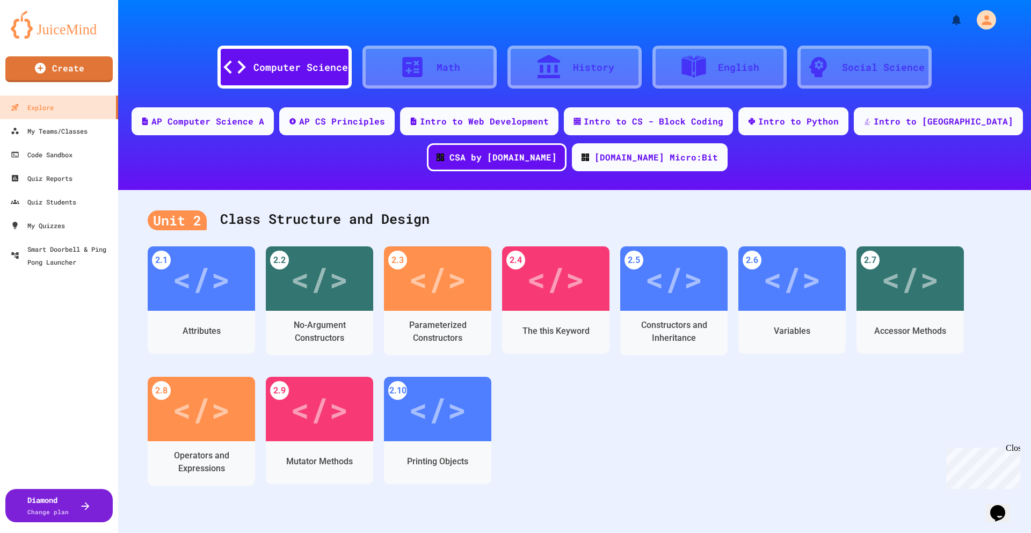
click at [590, 68] on div "History" at bounding box center [593, 67] width 41 height 15
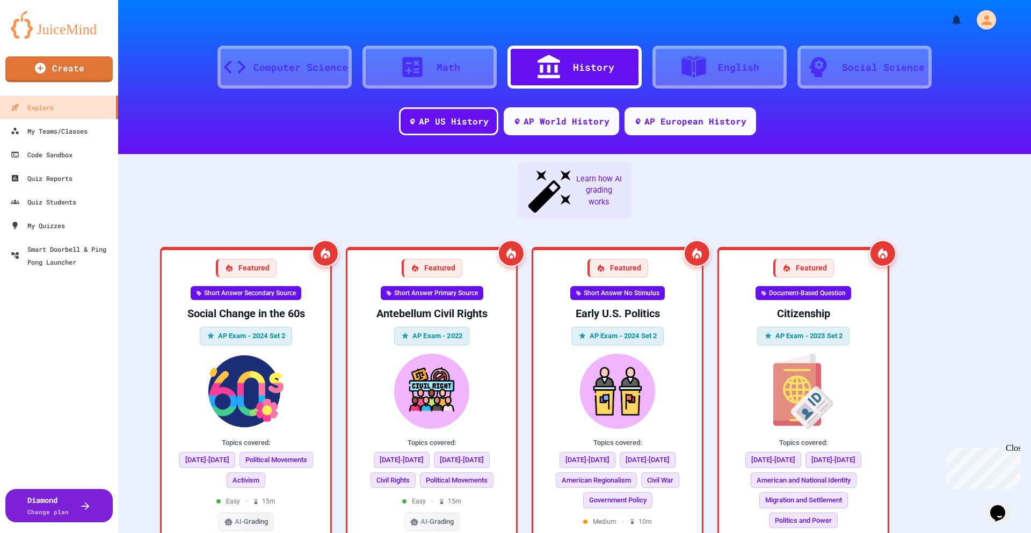
click at [718, 67] on div "English" at bounding box center [738, 67] width 41 height 15
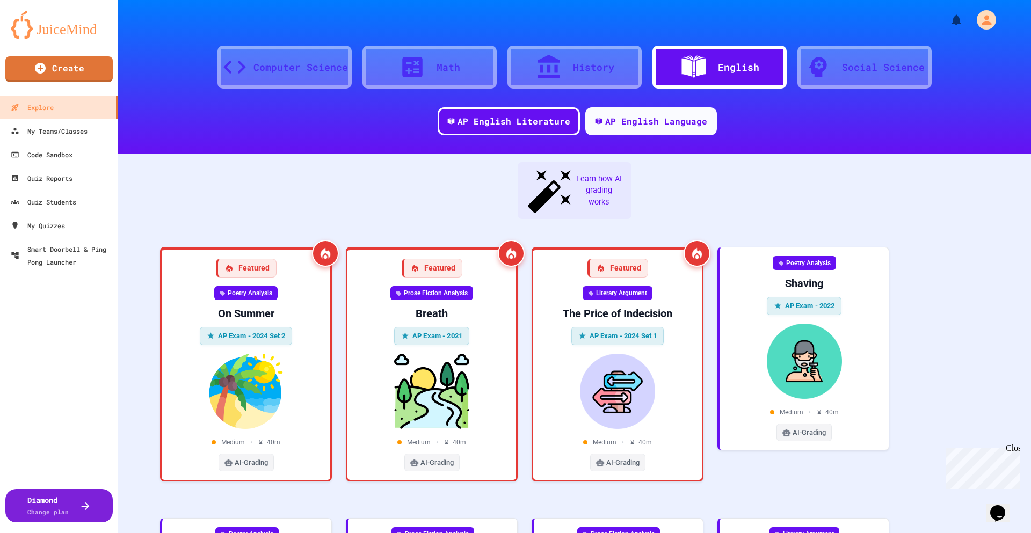
click at [844, 73] on div "Social Science" at bounding box center [883, 67] width 83 height 15
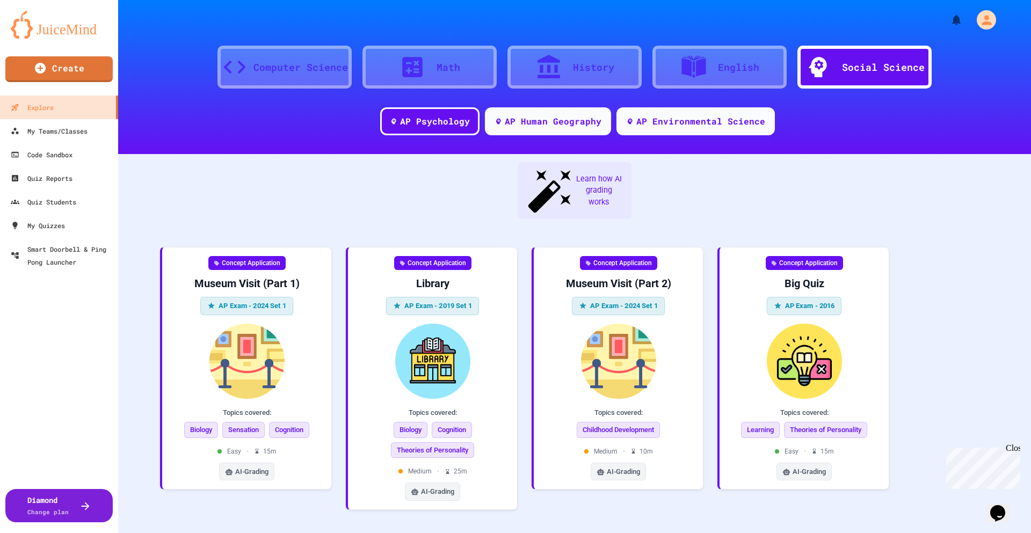
click at [303, 81] on div "Computer Science" at bounding box center [285, 67] width 134 height 43
